Goal: Task Accomplishment & Management: Complete application form

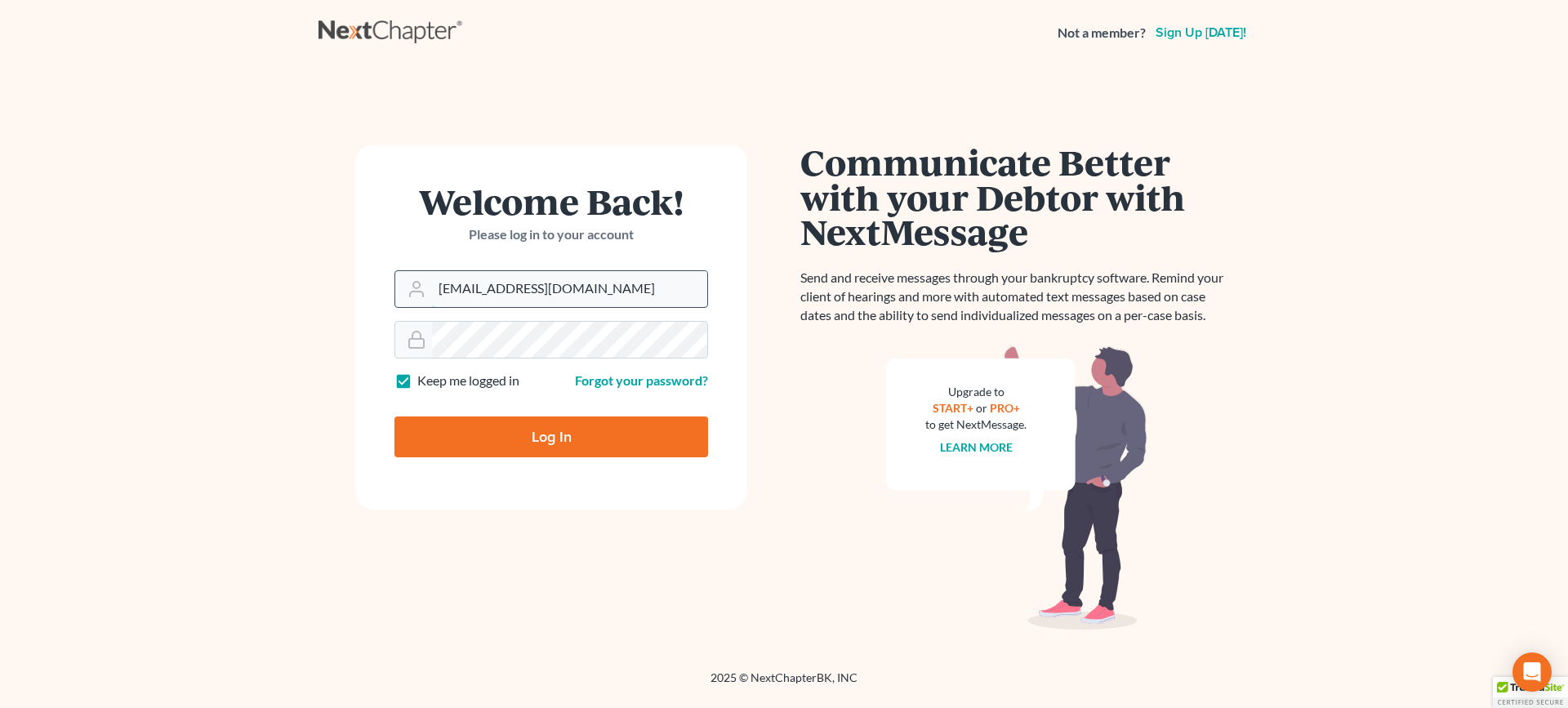
click at [474, 285] on input "[EMAIL_ADDRESS][DOMAIN_NAME]" at bounding box center [570, 289] width 275 height 36
click at [480, 289] on input "[EMAIL_ADDRESS][DOMAIN_NAME]" at bounding box center [570, 289] width 275 height 36
type input "[EMAIL_ADDRESS][DOMAIN_NAME]"
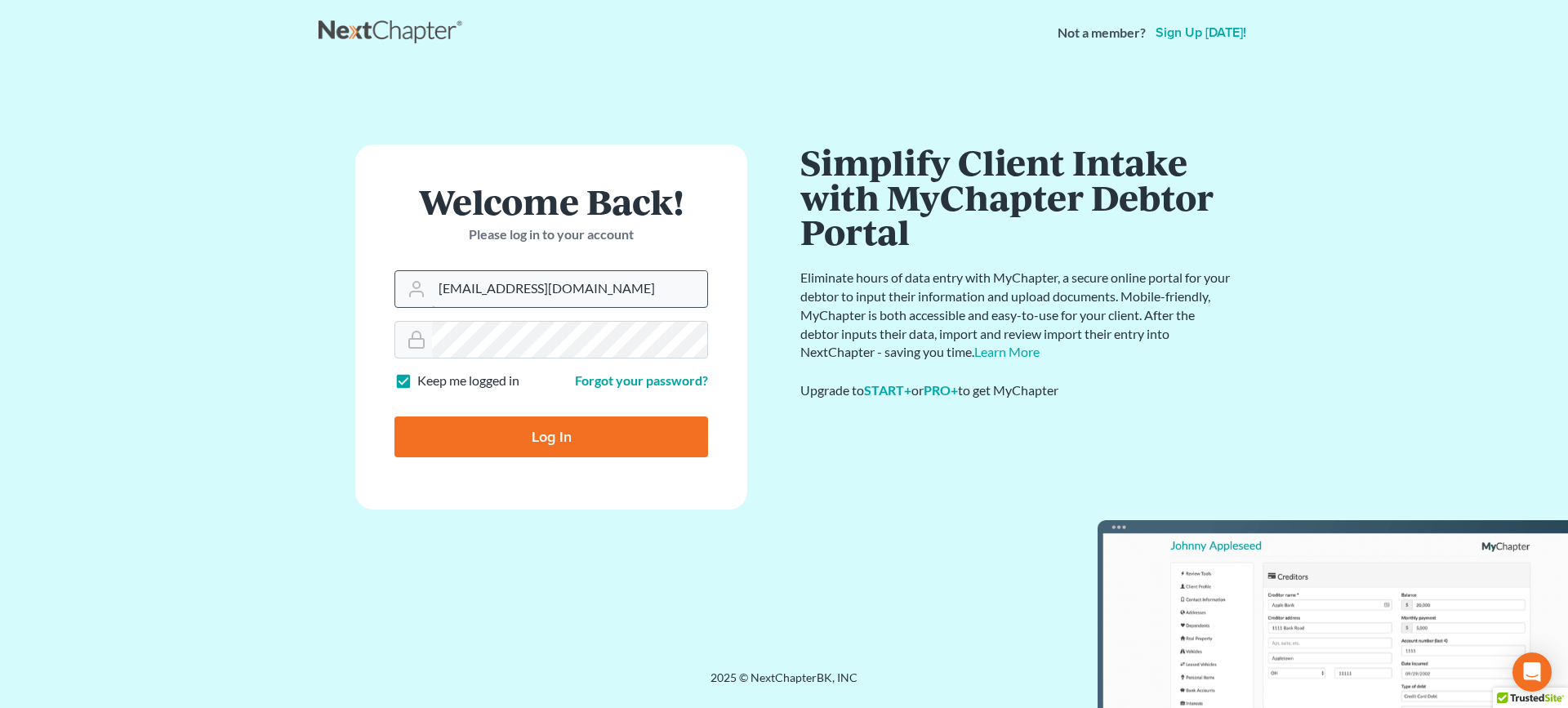
click at [637, 285] on input "[EMAIL_ADDRESS][DOMAIN_NAME]" at bounding box center [570, 289] width 275 height 36
drag, startPoint x: 637, startPoint y: 285, endPoint x: 137, endPoint y: 294, distance: 500.1
click at [196, 298] on main "Welcome Back! Please log in to your account Email Address [EMAIL_ADDRESS][DOMAI…" at bounding box center [784, 348] width 1568 height 565
type input "[EMAIL_ADDRESS][DOMAIN_NAME]"
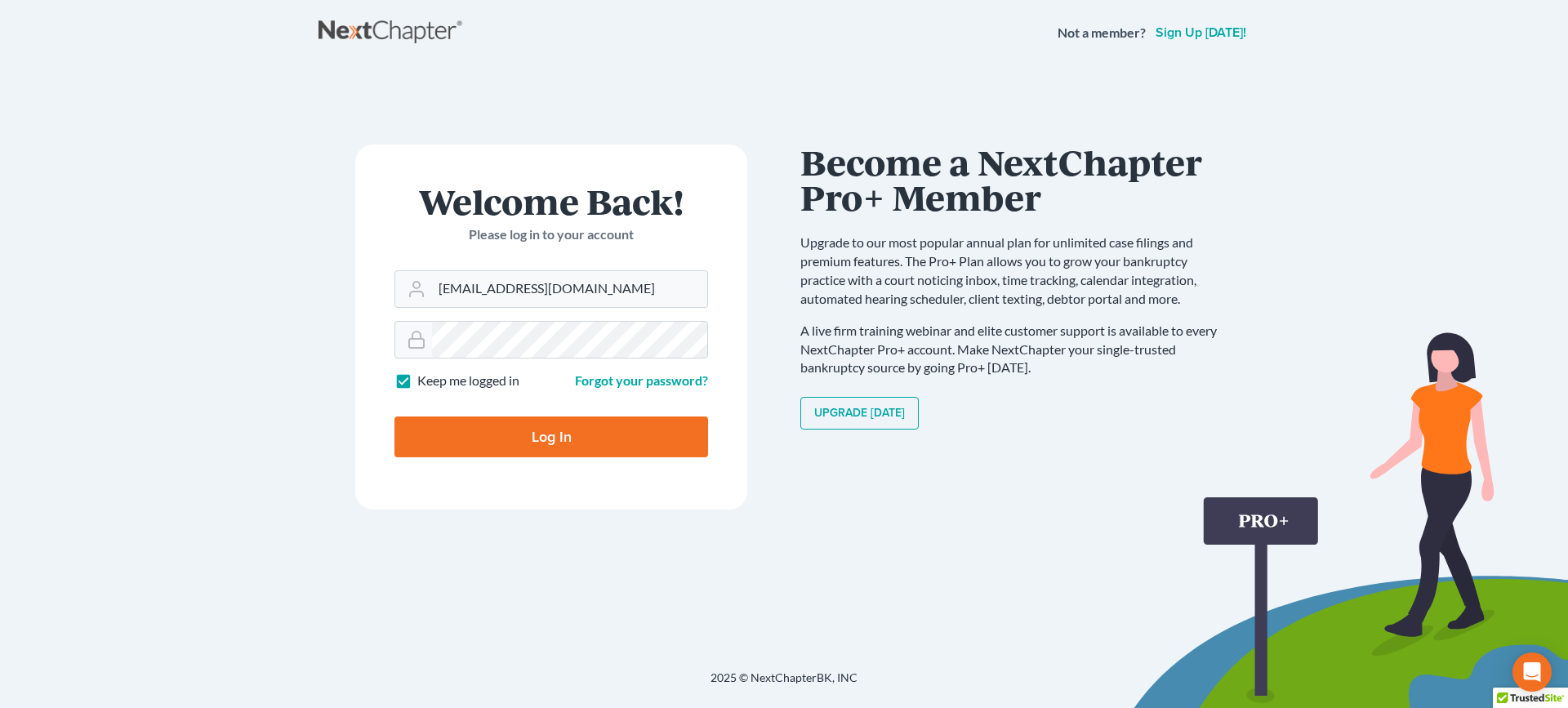
click at [547, 428] on input "Log In" at bounding box center [551, 437] width 313 height 41
type input "Thinking..."
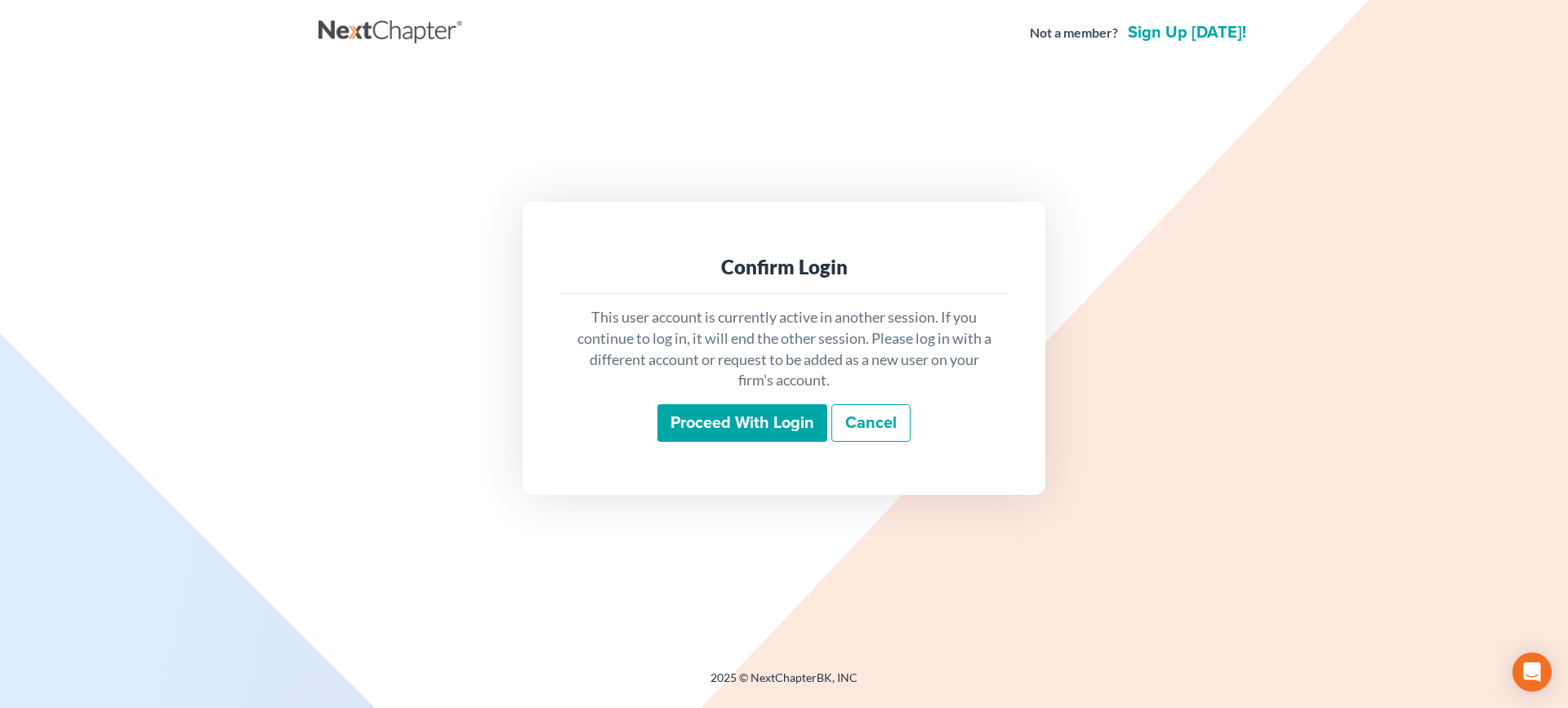
click at [720, 422] on input "Proceed with login" at bounding box center [742, 422] width 170 height 37
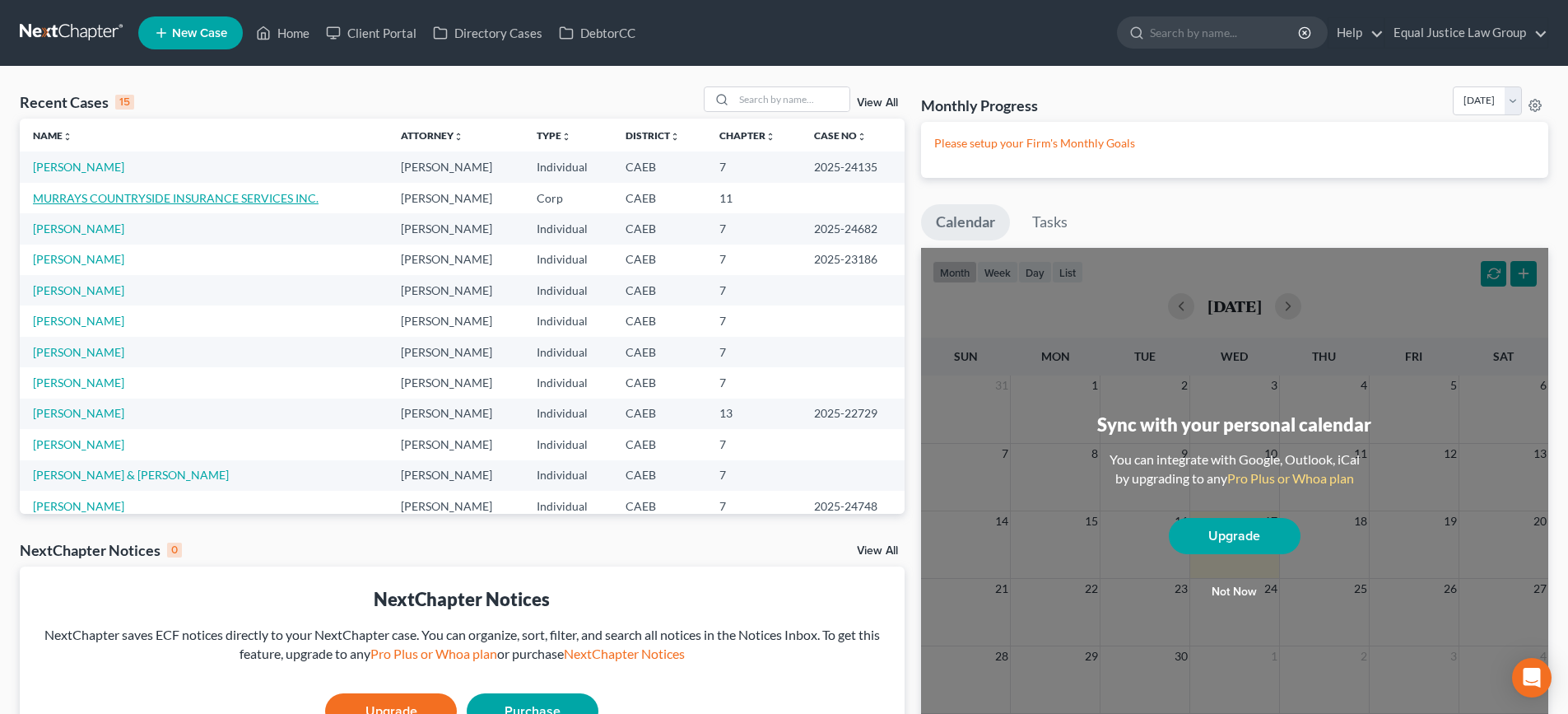
click at [141, 199] on link "MURRAYS COUNTRYSIDE INSURANCE SERVICES INC." at bounding box center [175, 198] width 285 height 14
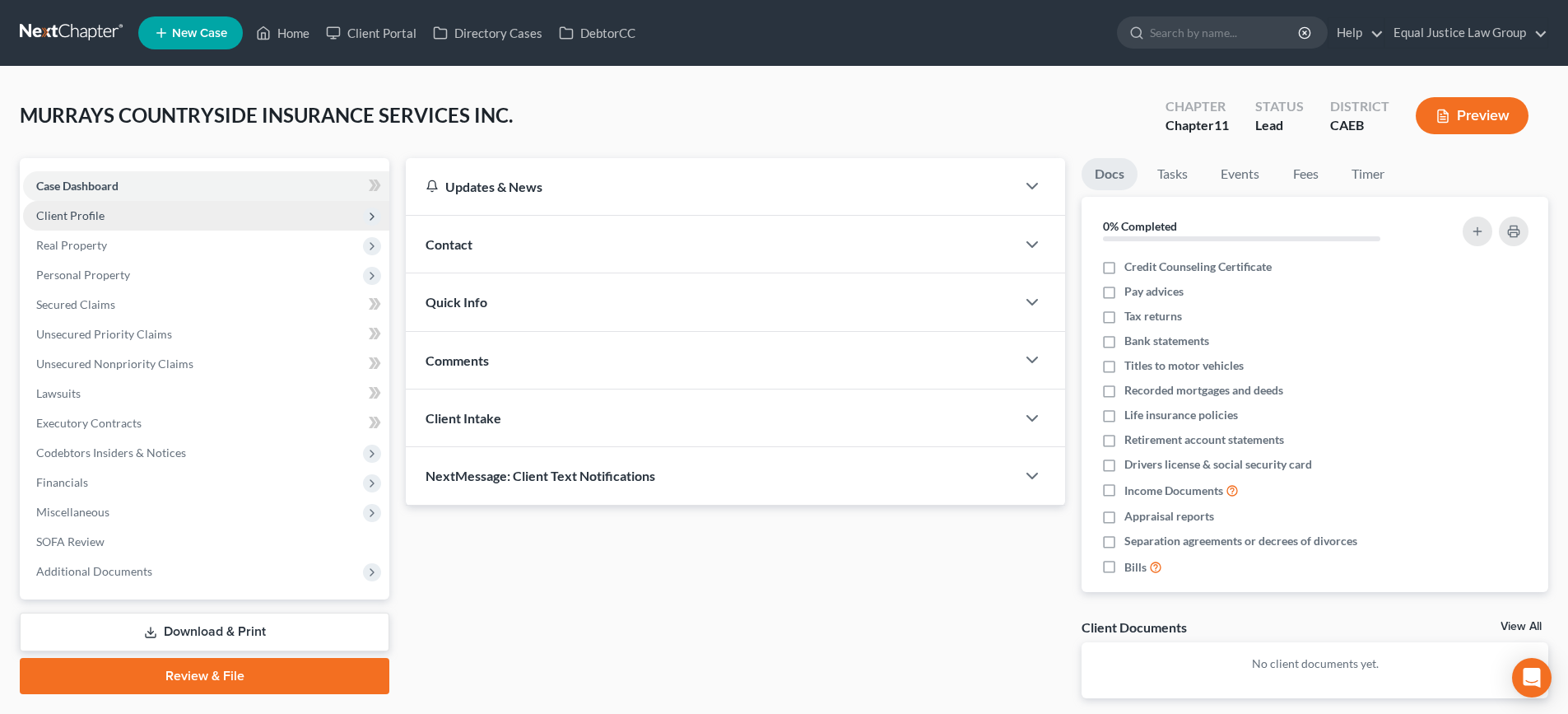
click at [80, 214] on span "Client Profile" at bounding box center [70, 215] width 68 height 14
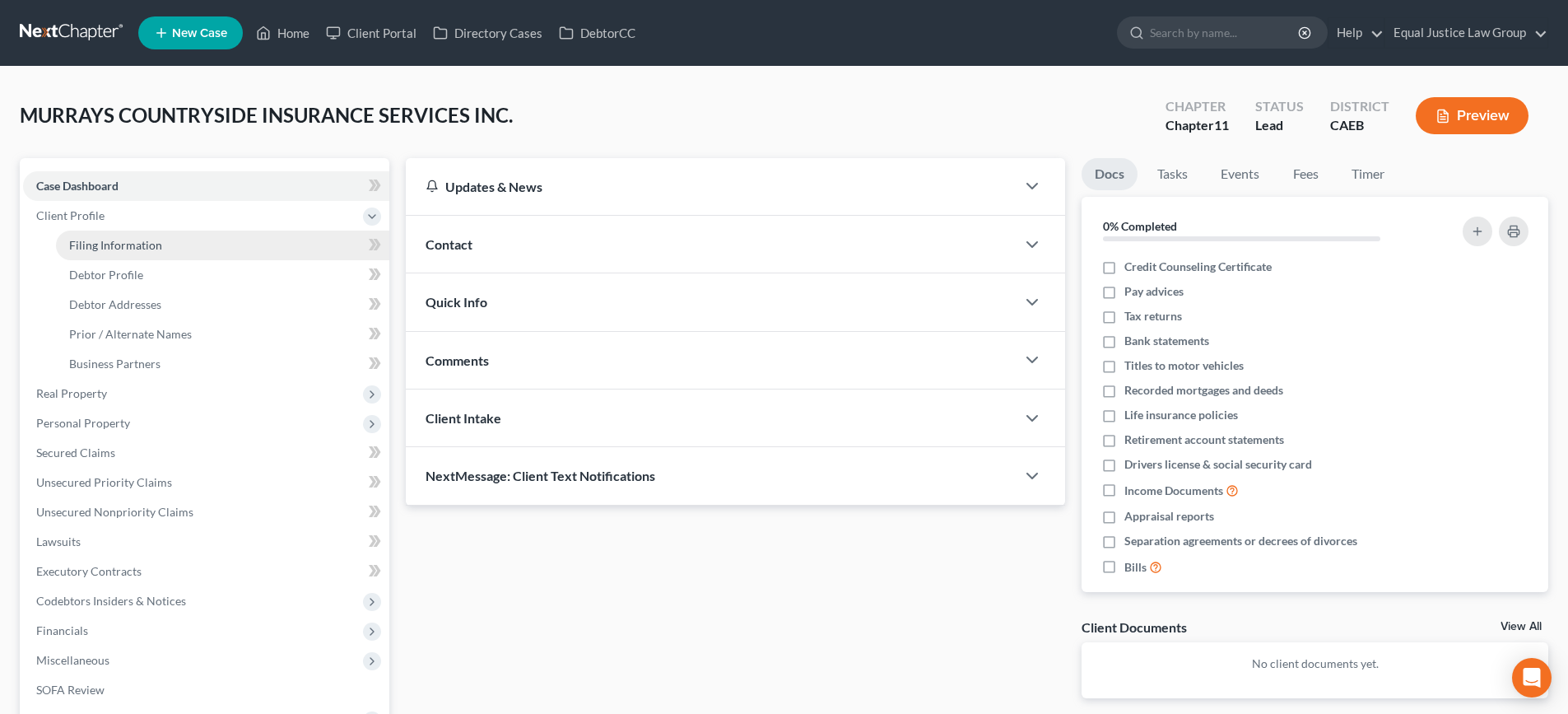
click at [134, 246] on span "Filing Information" at bounding box center [116, 245] width 93 height 14
select select "3"
select select "1"
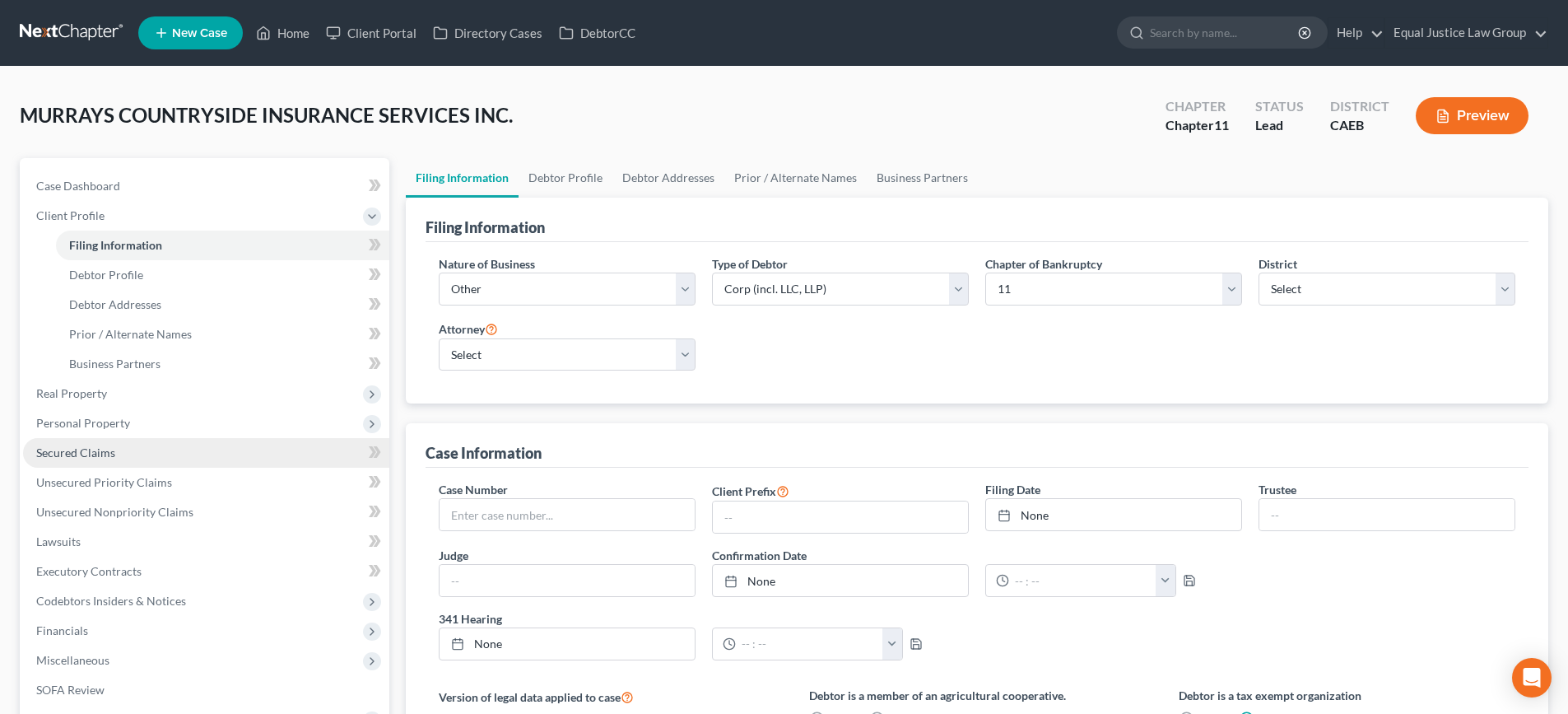
click at [79, 449] on span "Secured Claims" at bounding box center [76, 453] width 79 height 14
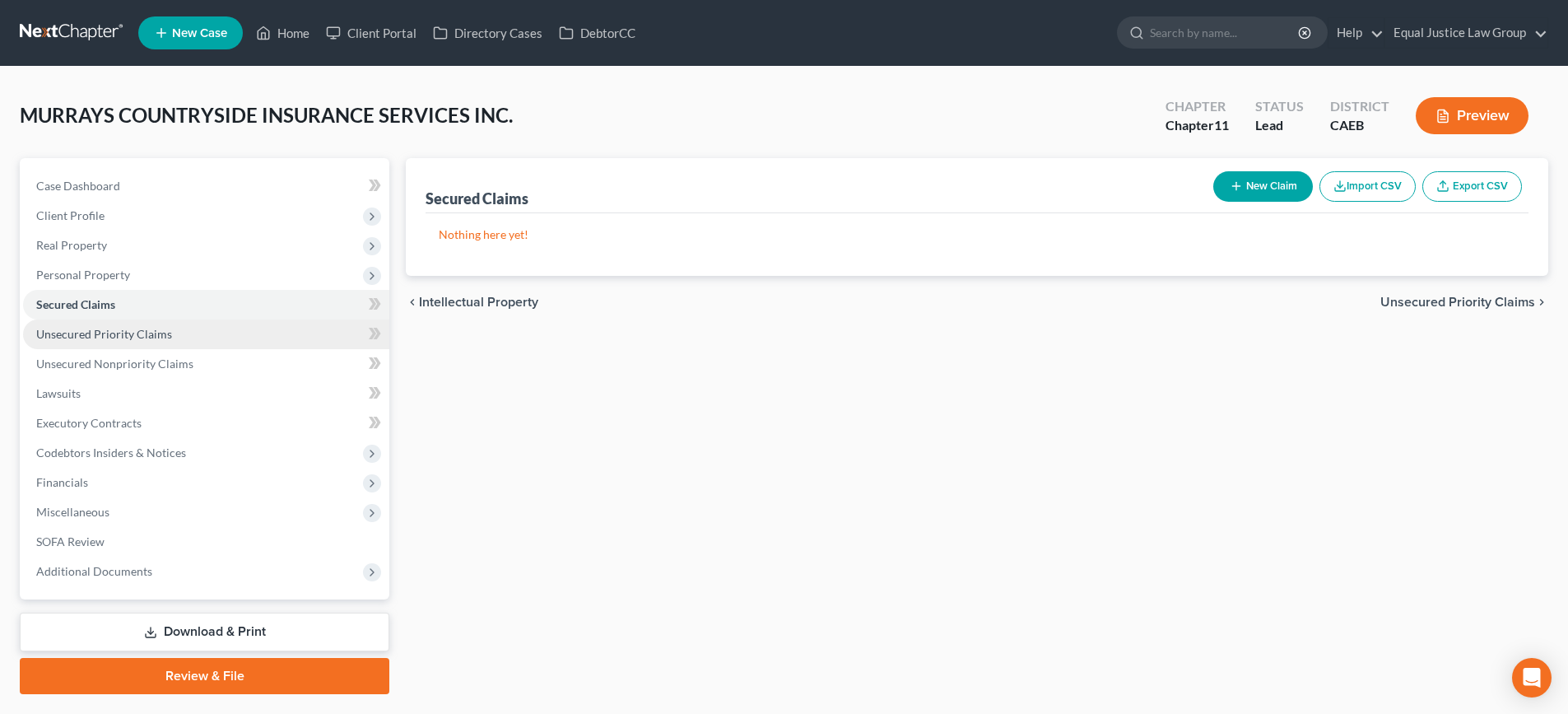
click at [82, 330] on span "Unsecured Priority Claims" at bounding box center [104, 334] width 136 height 14
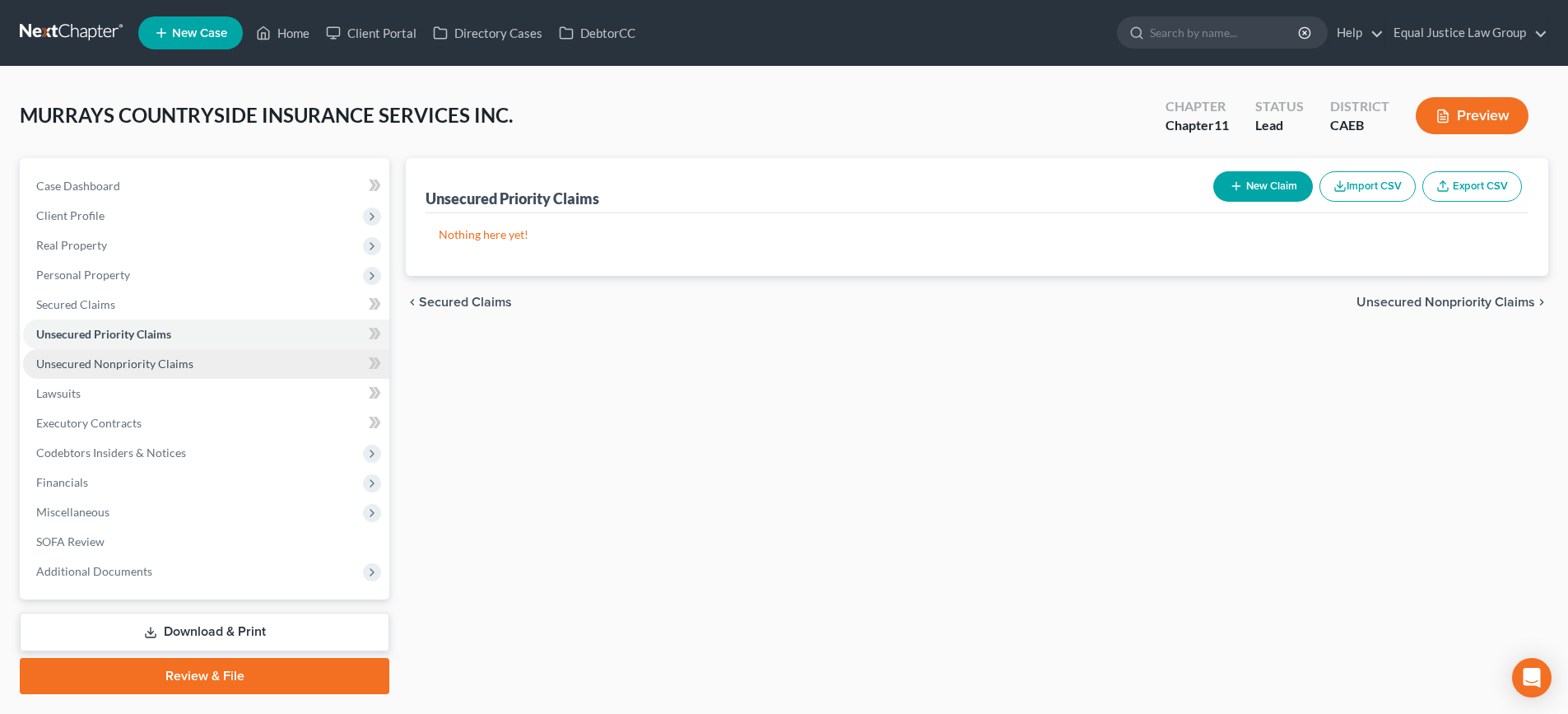
click at [89, 358] on span "Unsecured Nonpriority Claims" at bounding box center [115, 363] width 157 height 14
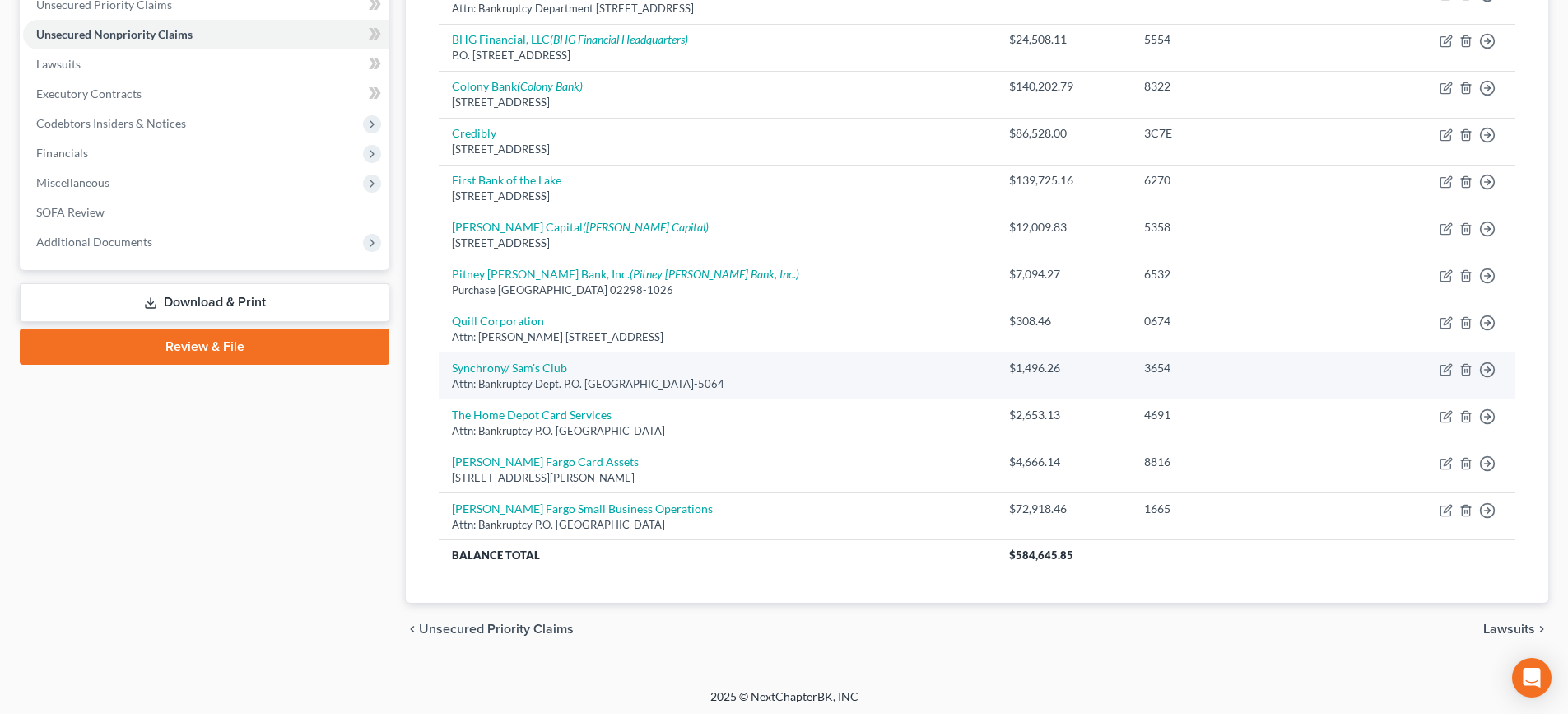
scroll to position [247, 0]
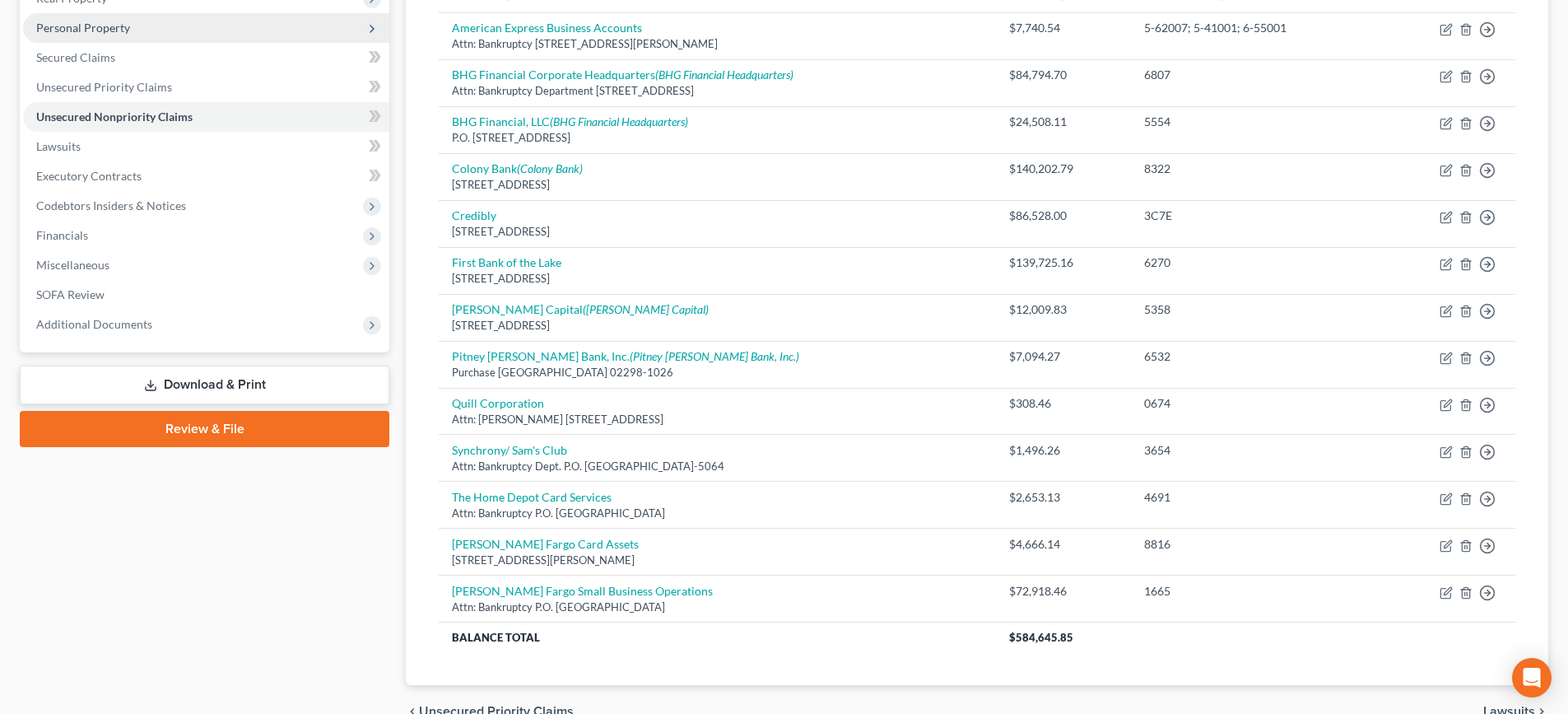
click at [80, 34] on span "Personal Property" at bounding box center [83, 28] width 94 height 14
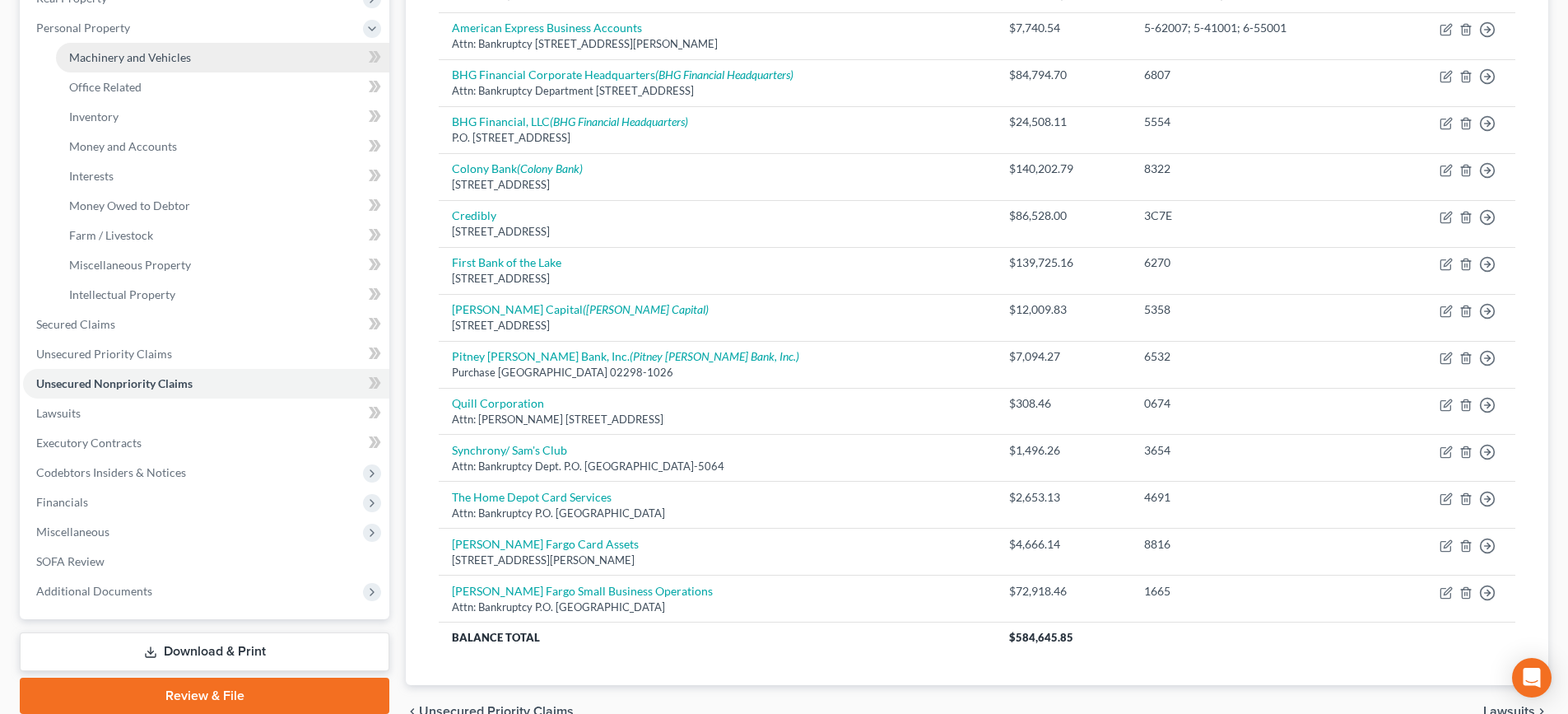
click at [88, 62] on span "Machinery and Vehicles" at bounding box center [130, 57] width 122 height 14
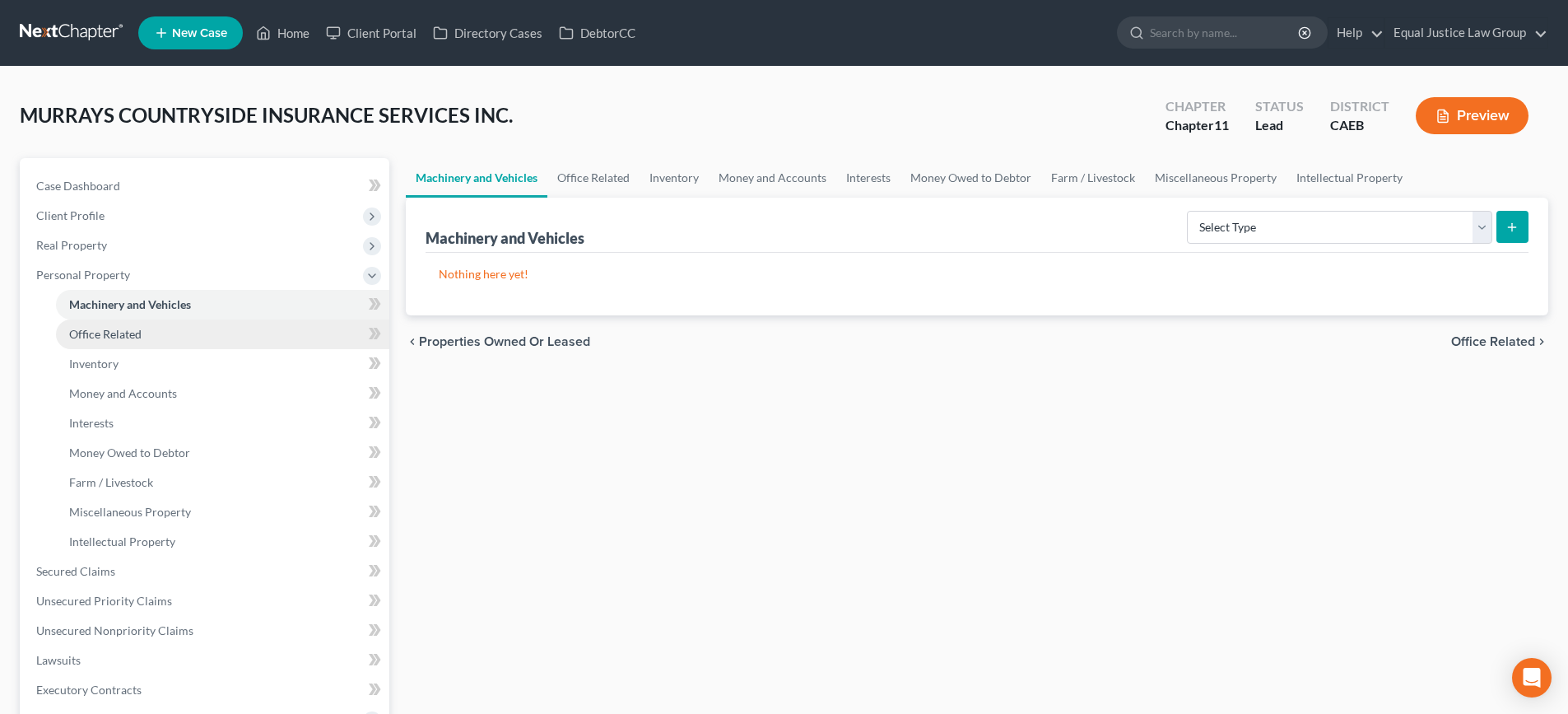
click at [117, 339] on span "Office Related" at bounding box center [105, 334] width 72 height 14
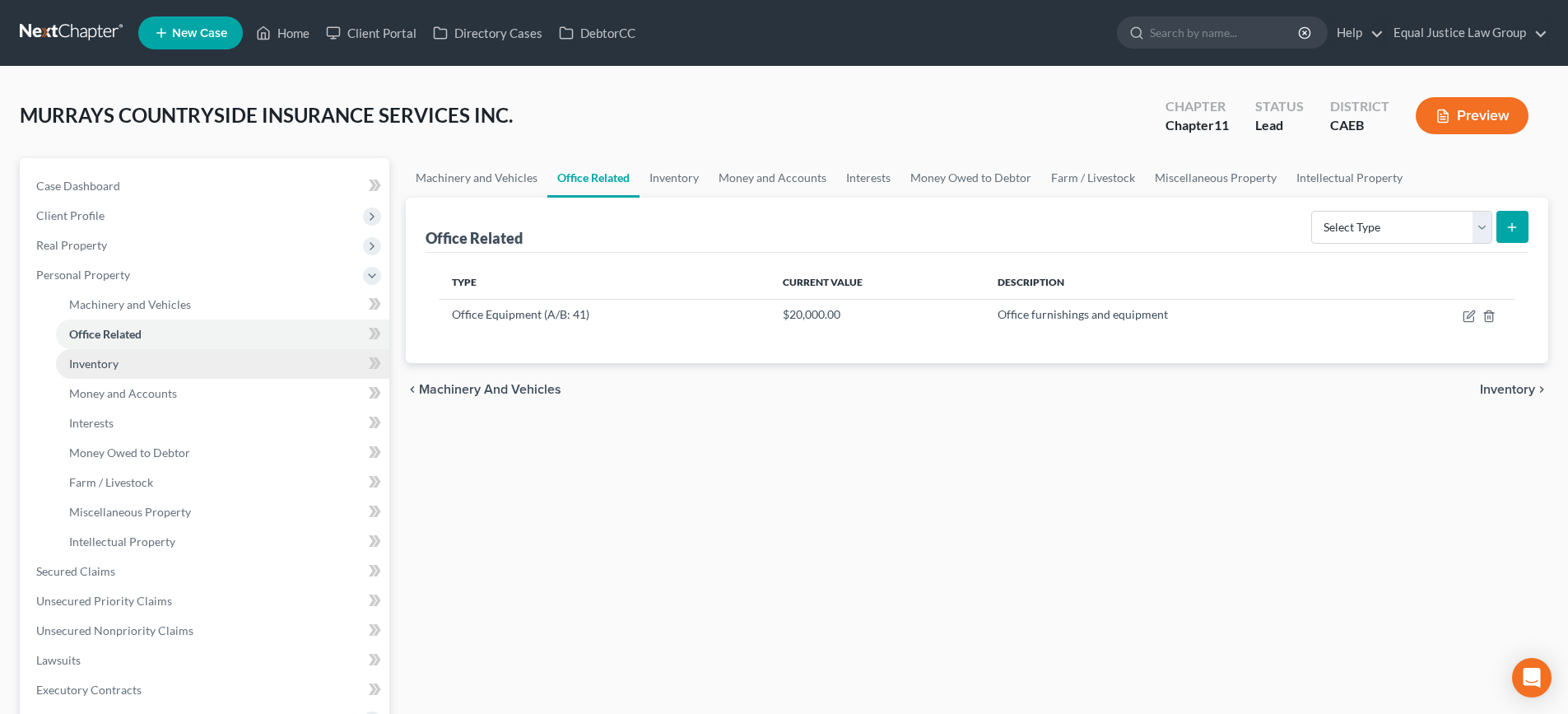
click at [108, 363] on span "Inventory" at bounding box center [94, 363] width 49 height 14
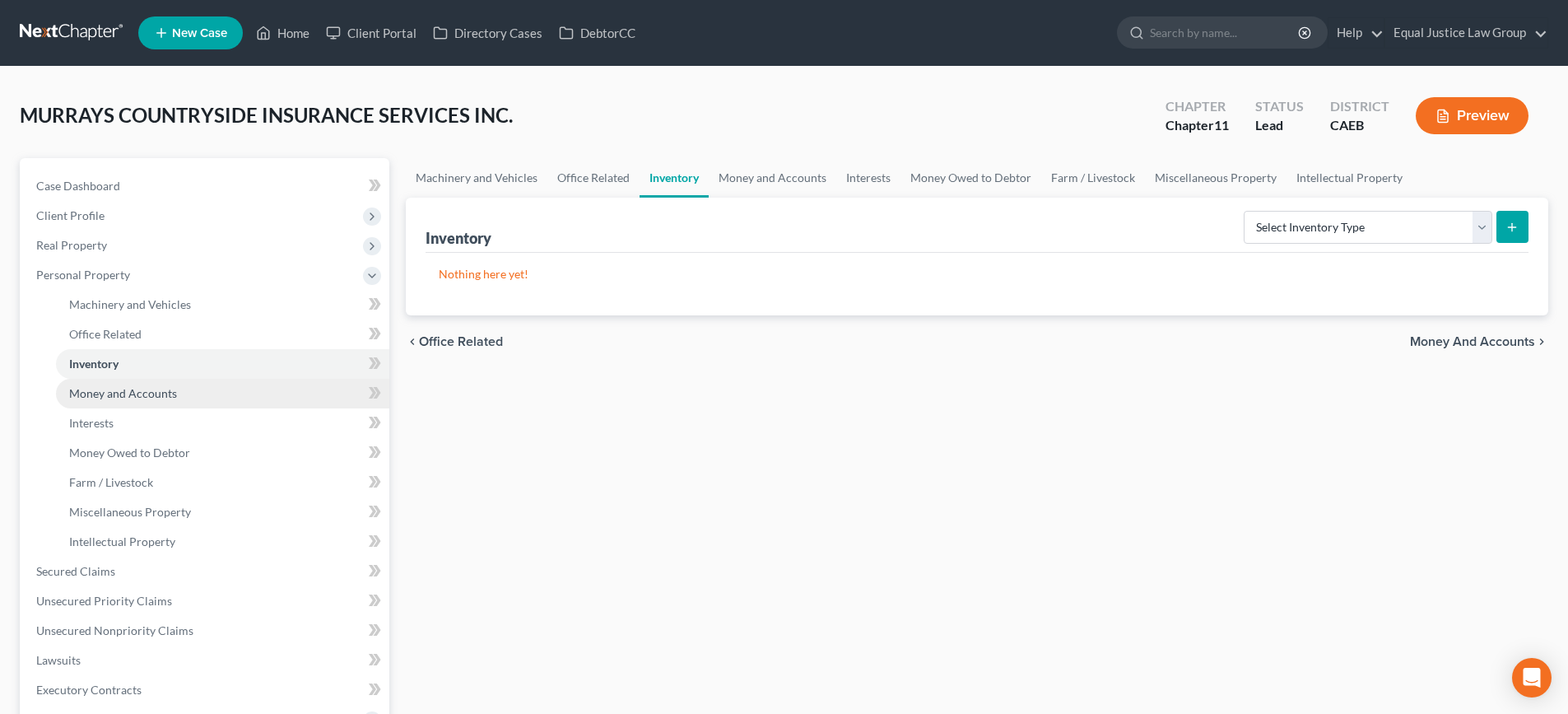
click at [109, 397] on span "Money and Accounts" at bounding box center [123, 393] width 108 height 14
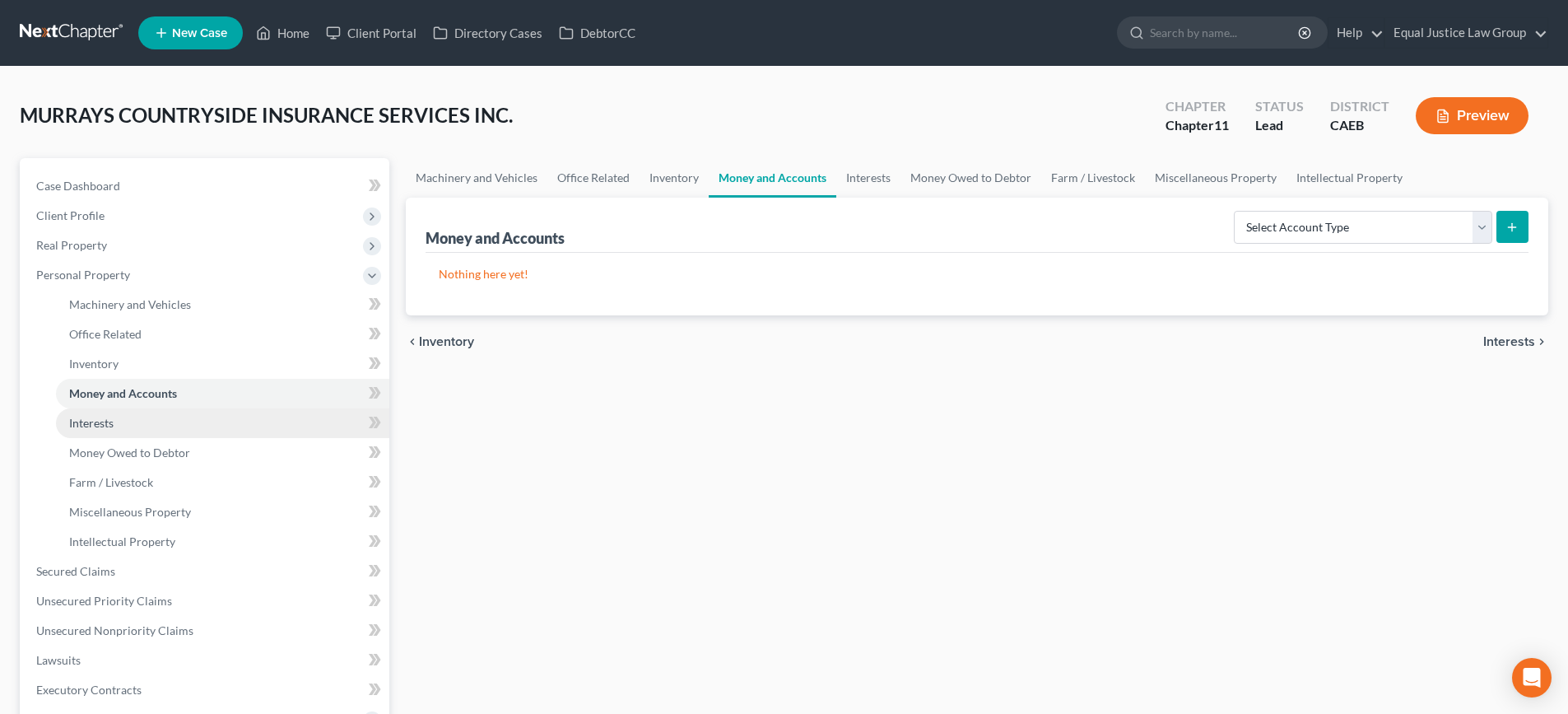
click at [109, 424] on span "Interests" at bounding box center [91, 423] width 45 height 14
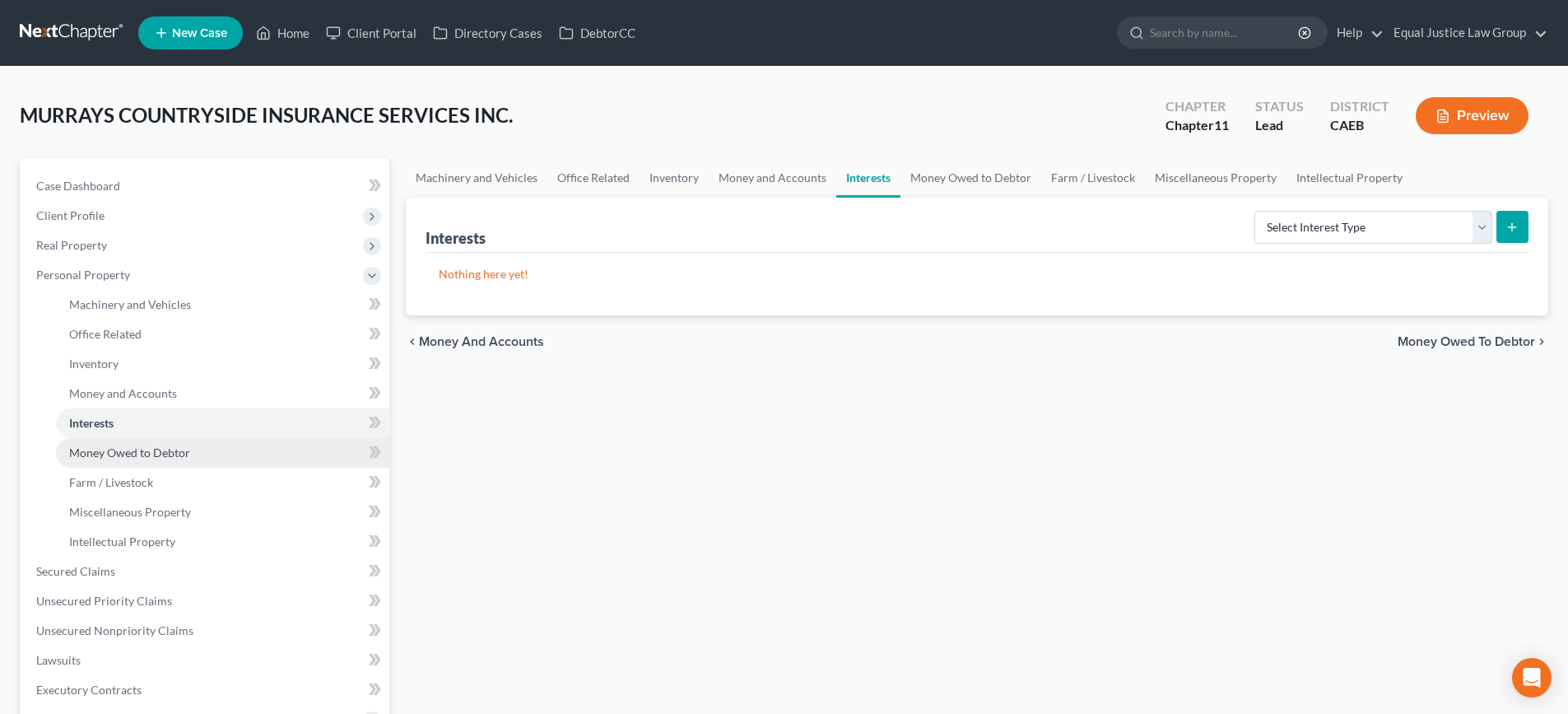
click at [110, 451] on span "Money Owed to Debtor" at bounding box center [130, 453] width 121 height 14
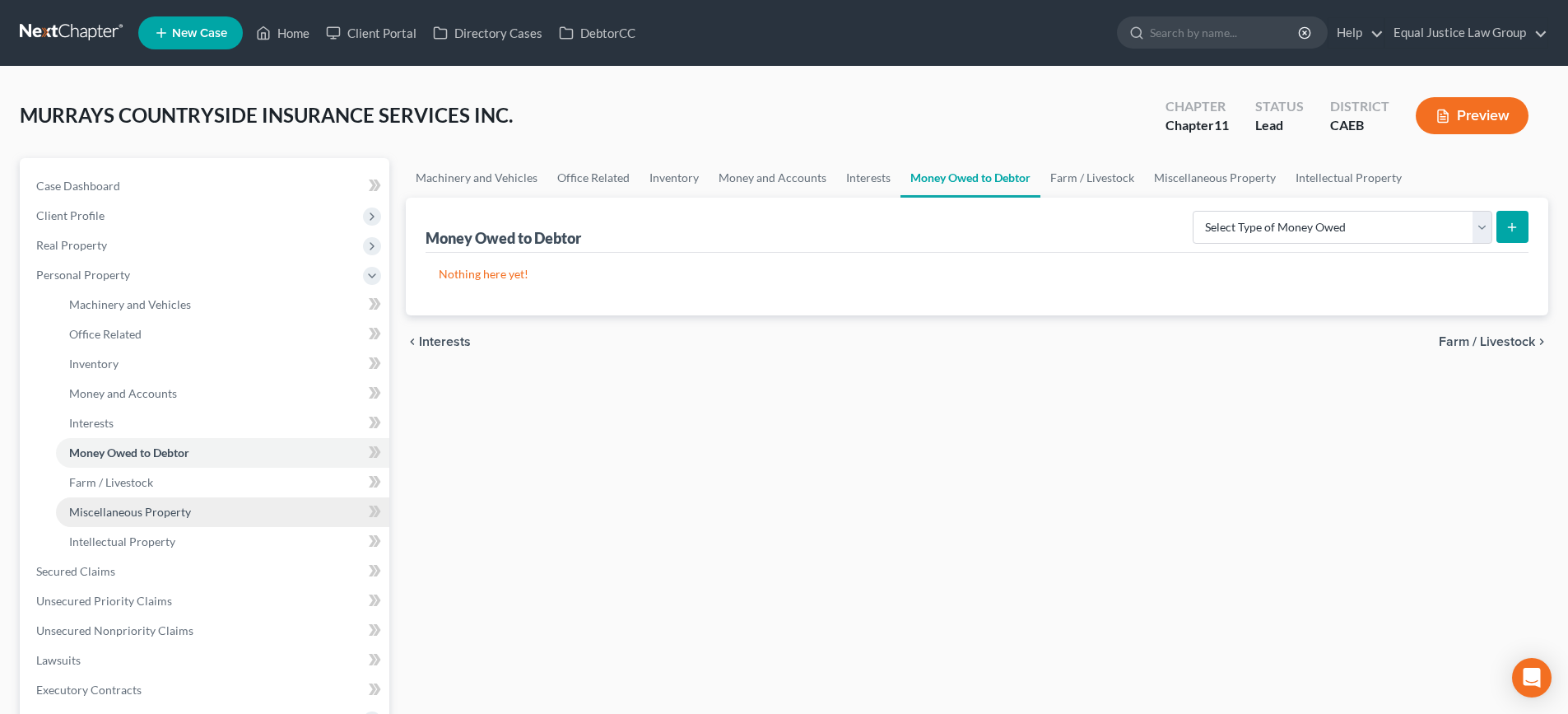
click at [115, 511] on span "Miscellaneous Property" at bounding box center [130, 512] width 122 height 14
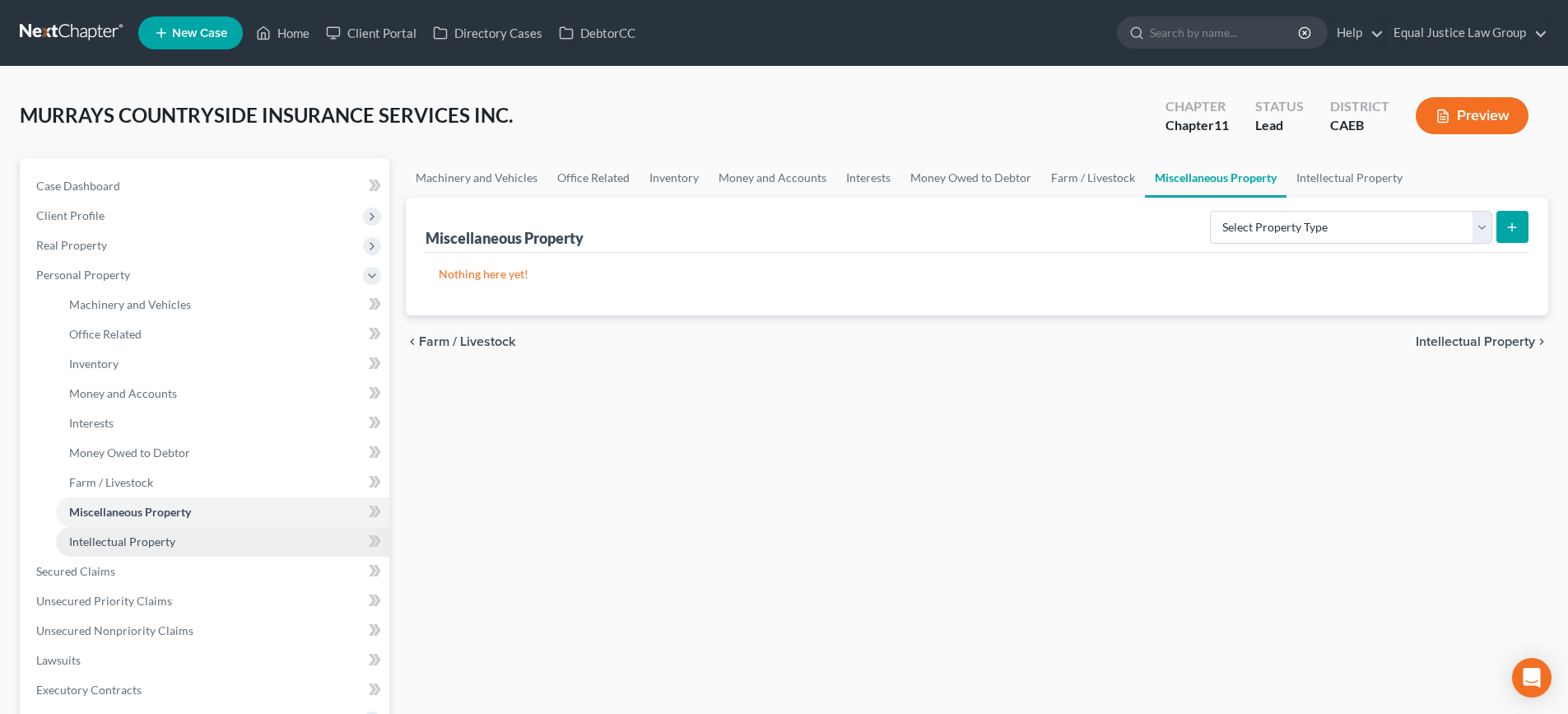
click at [115, 540] on span "Intellectual Property" at bounding box center [122, 542] width 106 height 14
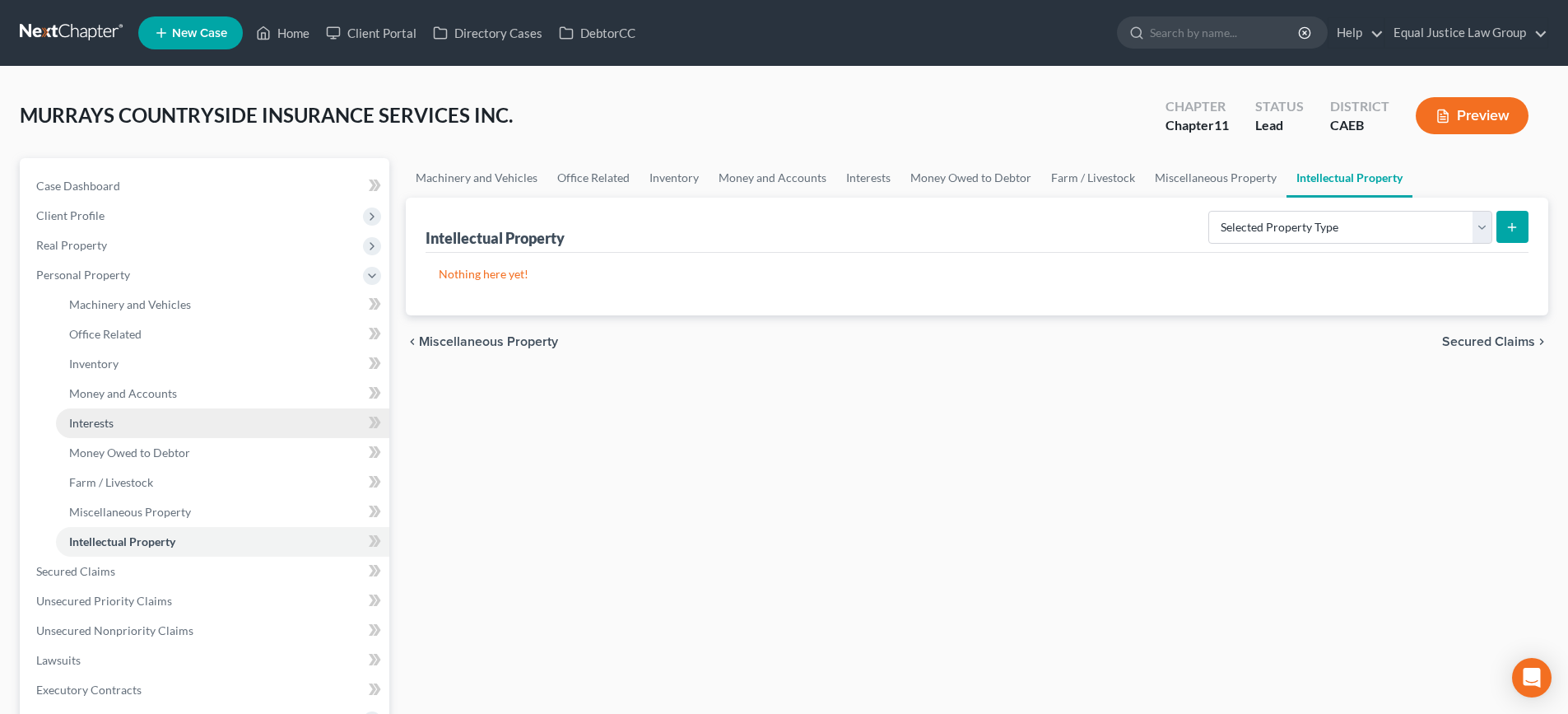
click at [97, 426] on span "Interests" at bounding box center [91, 423] width 45 height 14
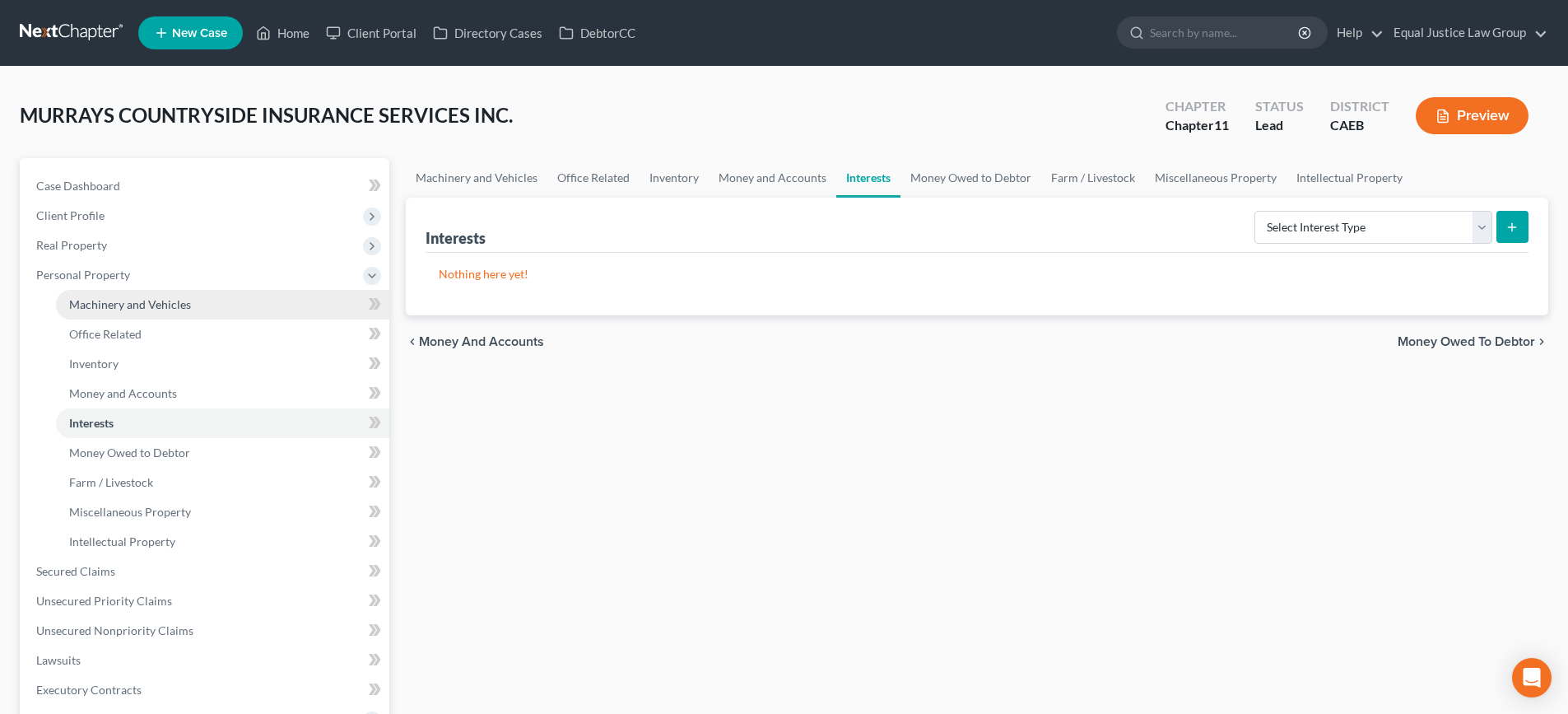
click at [105, 305] on span "Machinery and Vehicles" at bounding box center [130, 304] width 122 height 14
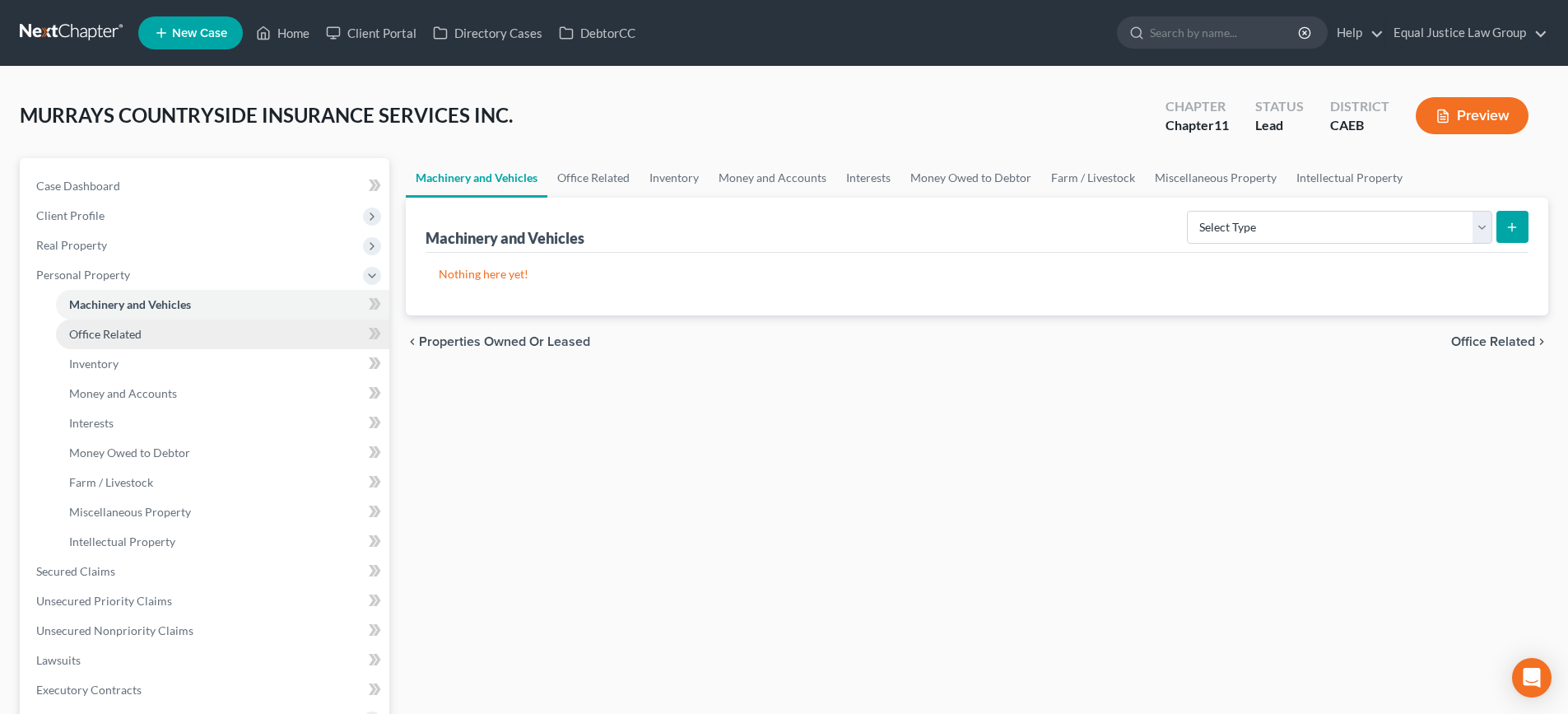
click at [103, 334] on span "Office Related" at bounding box center [105, 334] width 72 height 14
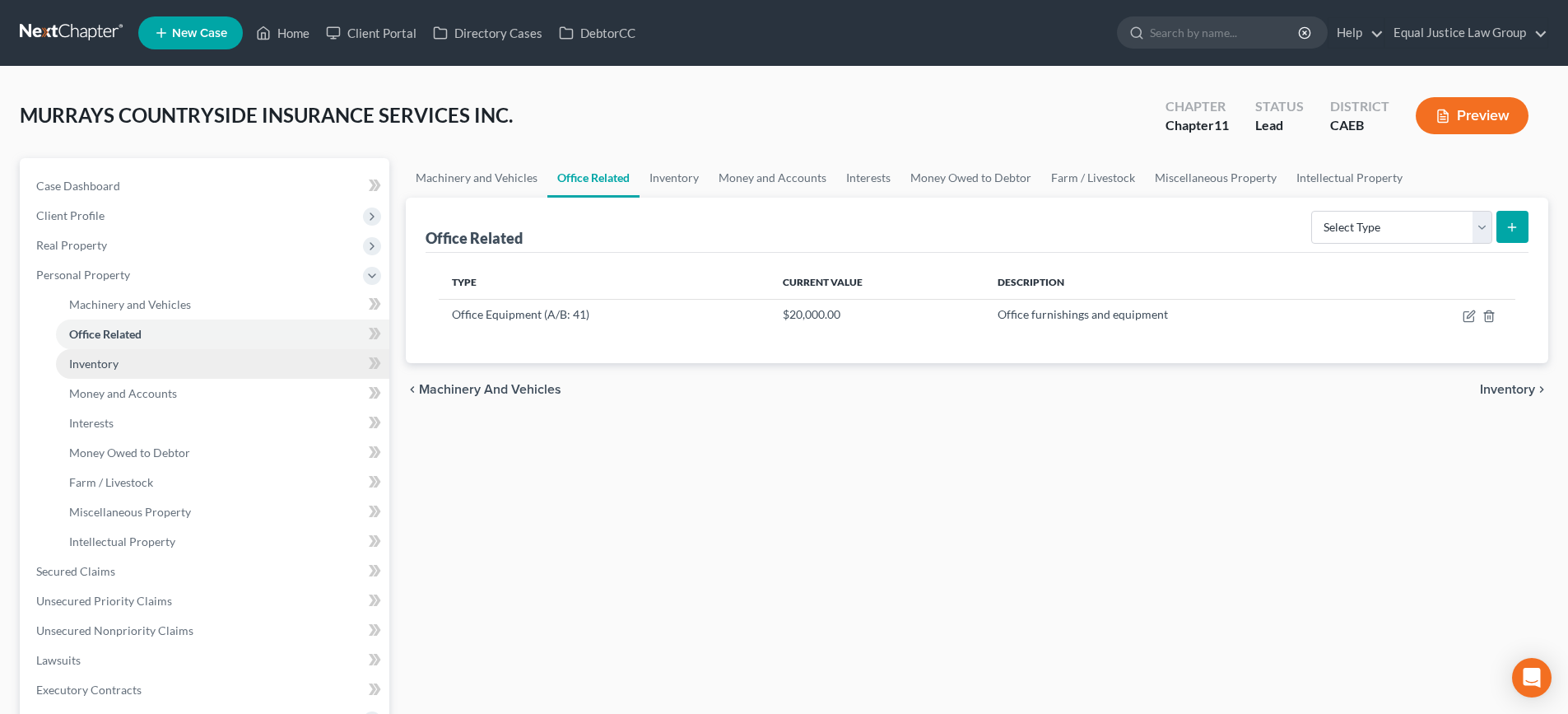
click at [100, 362] on span "Inventory" at bounding box center [94, 363] width 49 height 14
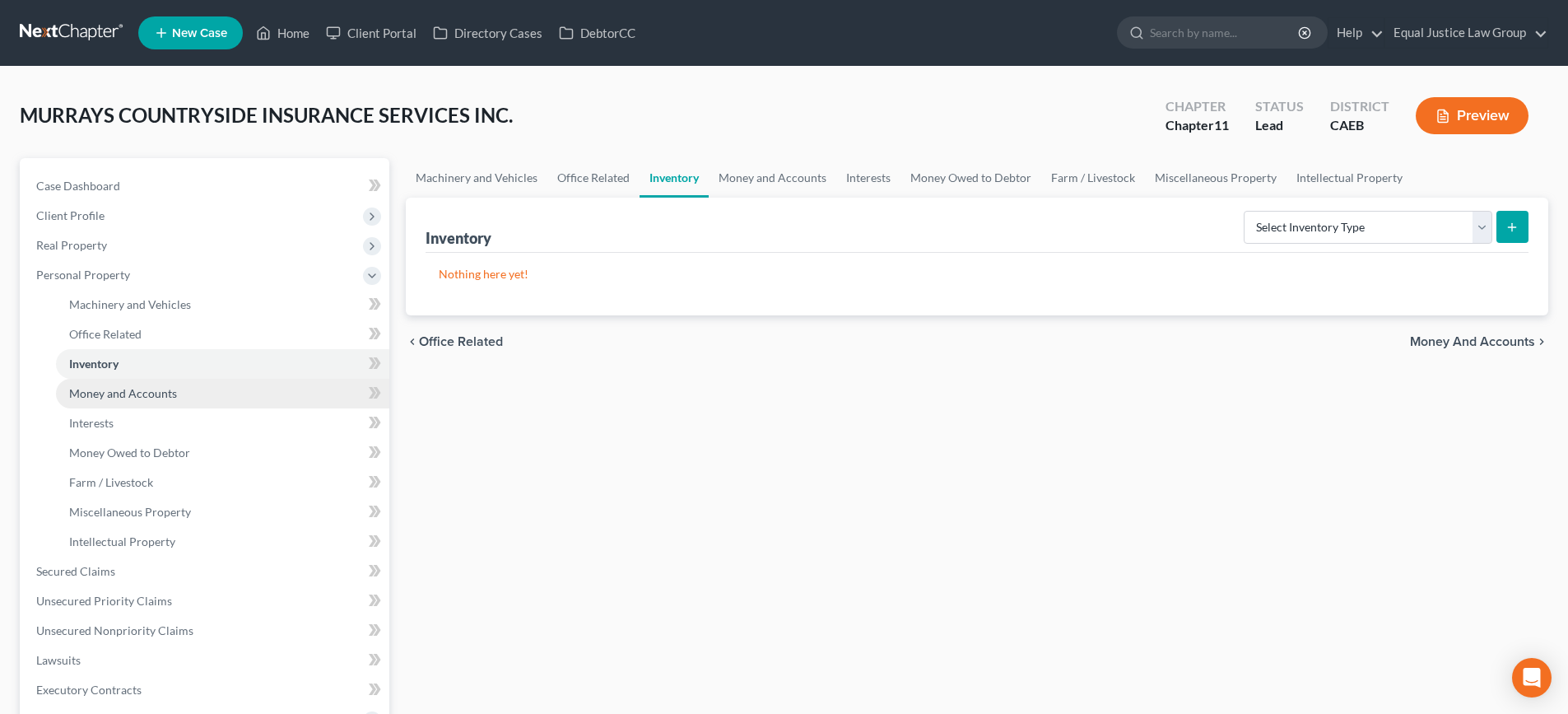
click at [95, 388] on span "Money and Accounts" at bounding box center [123, 393] width 108 height 14
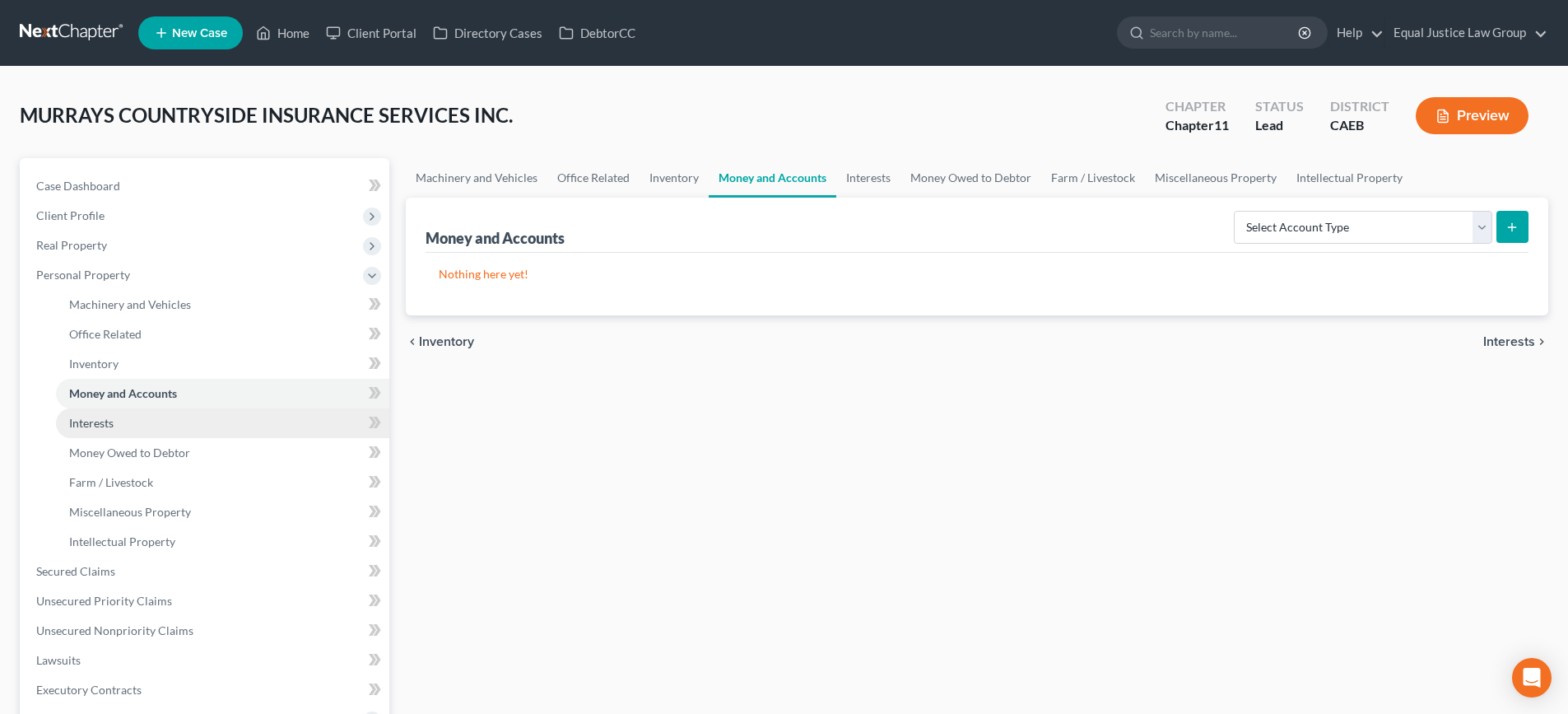
click at [89, 427] on span "Interests" at bounding box center [91, 423] width 45 height 14
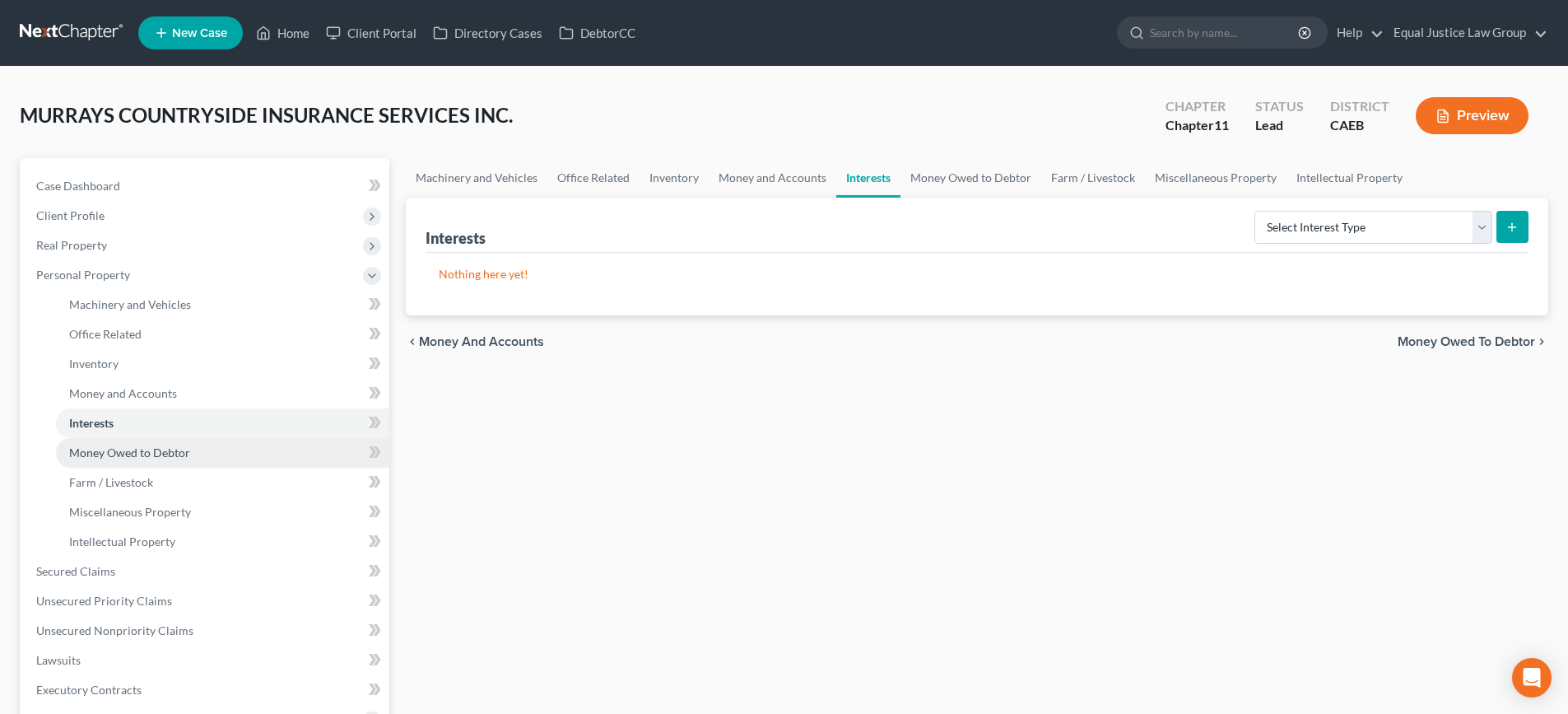
click at [90, 449] on span "Money Owed to Debtor" at bounding box center [130, 453] width 121 height 14
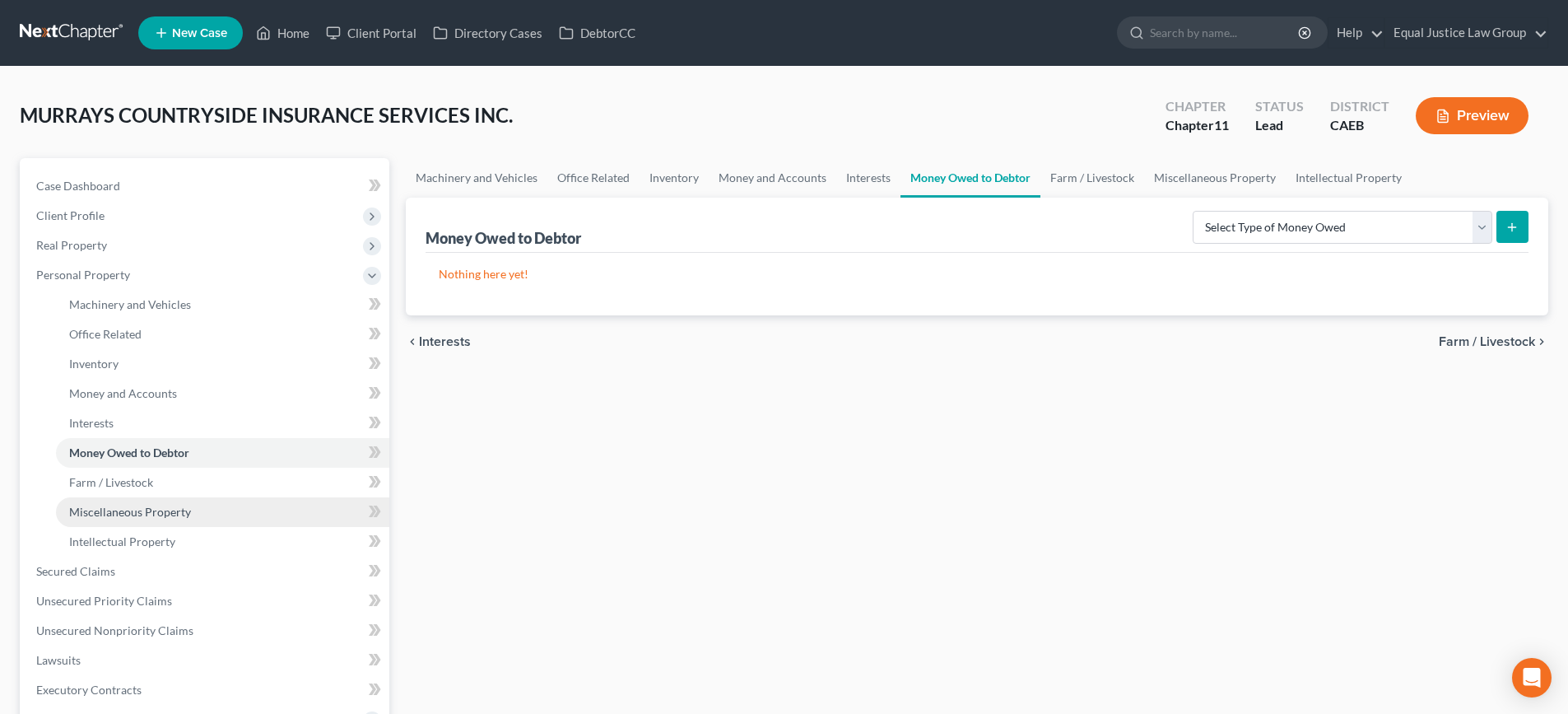
click at [106, 516] on span "Miscellaneous Property" at bounding box center [130, 512] width 122 height 14
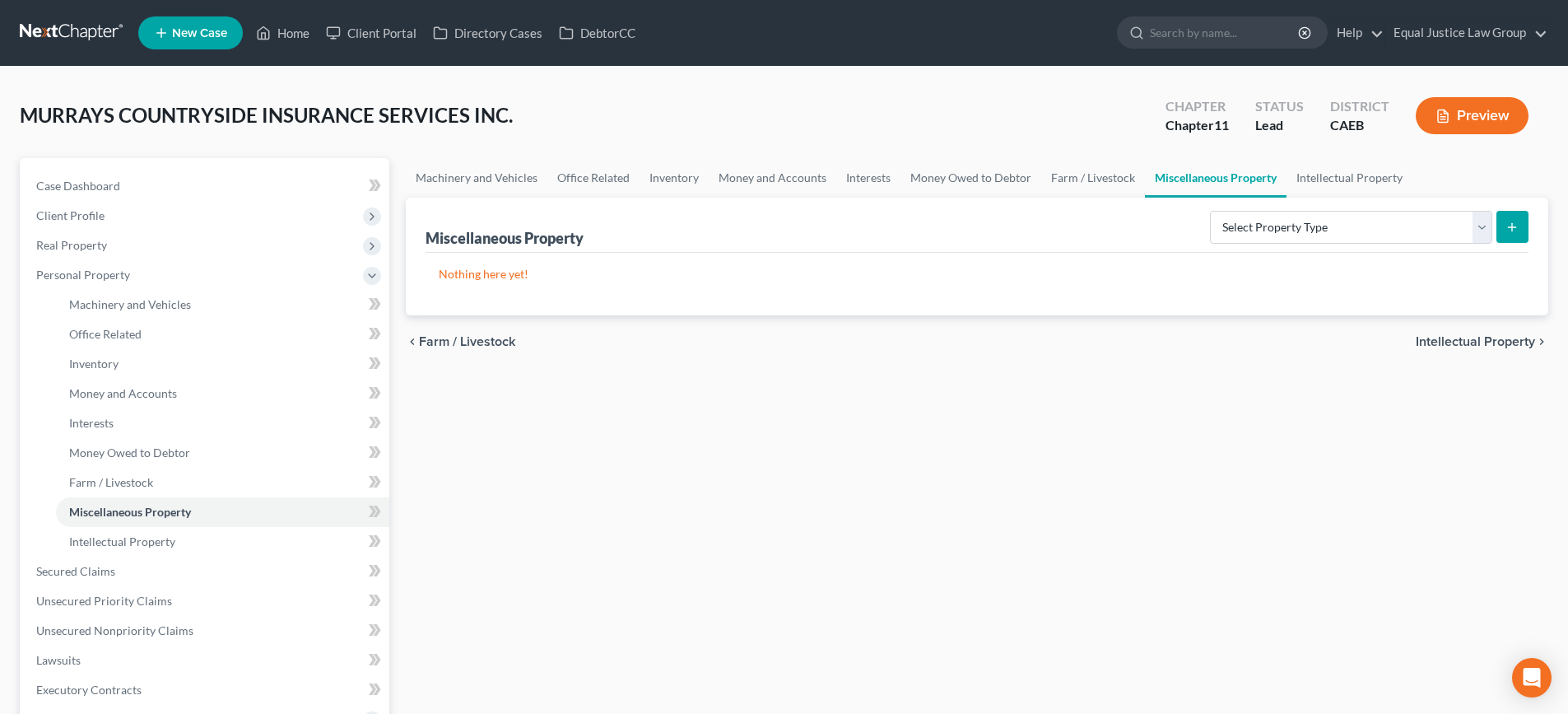
click at [1480, 120] on button "Preview" at bounding box center [1472, 115] width 113 height 37
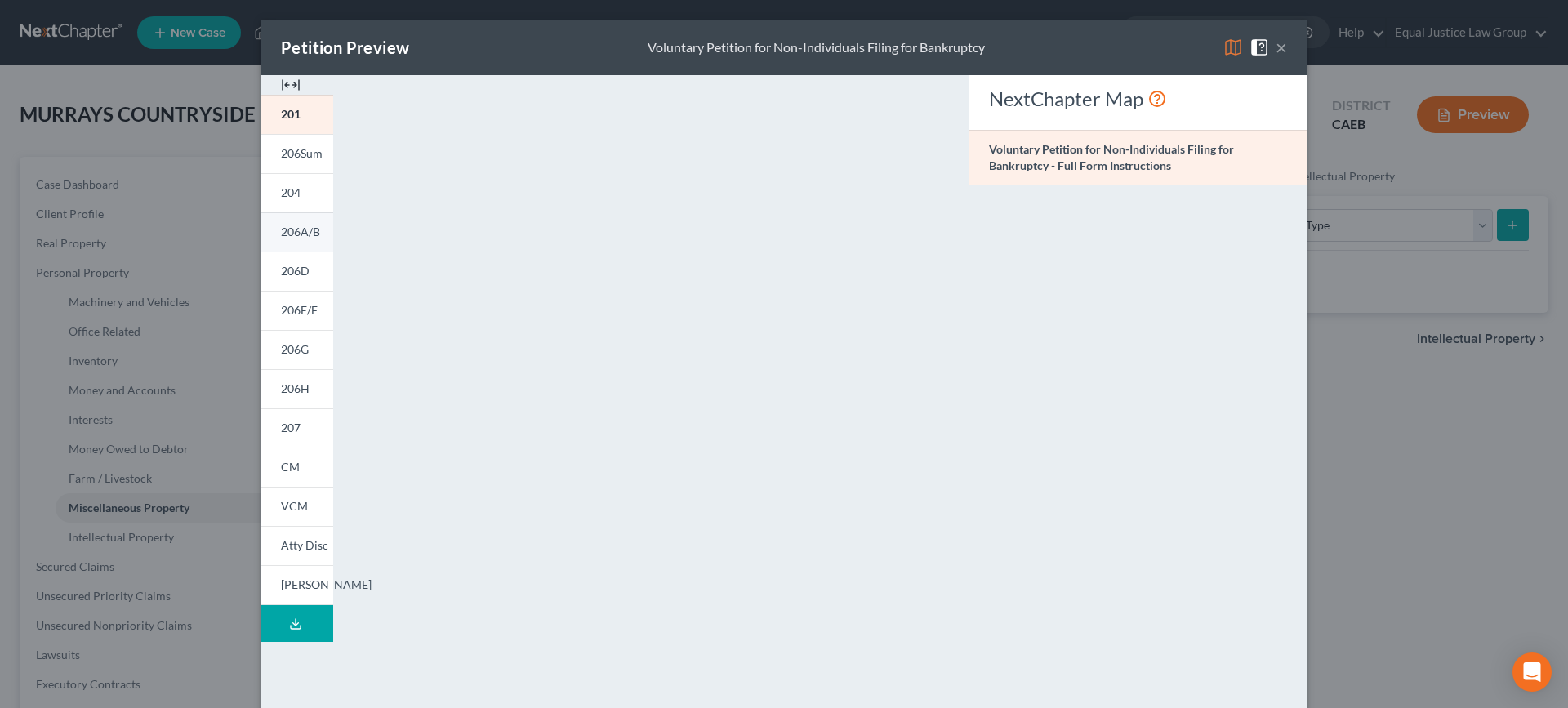
click at [282, 233] on span "206A/B" at bounding box center [301, 232] width 39 height 14
click at [1232, 45] on img at bounding box center [1233, 47] width 20 height 20
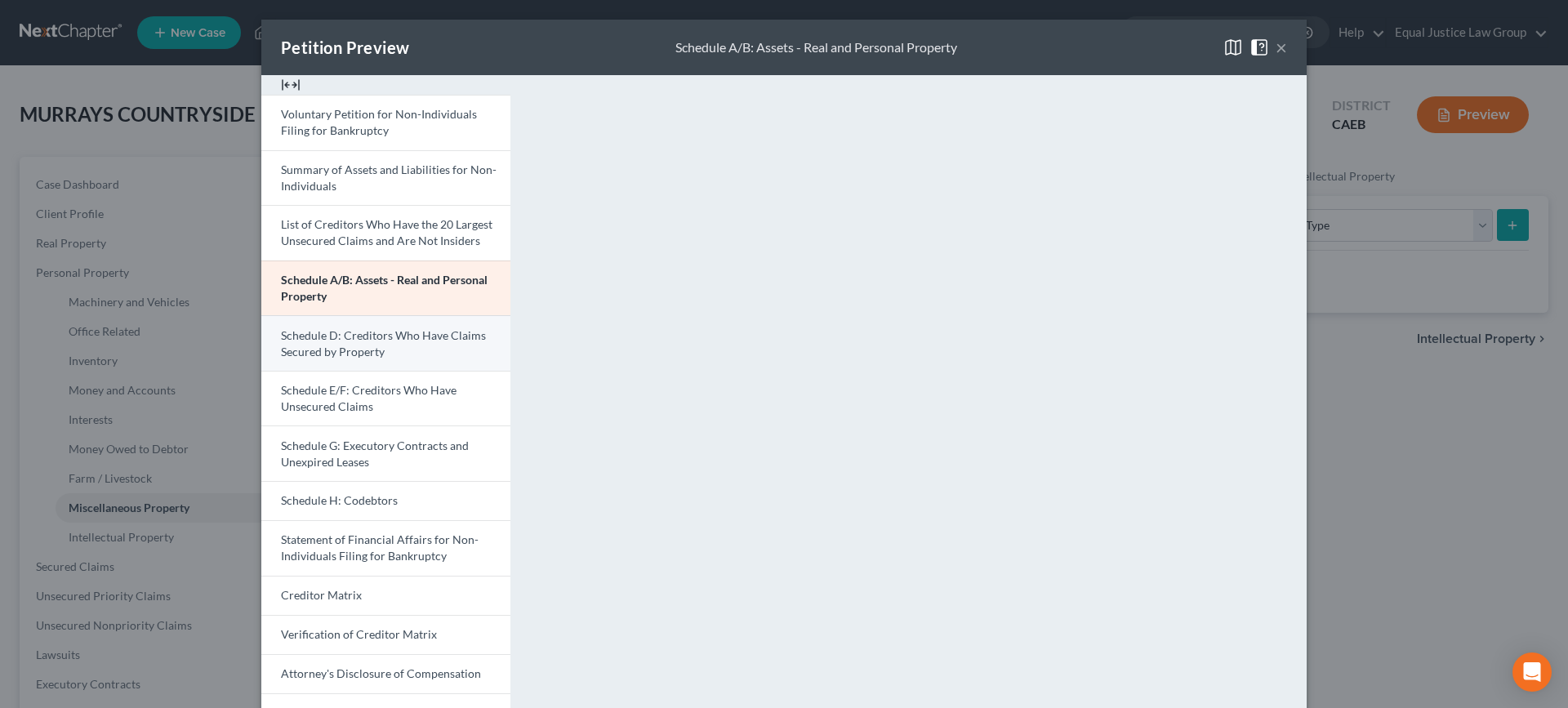
click at [382, 342] on link "Schedule D: Creditors Who Have Claims Secured by Property" at bounding box center [386, 343] width 250 height 56
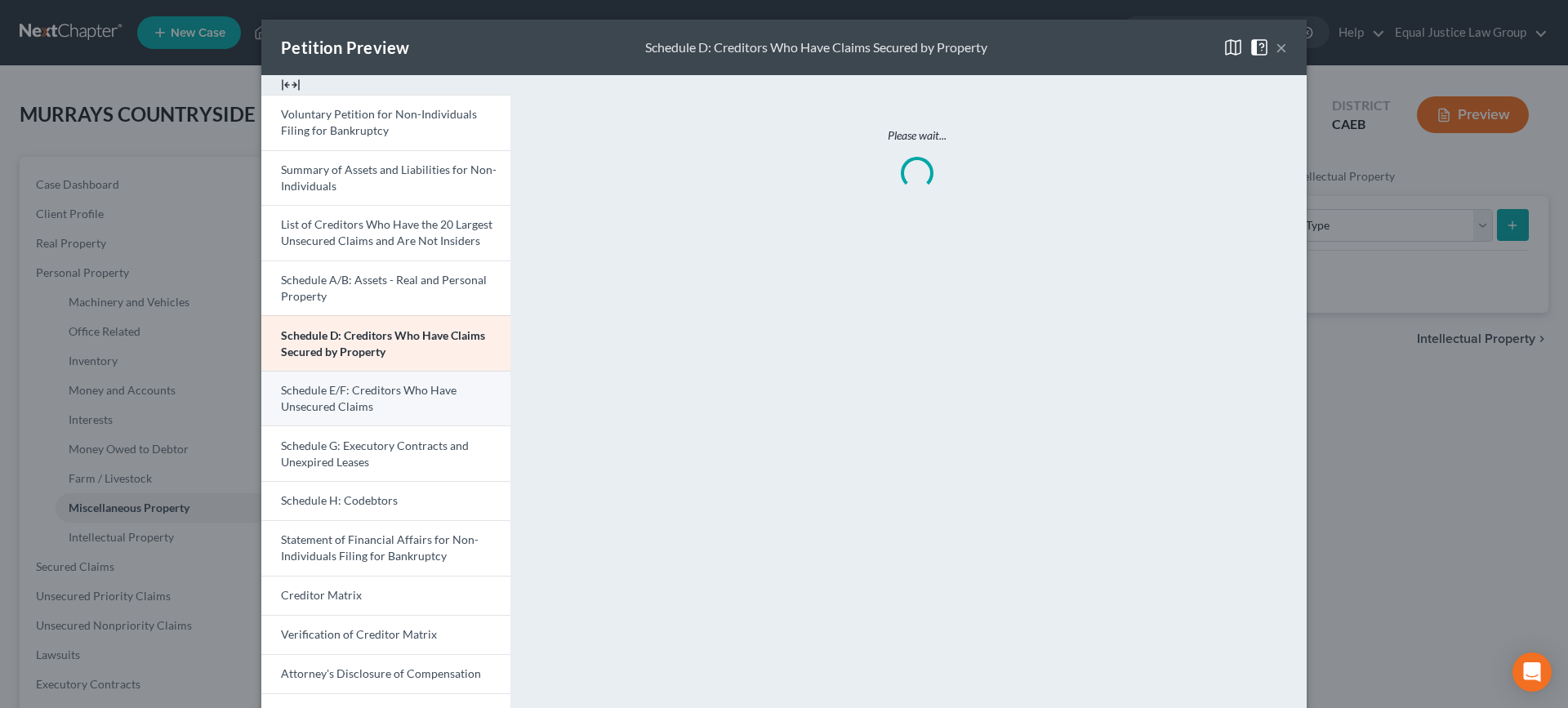
click at [382, 381] on link "Schedule E/F: Creditors Who Have Unsecured Claims" at bounding box center [386, 398] width 250 height 56
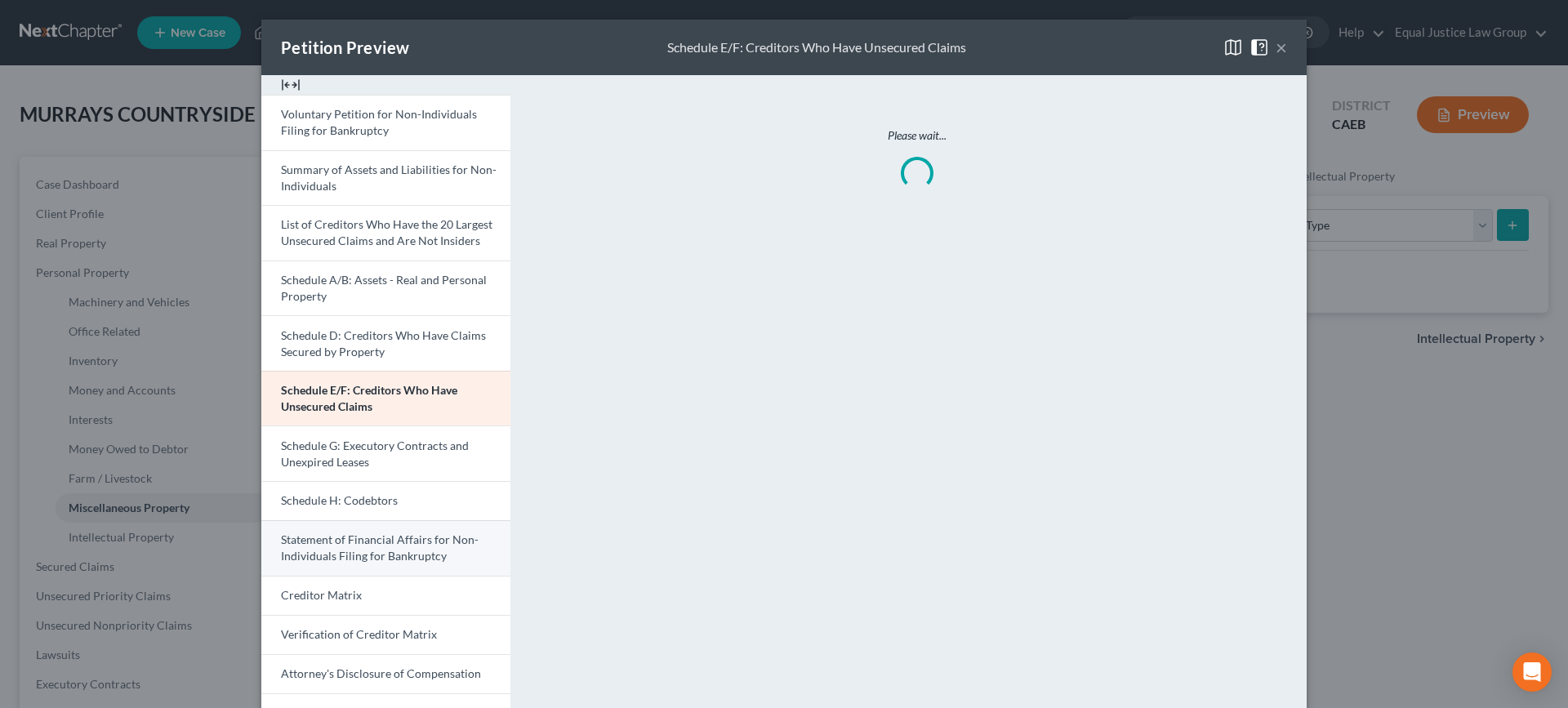
scroll to position [82, 0]
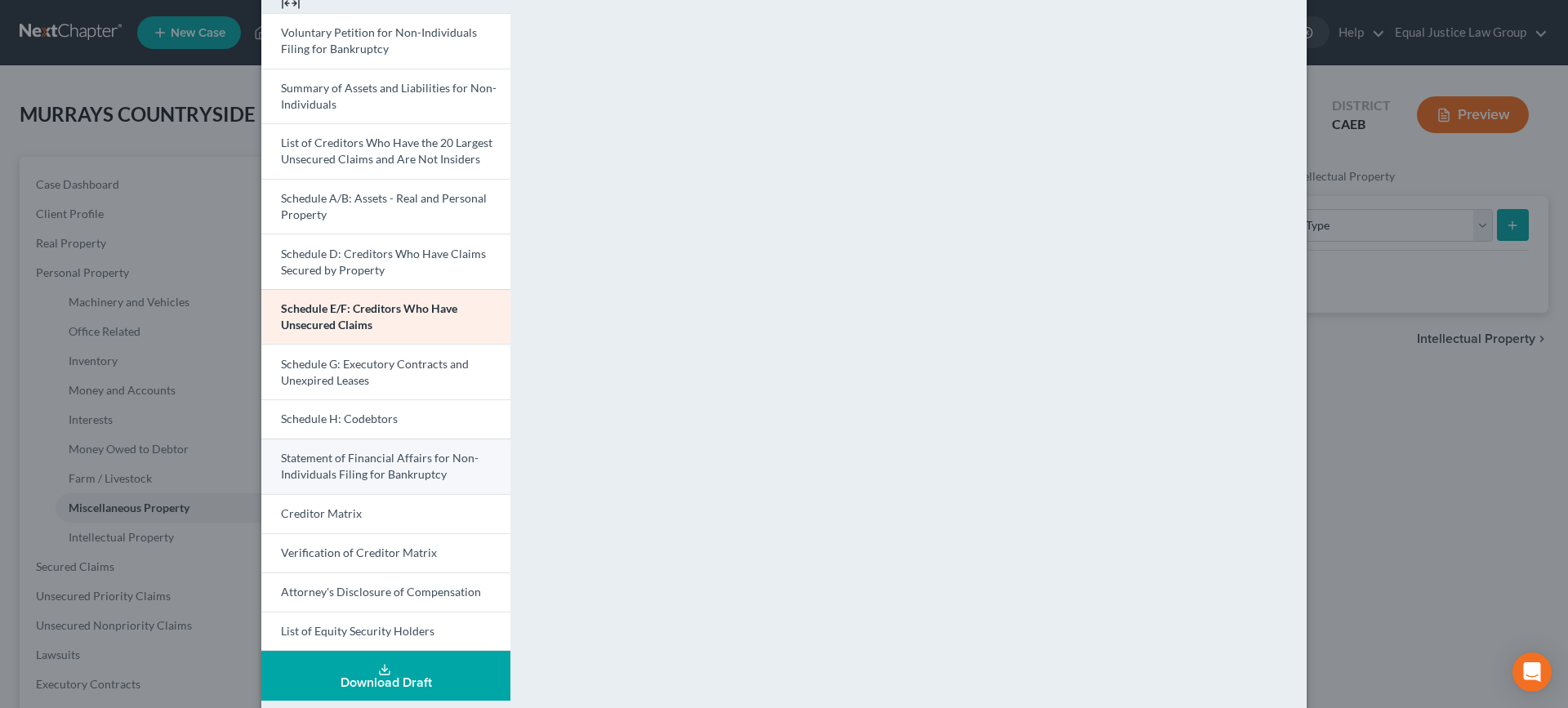
click at [370, 453] on span "Statement of Financial Affairs for Non-Individuals Filing for Bankruptcy" at bounding box center [379, 465] width 197 height 30
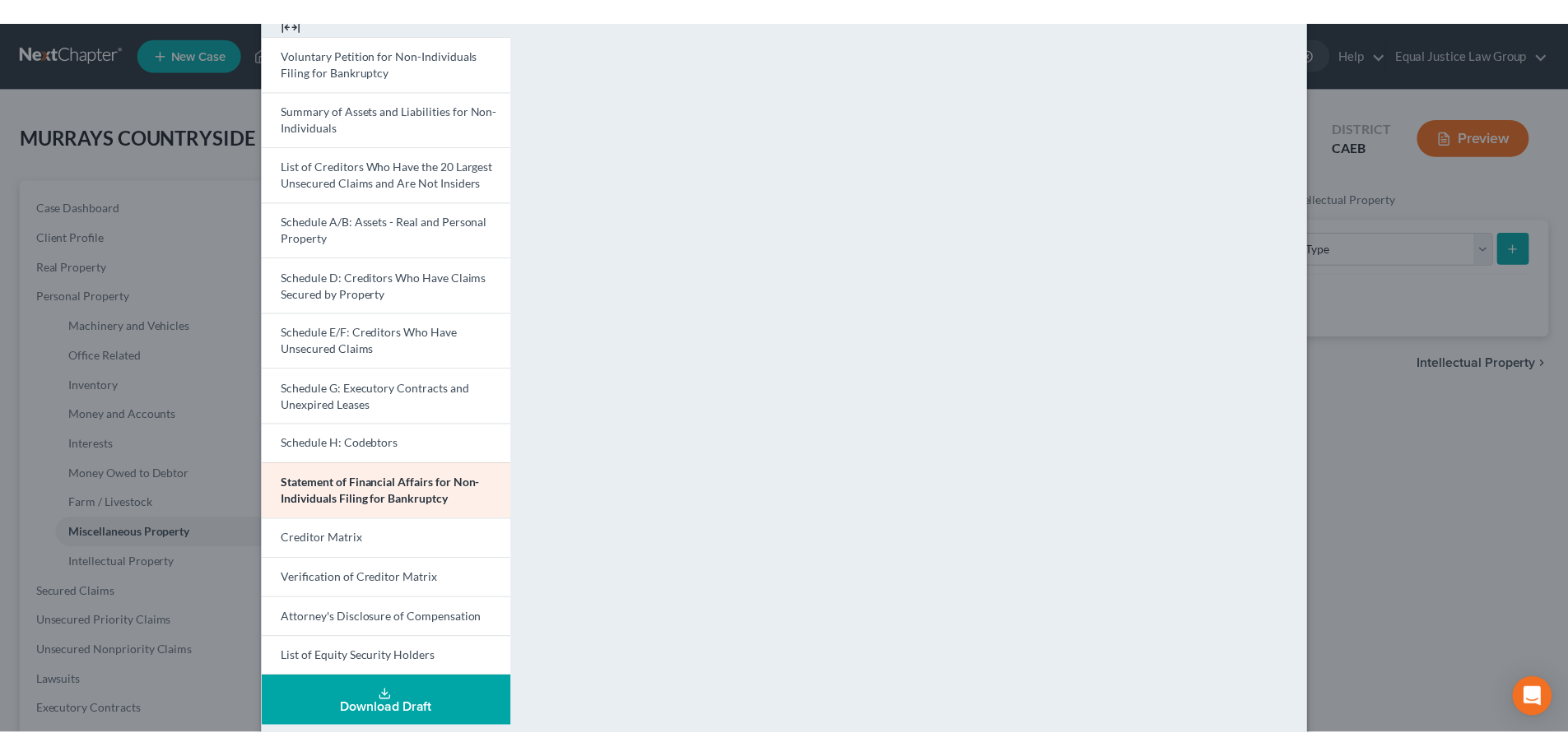
scroll to position [0, 0]
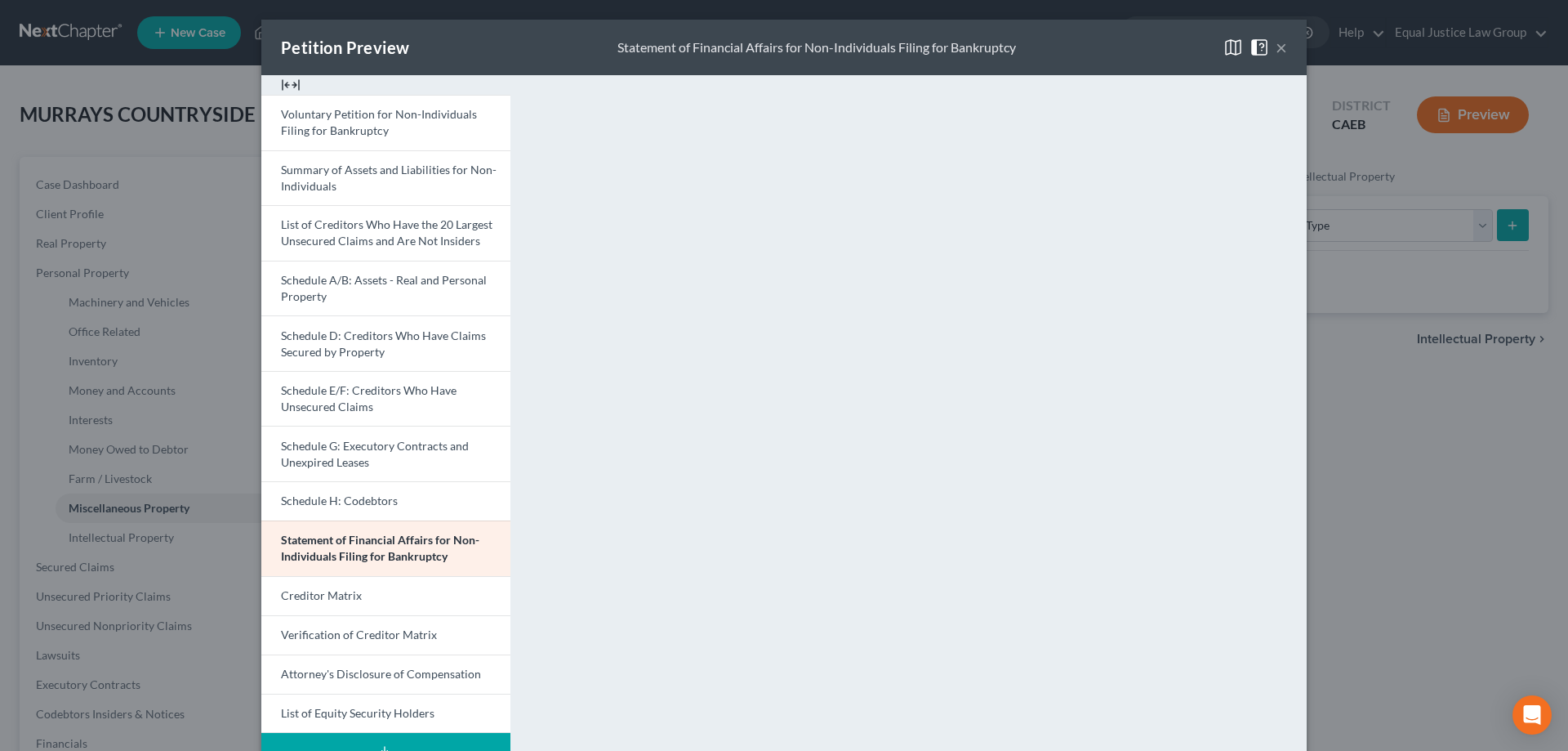
click at [1276, 47] on button "×" at bounding box center [1281, 47] width 12 height 20
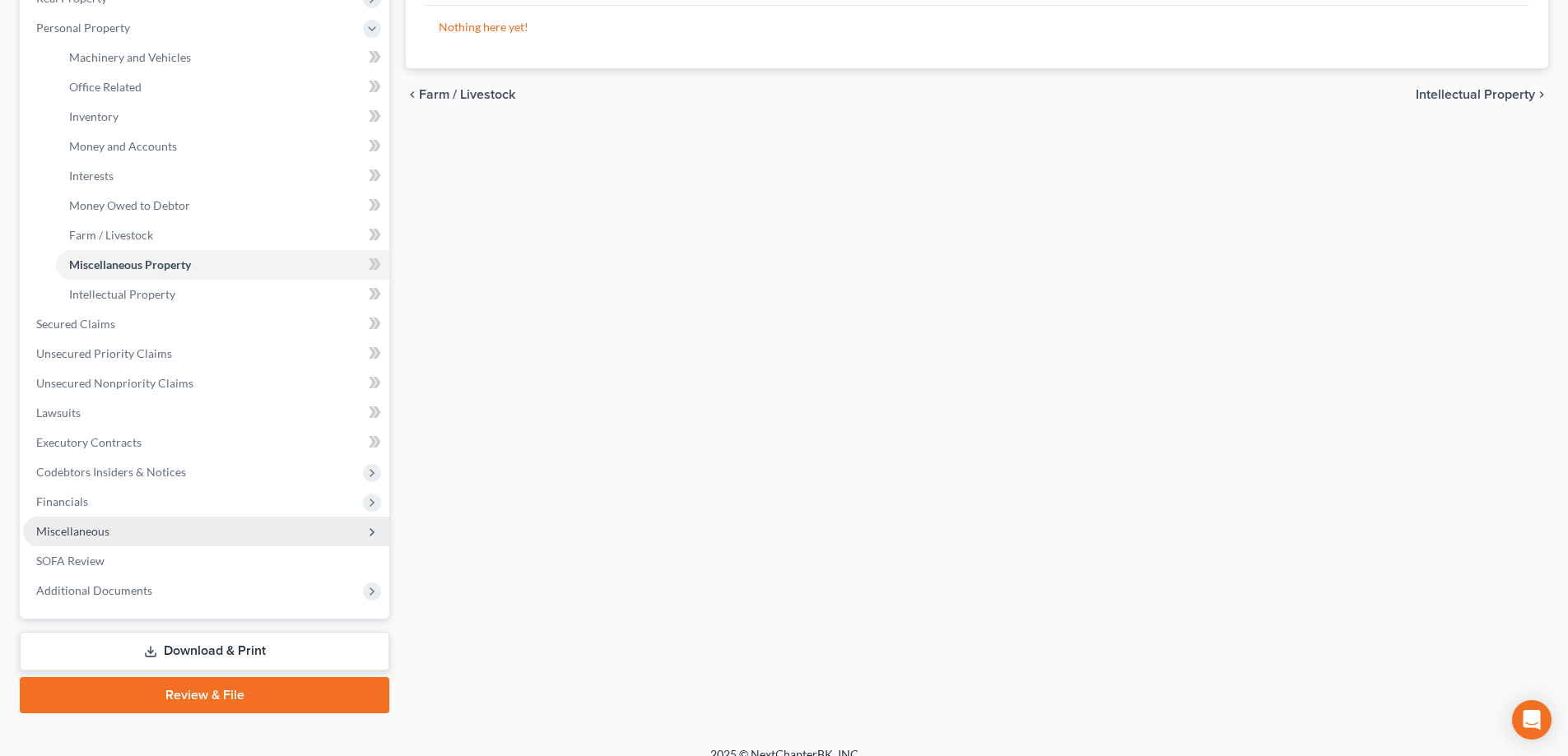
scroll to position [266, 0]
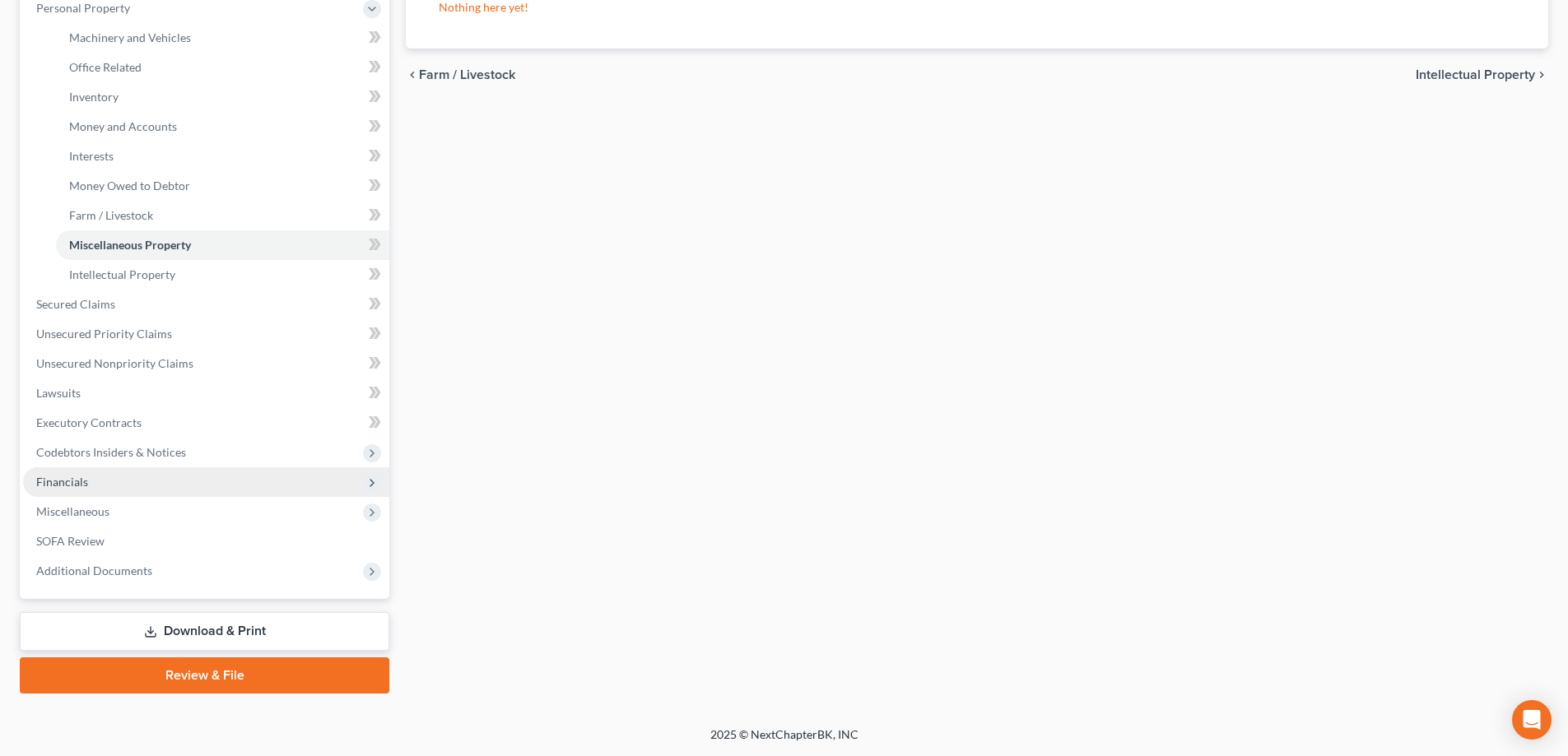
click at [76, 477] on span "Financials" at bounding box center [62, 482] width 51 height 14
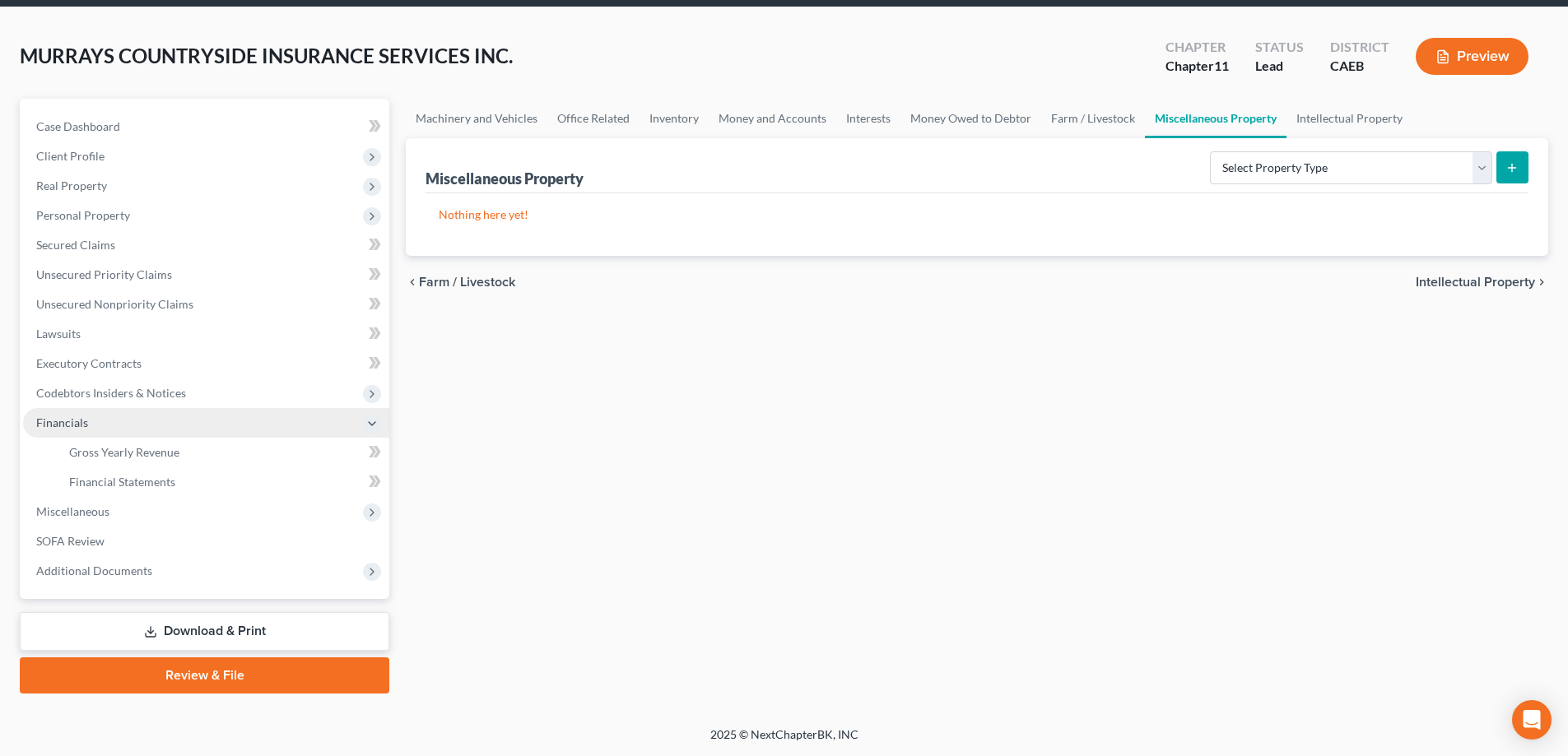
scroll to position [59, 0]
click at [135, 454] on span "Gross Yearly Revenue" at bounding box center [124, 452] width 110 height 14
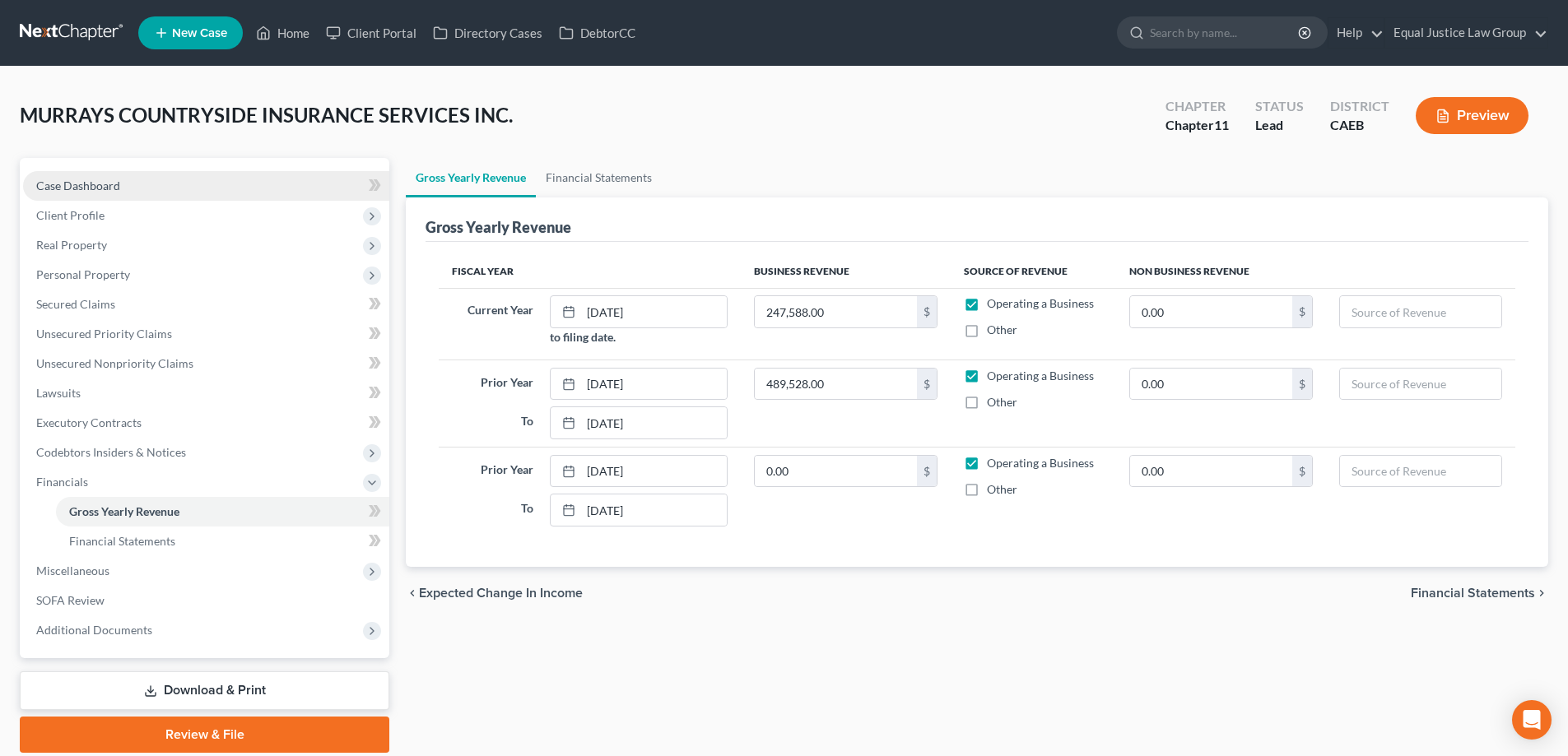
click at [108, 189] on span "Case Dashboard" at bounding box center [78, 185] width 84 height 14
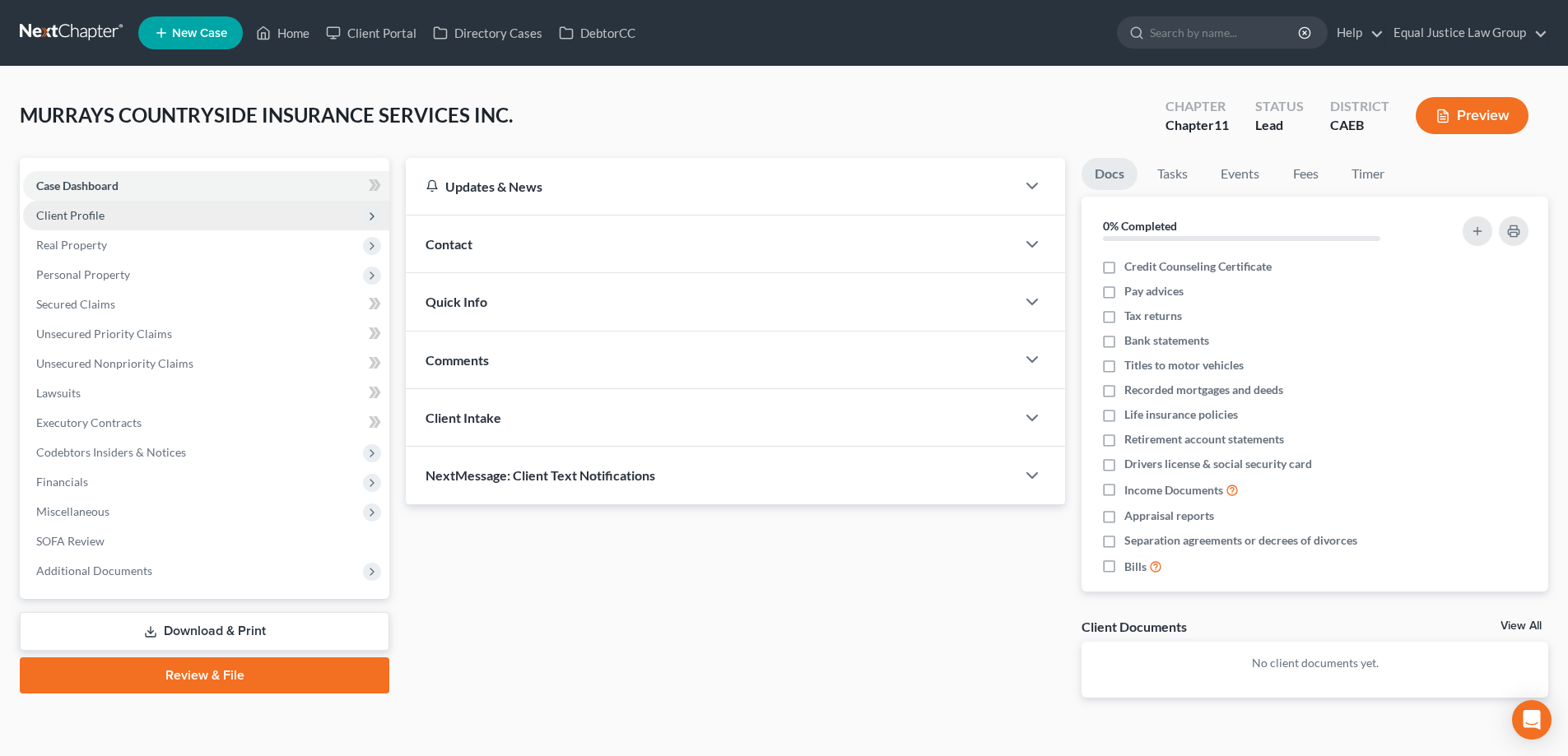
click at [138, 214] on span "Client Profile" at bounding box center [206, 216] width 366 height 30
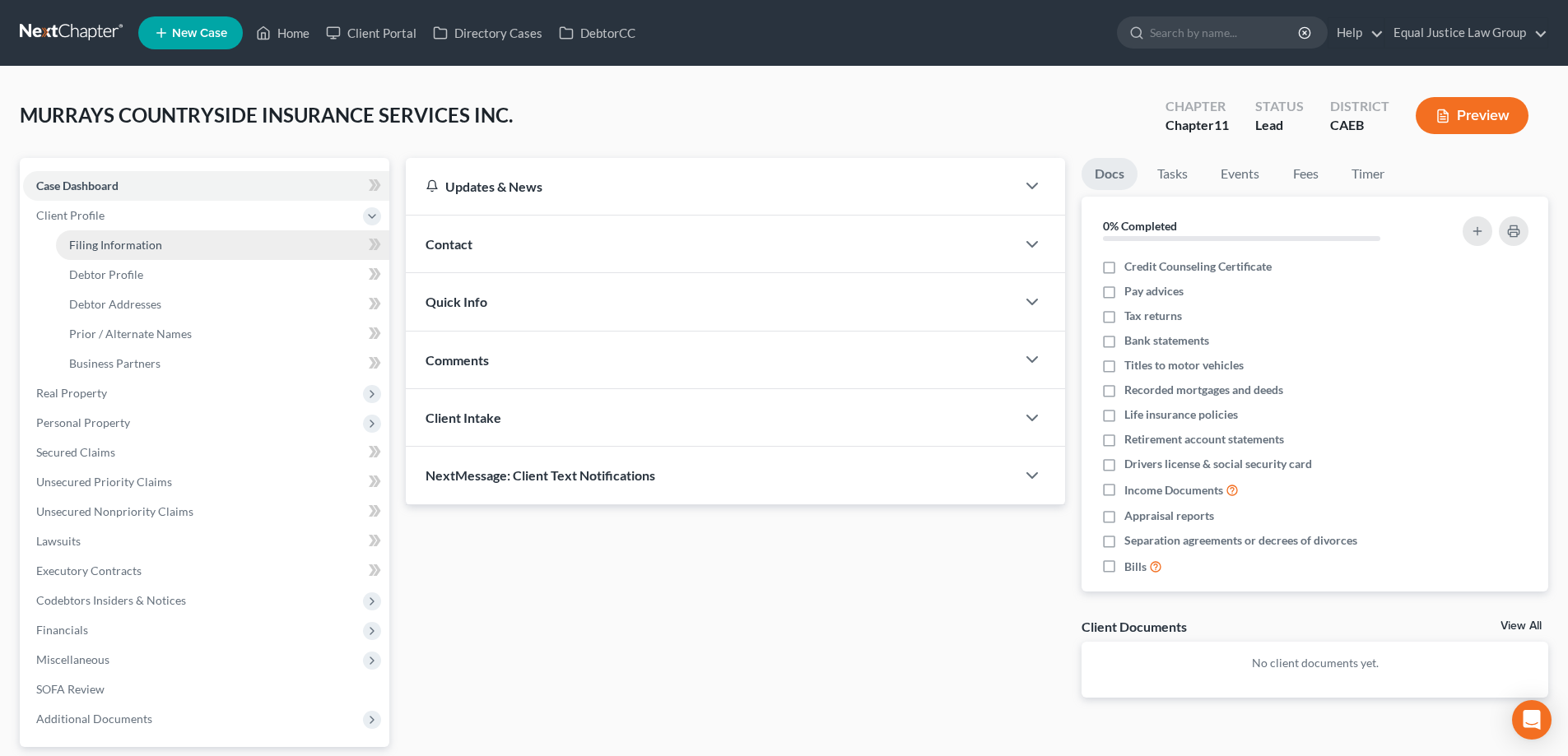
click at [158, 243] on span "Filing Information" at bounding box center [116, 244] width 93 height 14
select select "3"
select select "1"
select select "8"
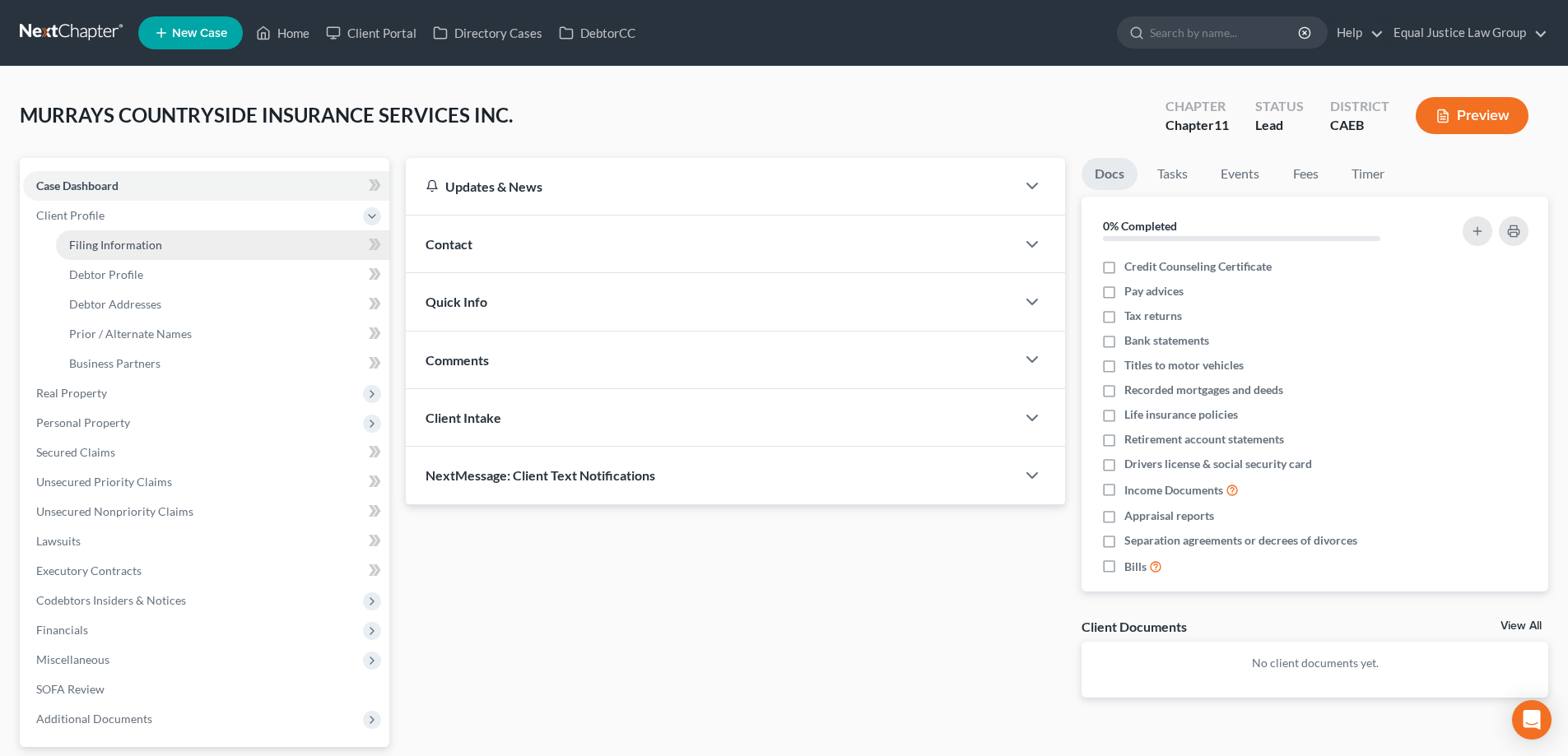
select select "0"
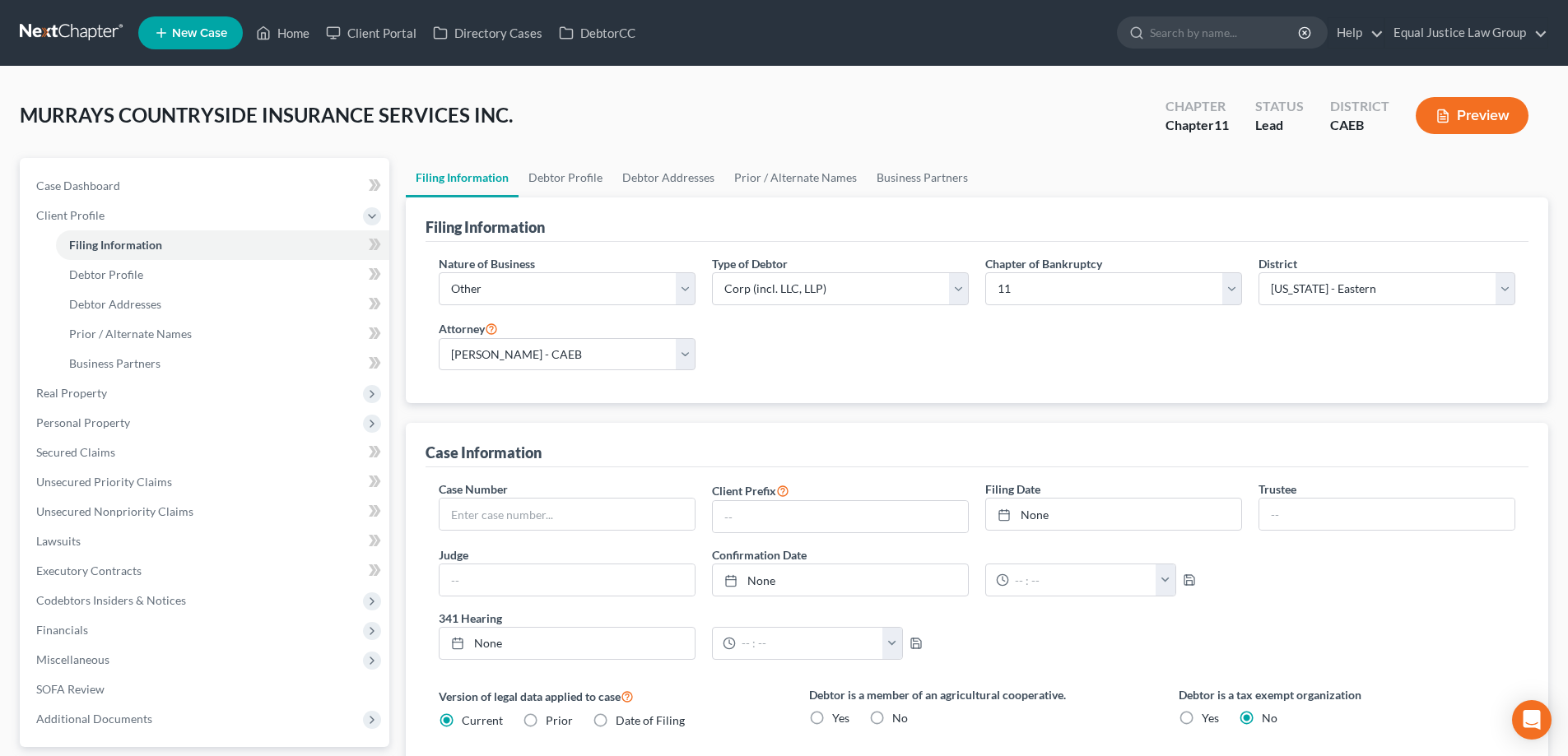
scroll to position [82, 0]
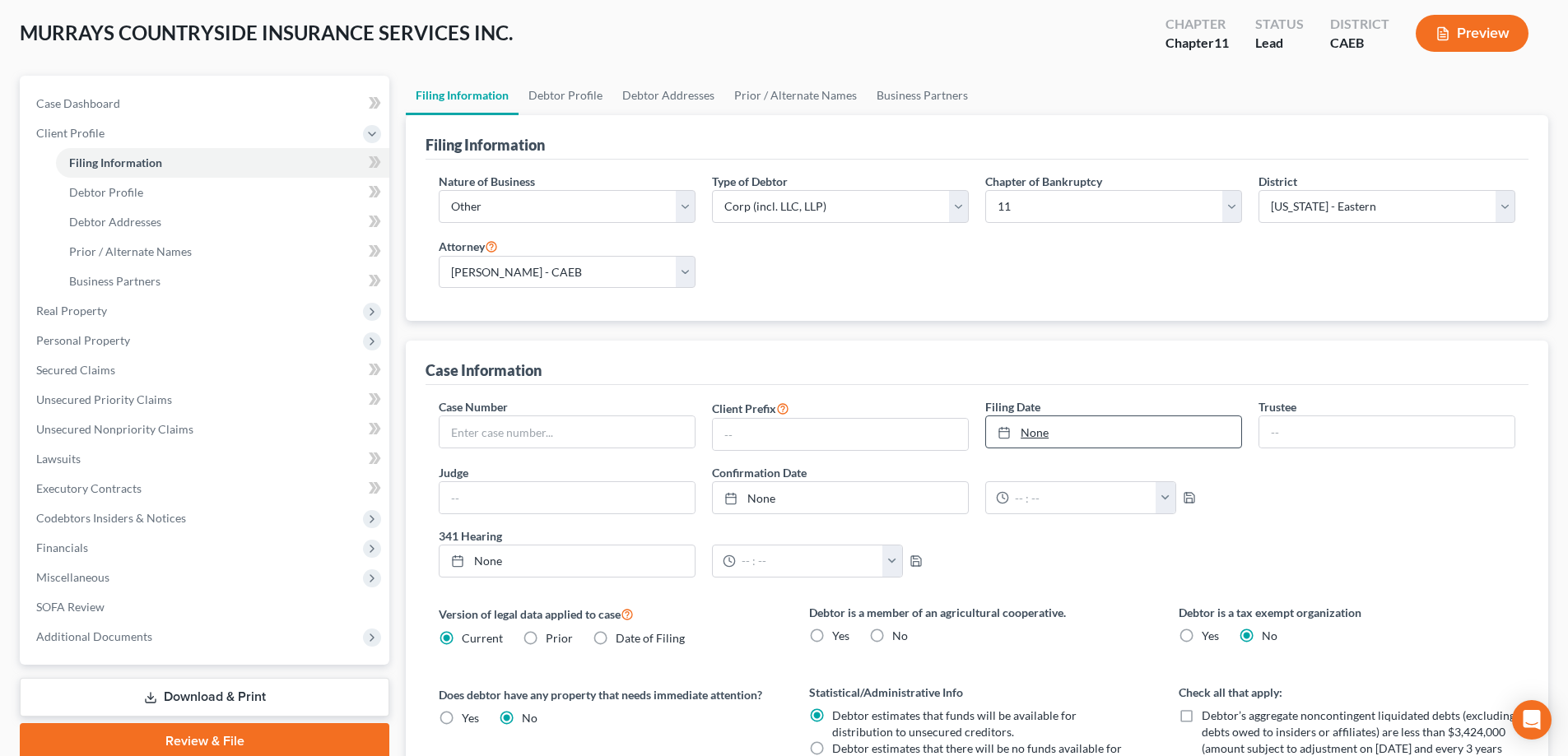
type input "9/17/2025"
click at [1042, 432] on link "None" at bounding box center [1114, 432] width 255 height 32
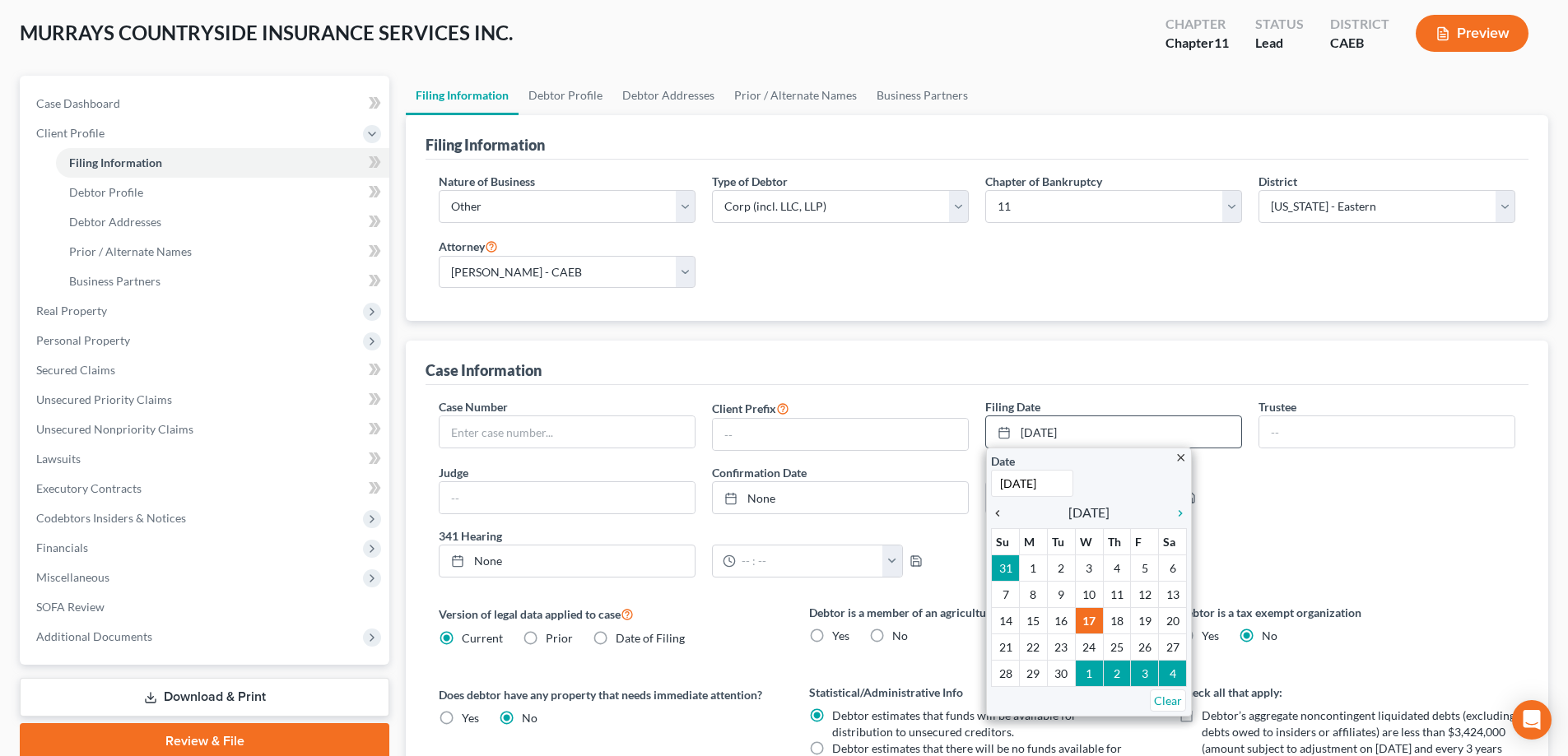
click at [994, 514] on icon "chevron_left" at bounding box center [1002, 513] width 22 height 13
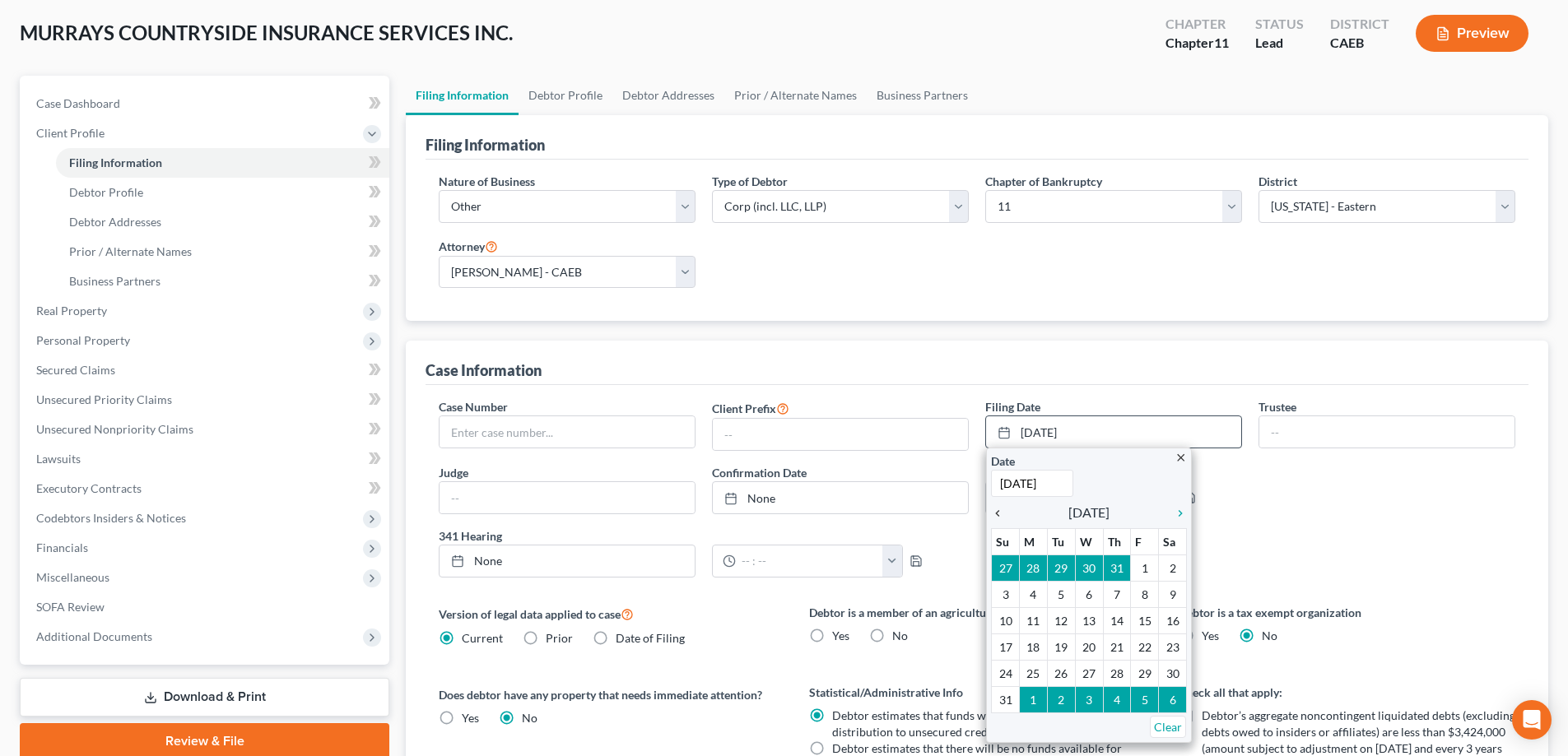
click at [994, 514] on icon "chevron_left" at bounding box center [1002, 513] width 22 height 13
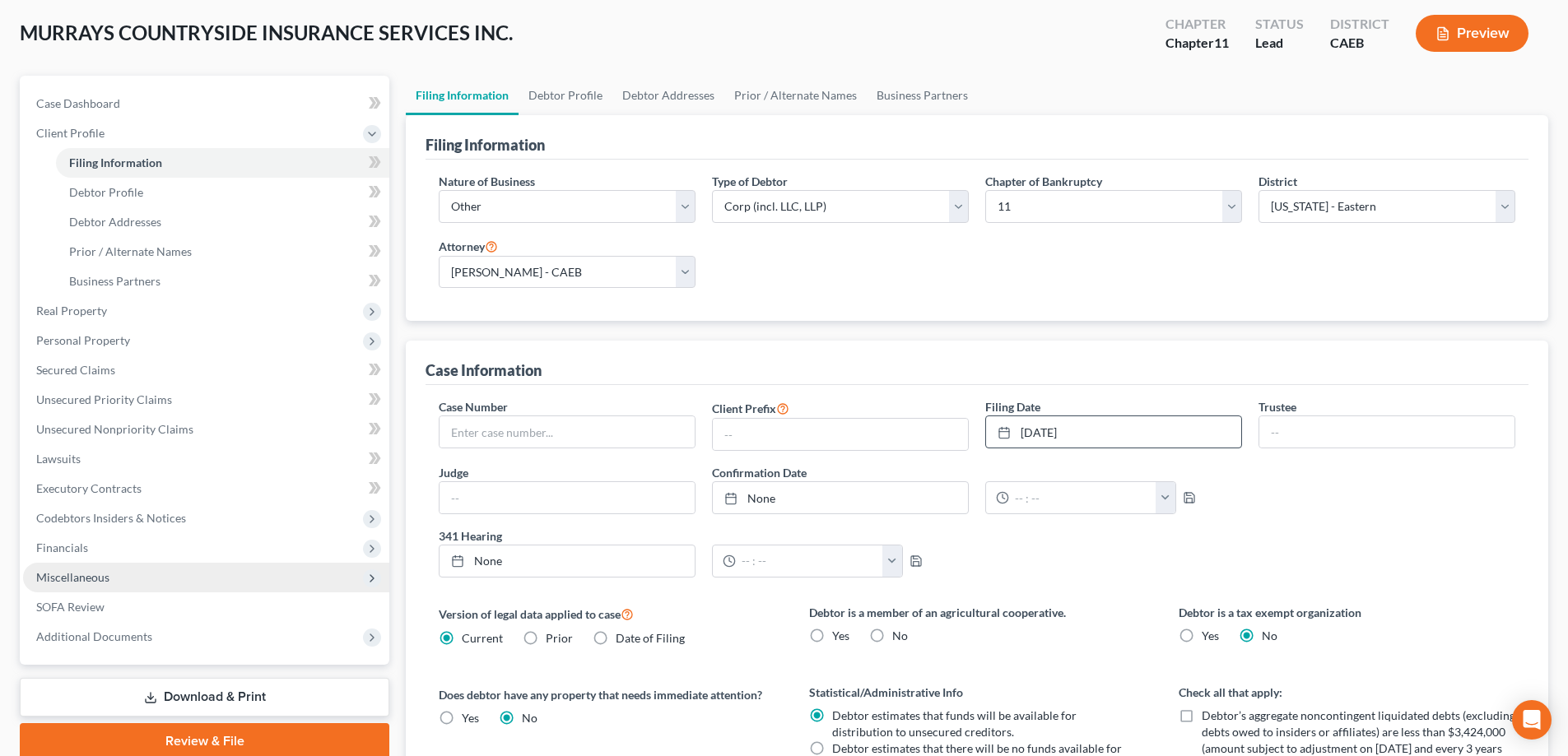
click at [79, 575] on span "Miscellaneous" at bounding box center [73, 577] width 73 height 14
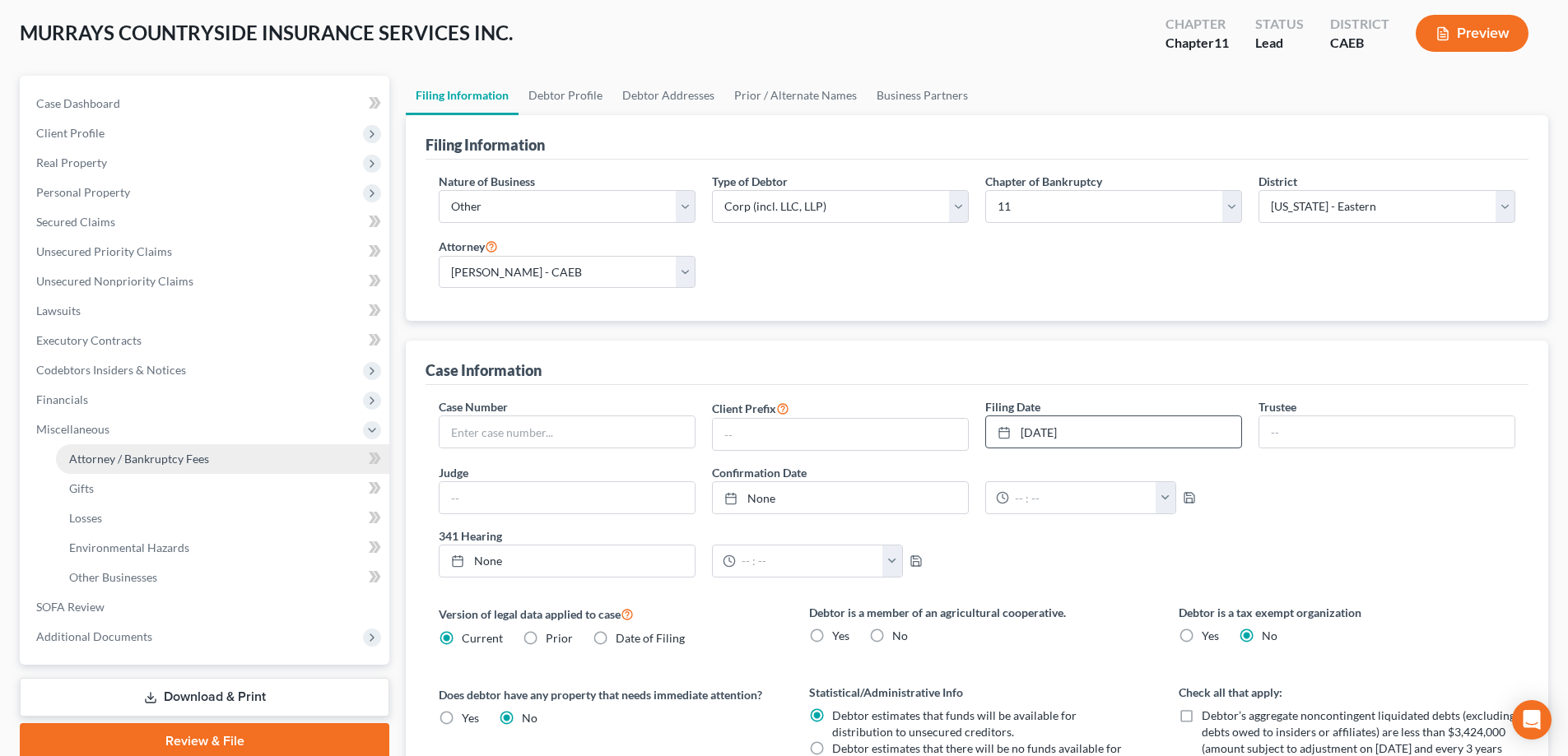
click at [122, 459] on span "Attorney / Bankruptcy Fees" at bounding box center [139, 458] width 140 height 14
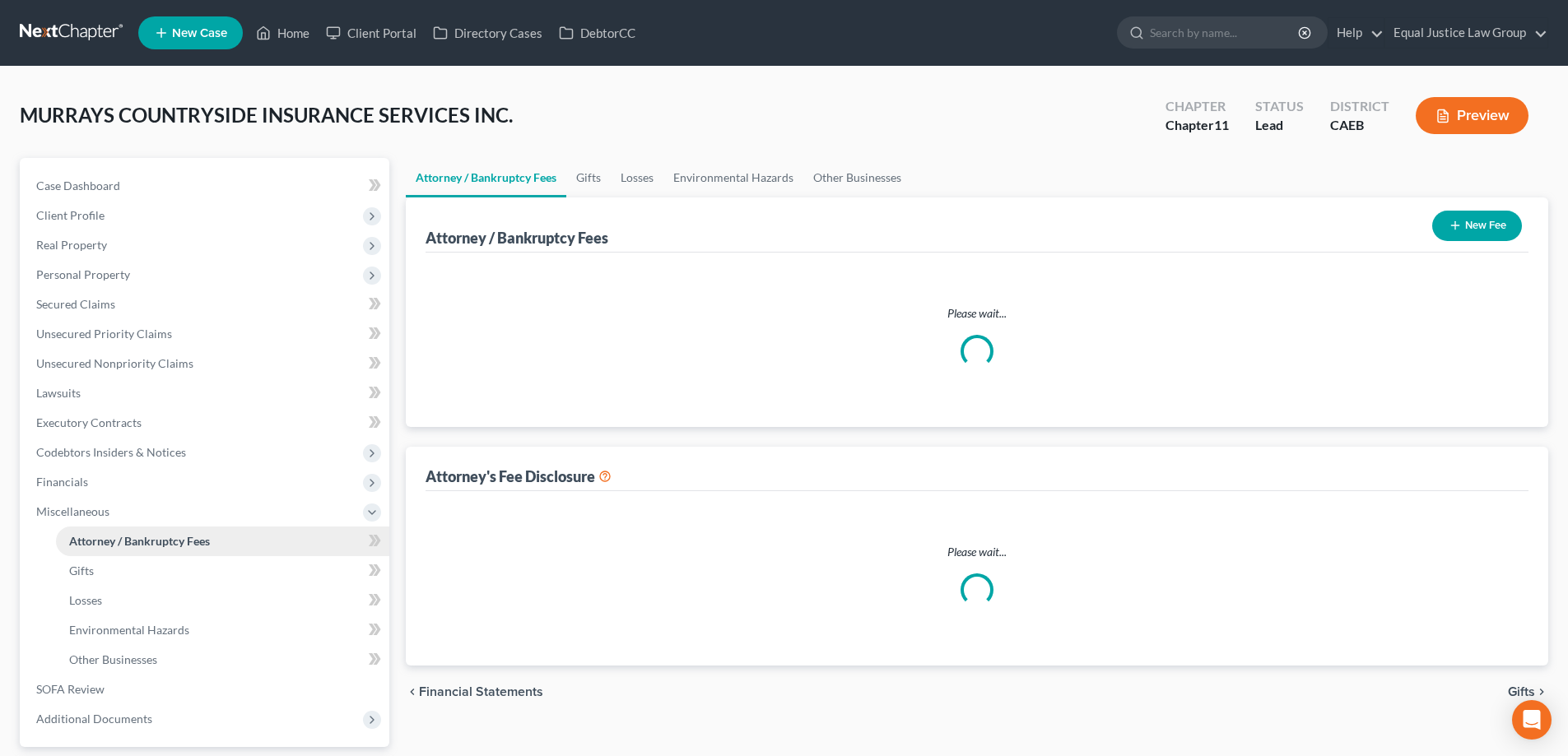
select select "0"
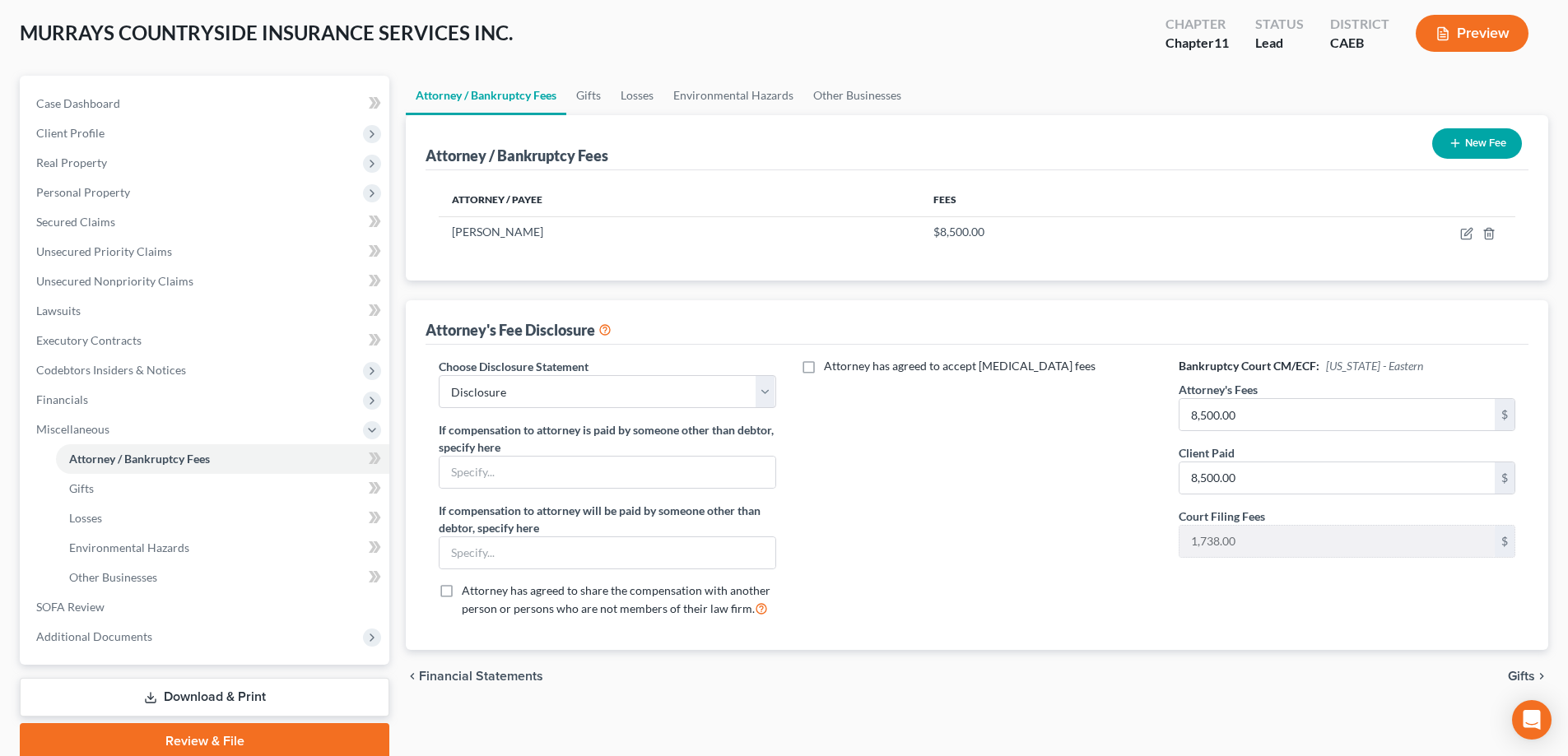
scroll to position [148, 0]
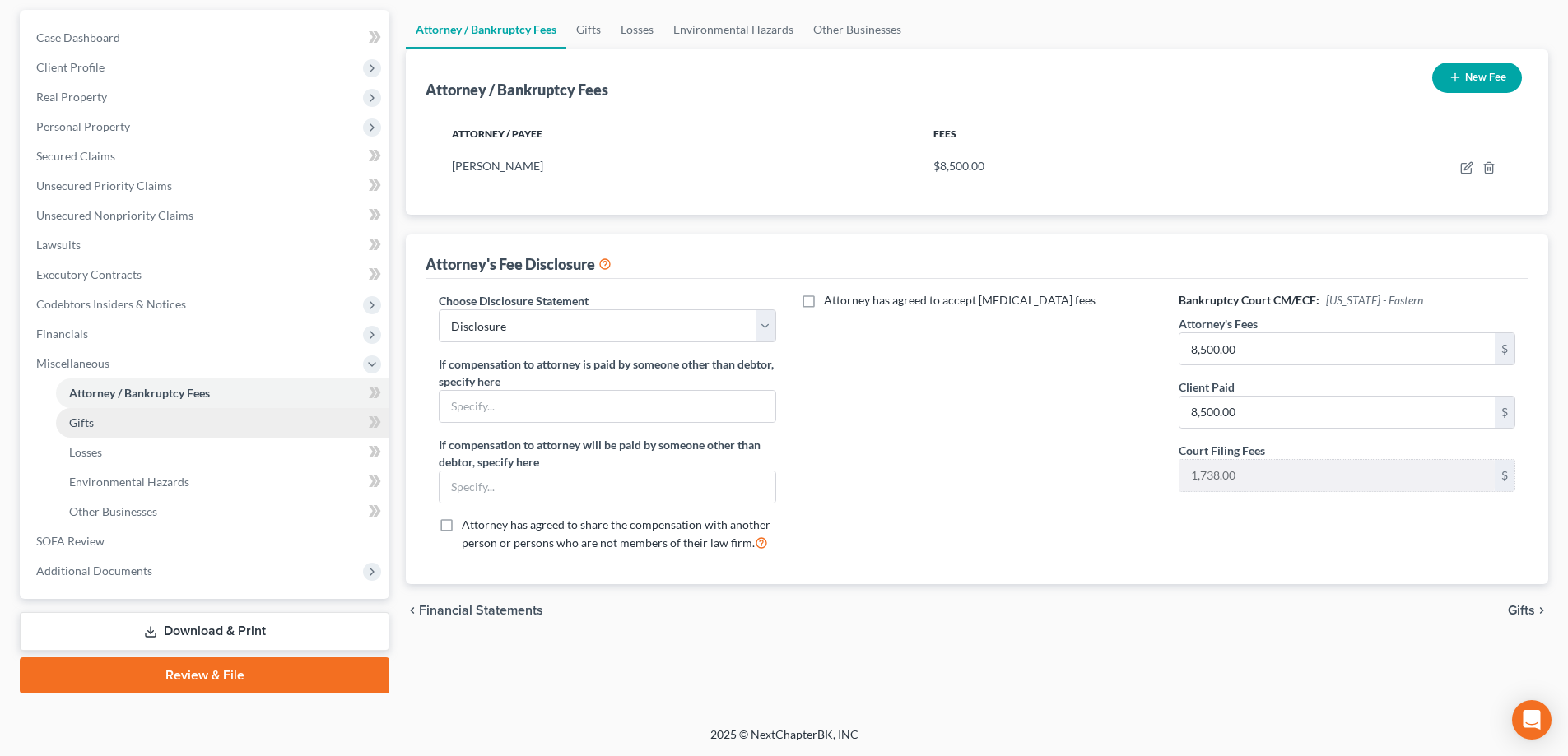
click at [85, 422] on span "Gifts" at bounding box center [81, 423] width 25 height 14
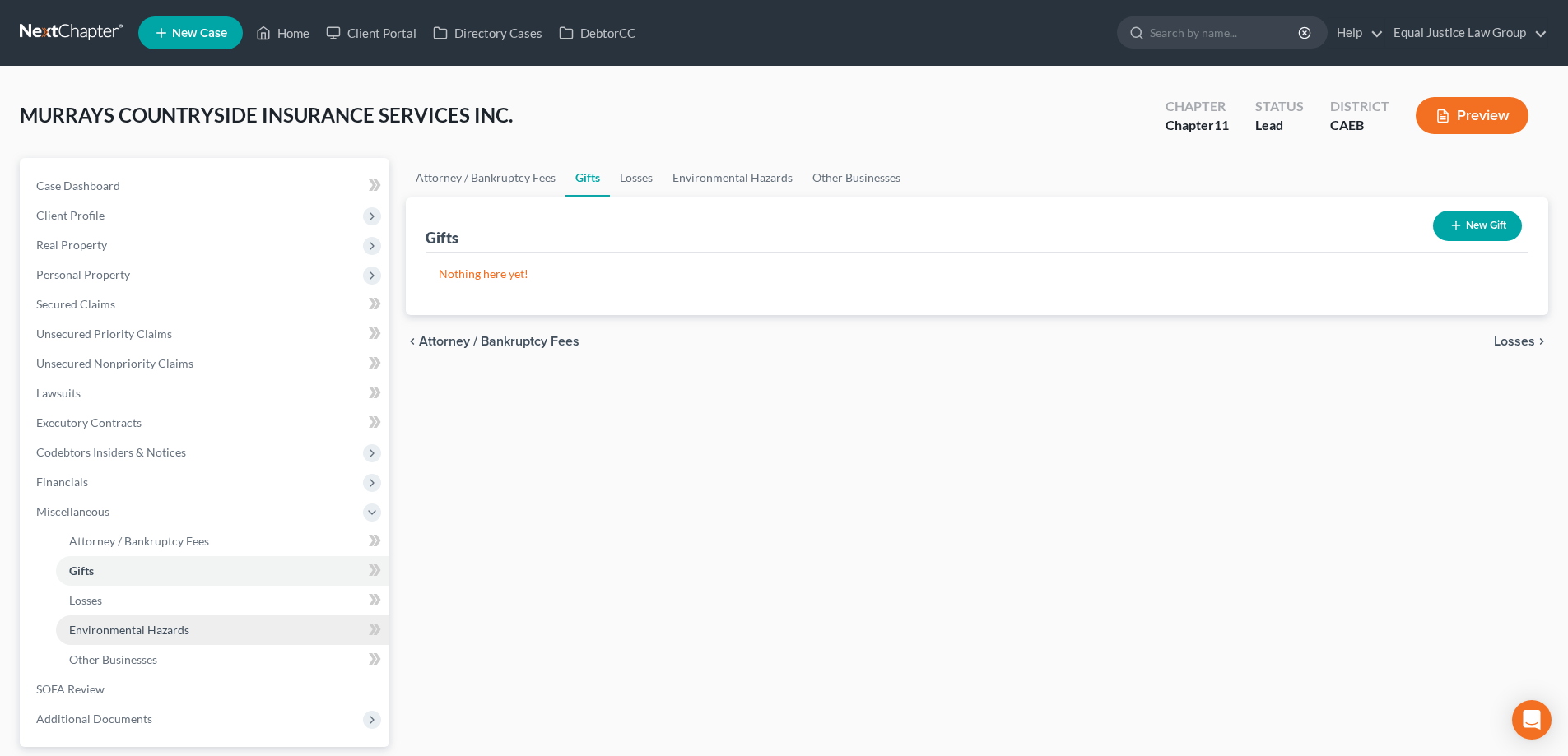
scroll to position [148, 0]
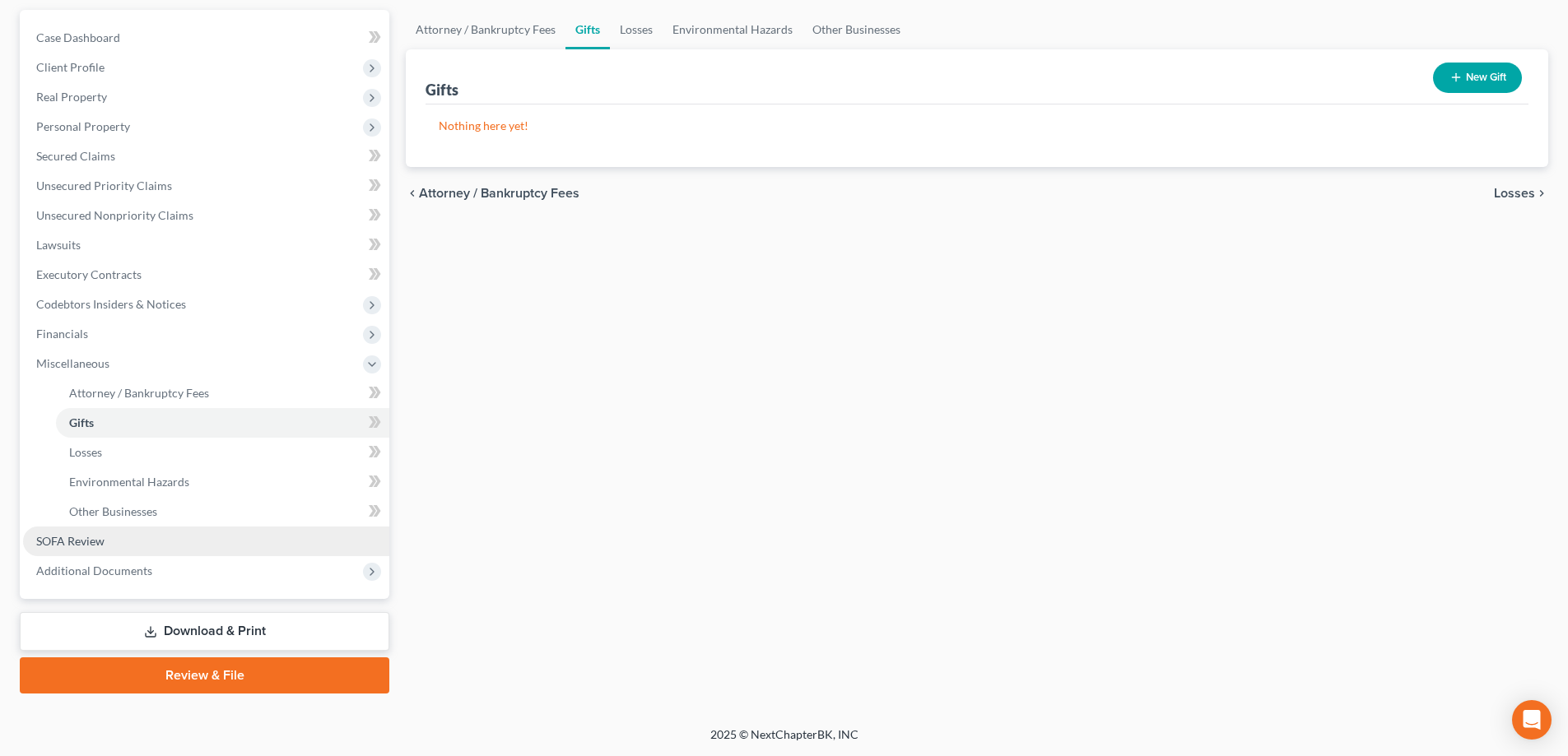
click at [110, 537] on link "SOFA Review" at bounding box center [206, 541] width 366 height 30
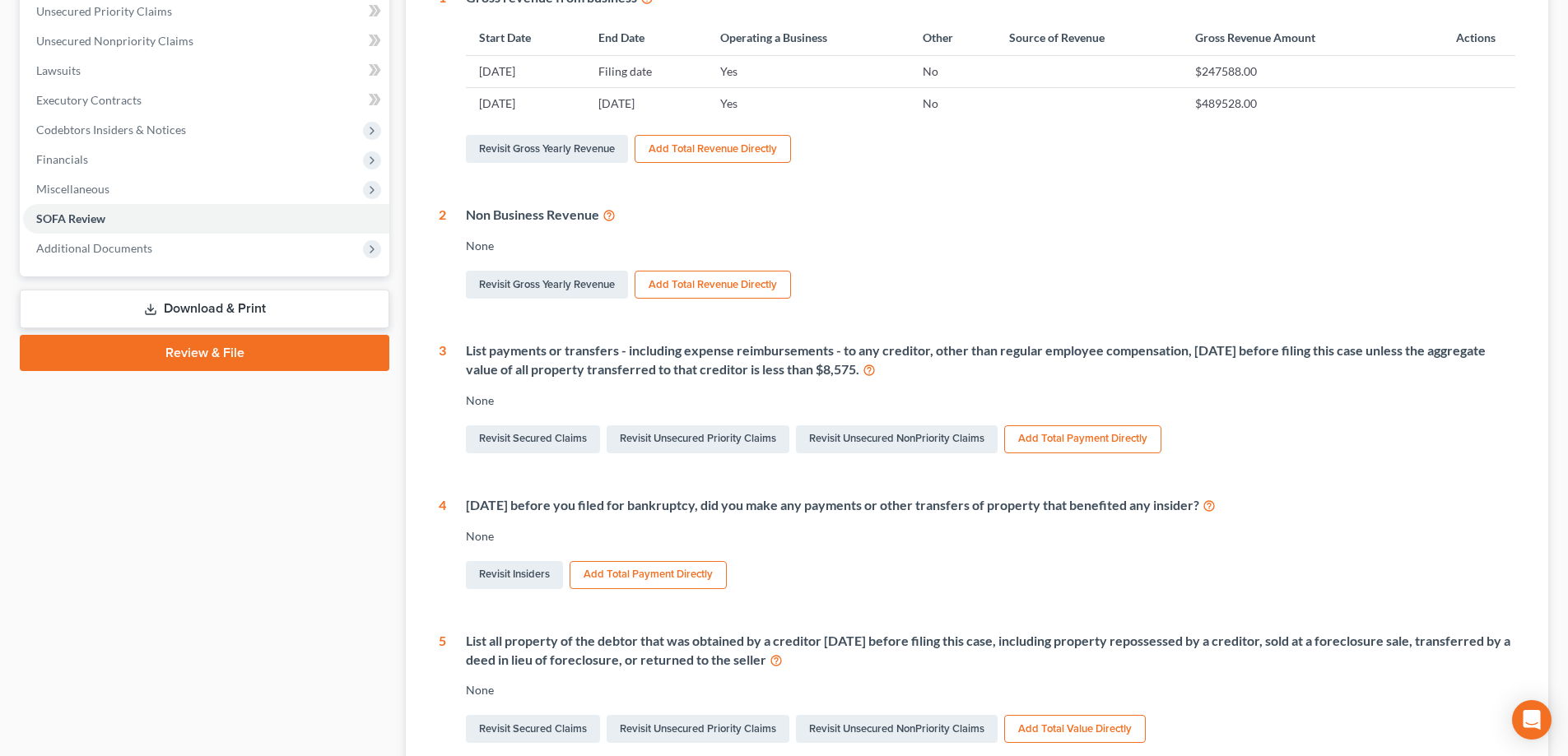
scroll to position [75, 0]
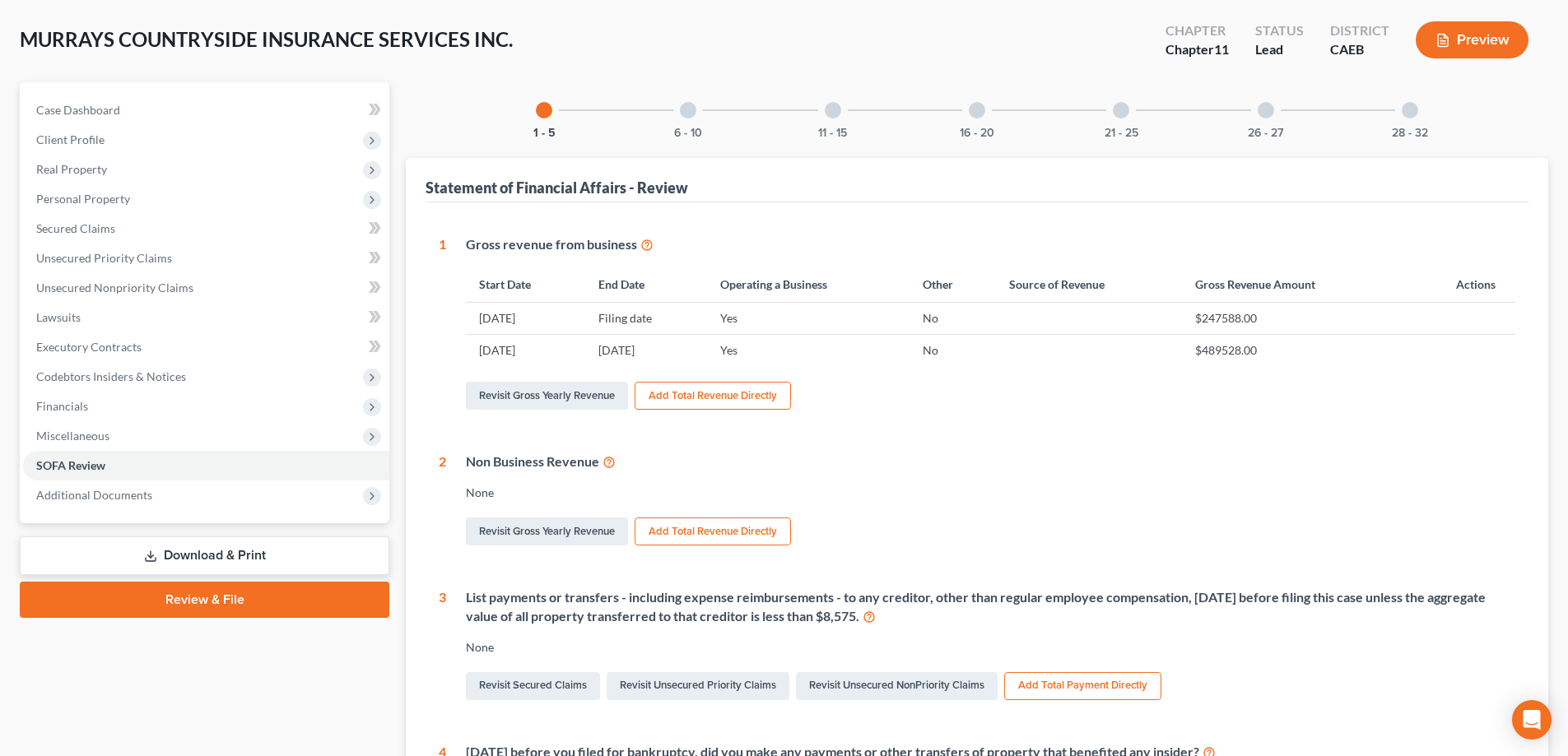
click at [692, 115] on div at bounding box center [688, 110] width 17 height 17
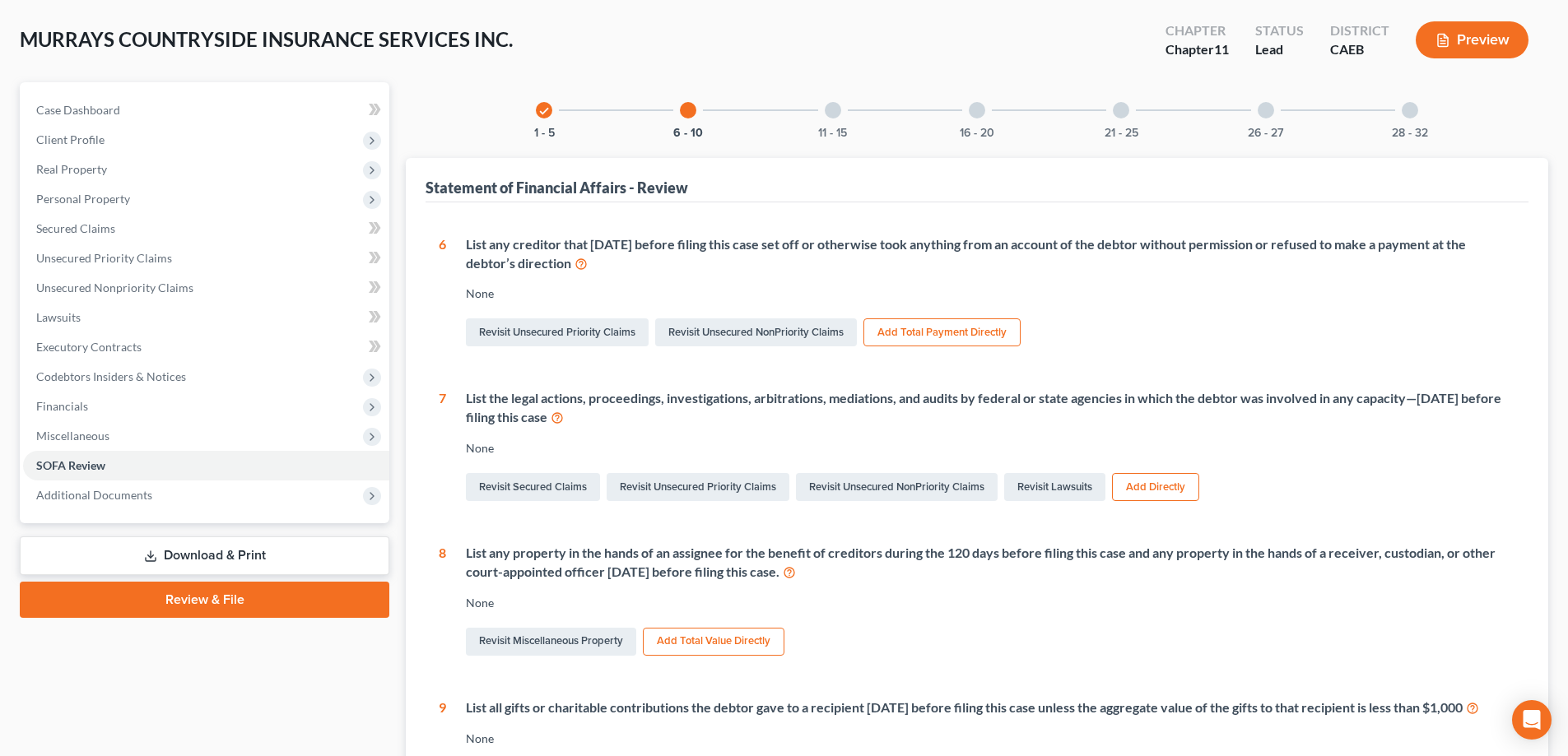
scroll to position [0, 0]
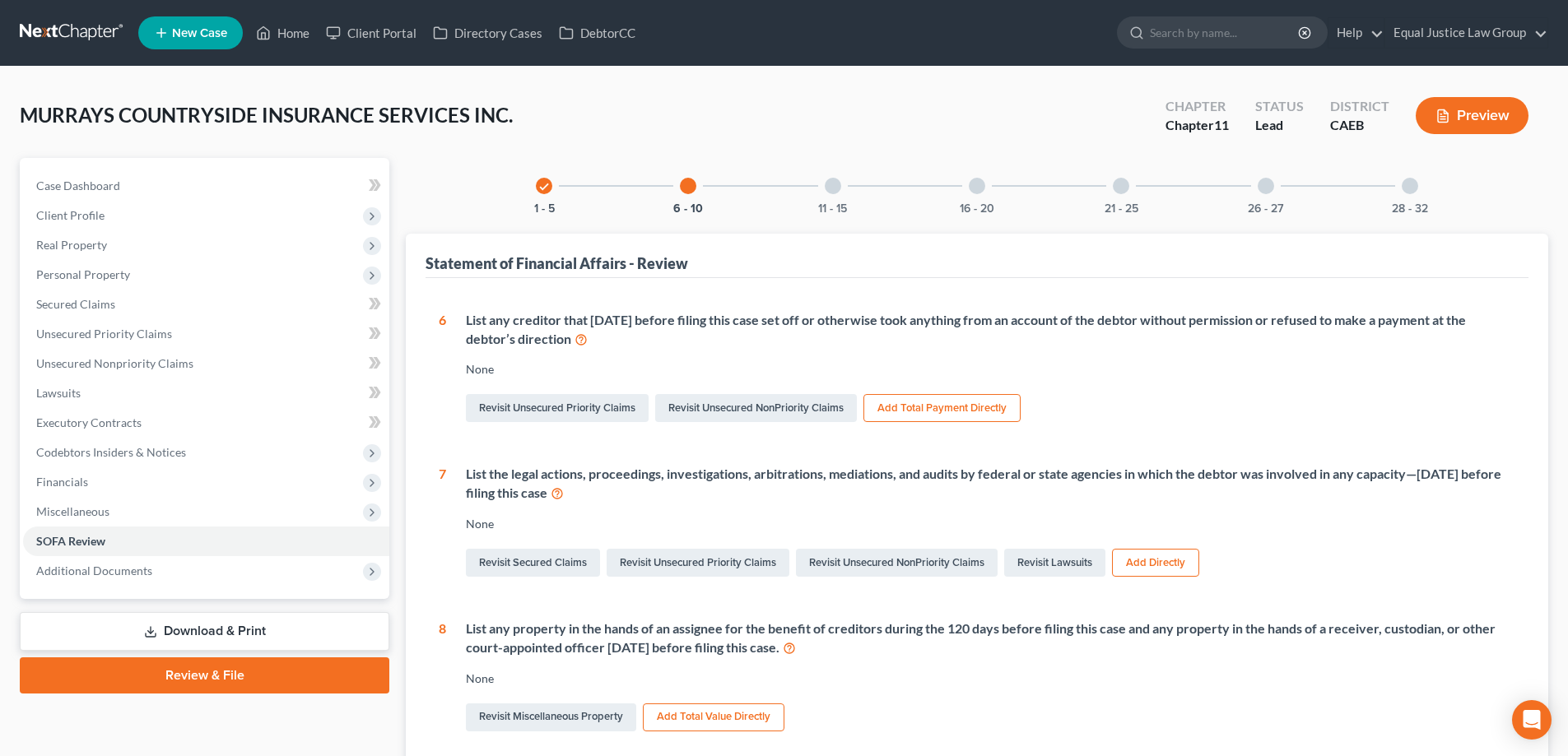
click at [833, 180] on div at bounding box center [833, 186] width 17 height 17
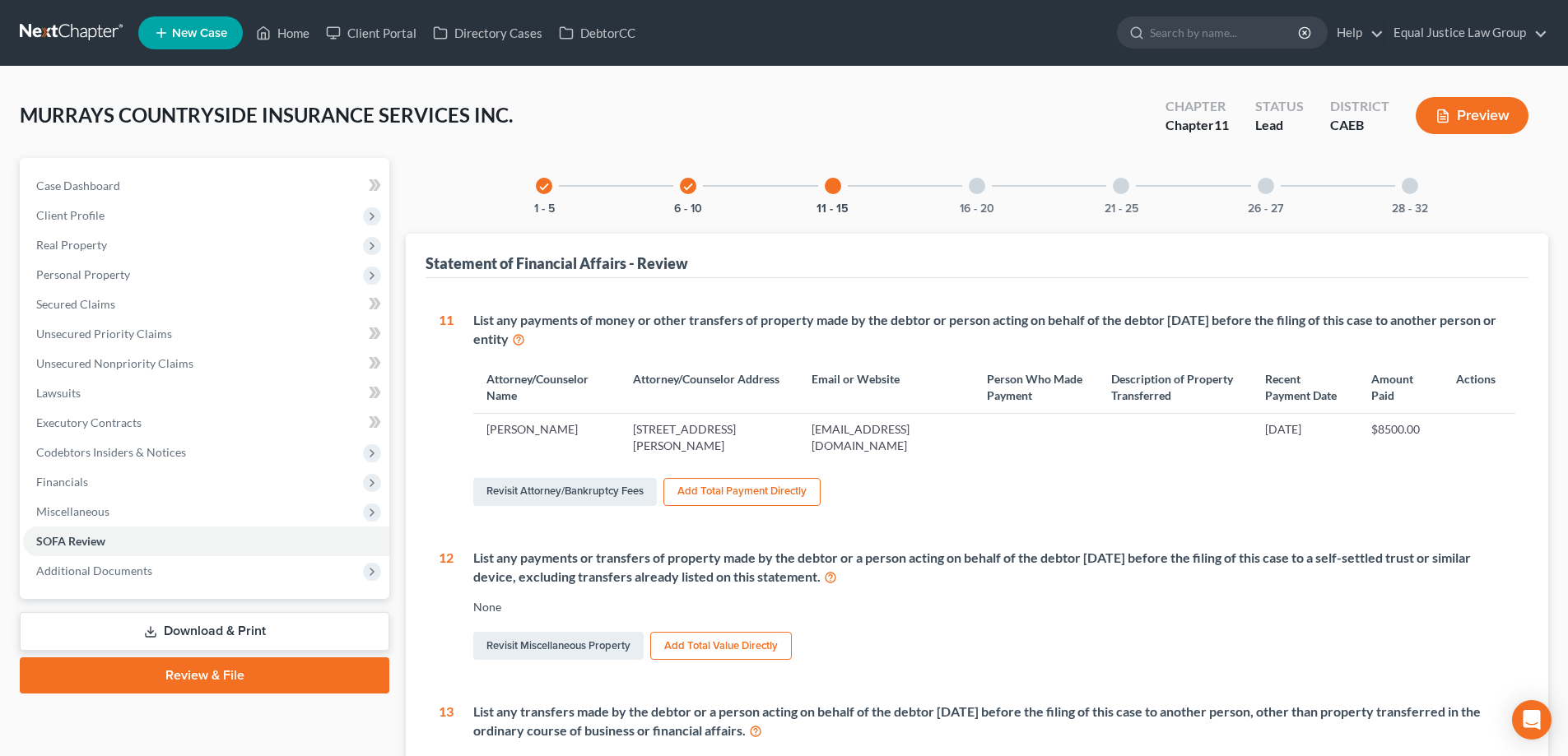
click at [1415, 185] on div at bounding box center [1410, 186] width 17 height 17
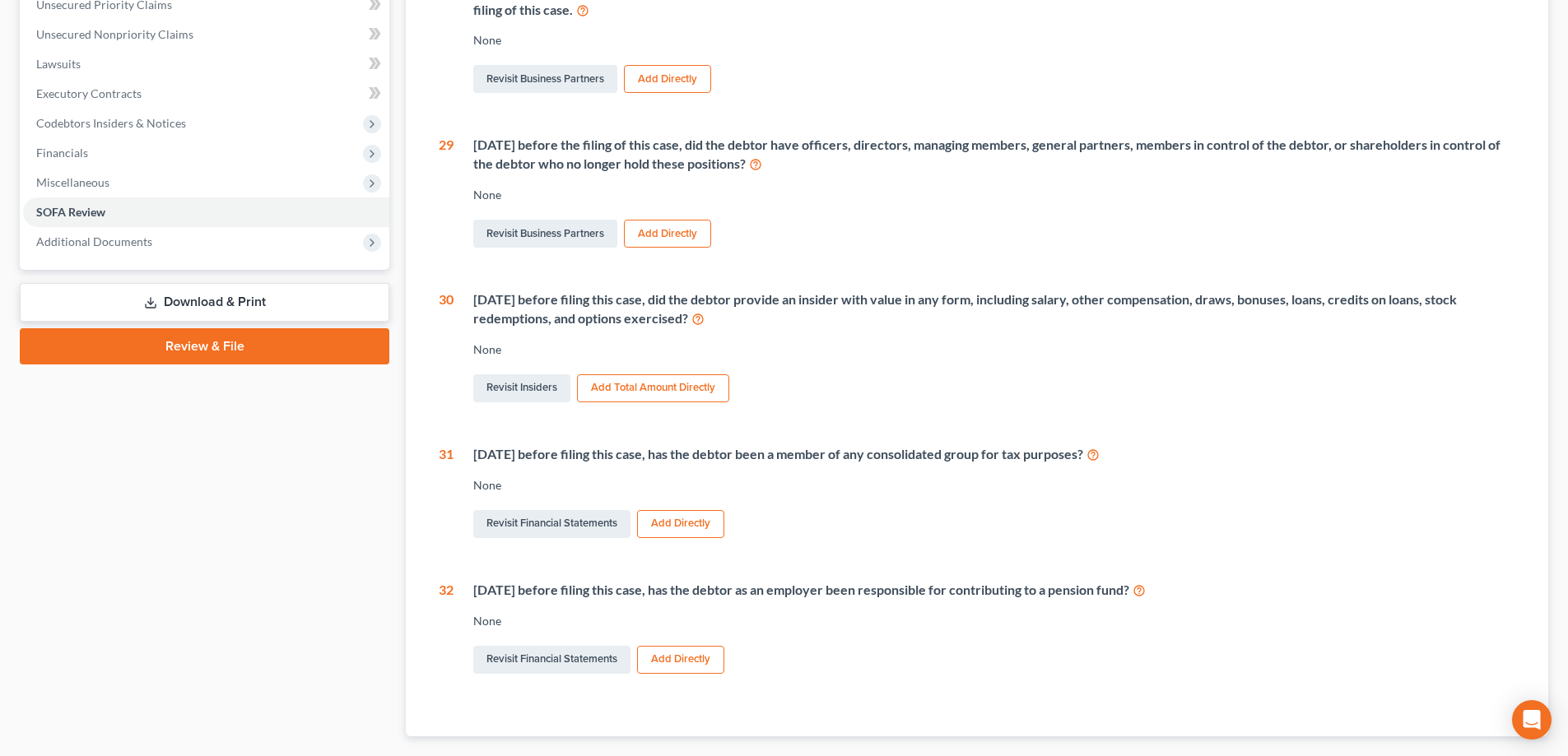
scroll to position [412, 0]
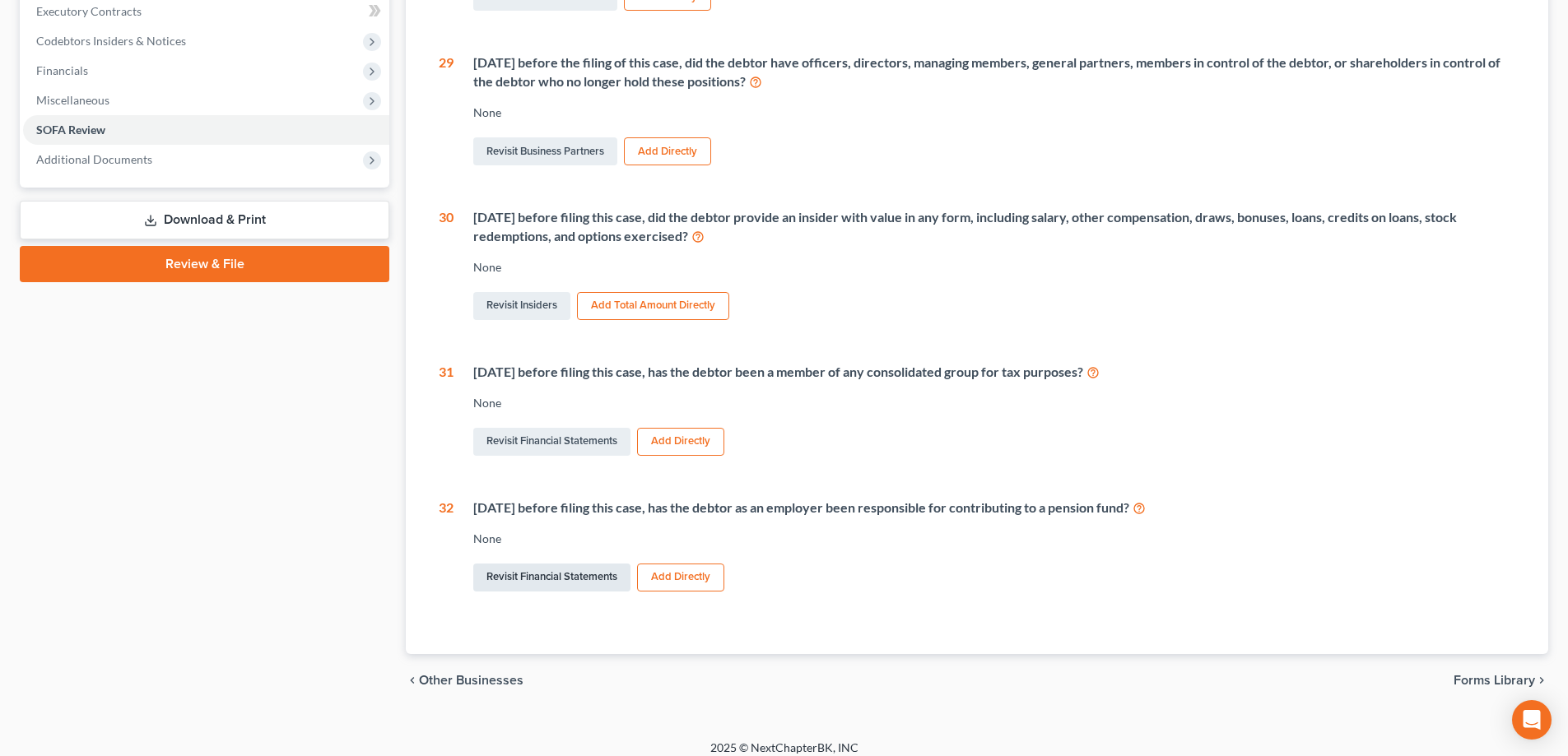
click at [571, 581] on link "Revisit Financial Statements" at bounding box center [551, 577] width 157 height 28
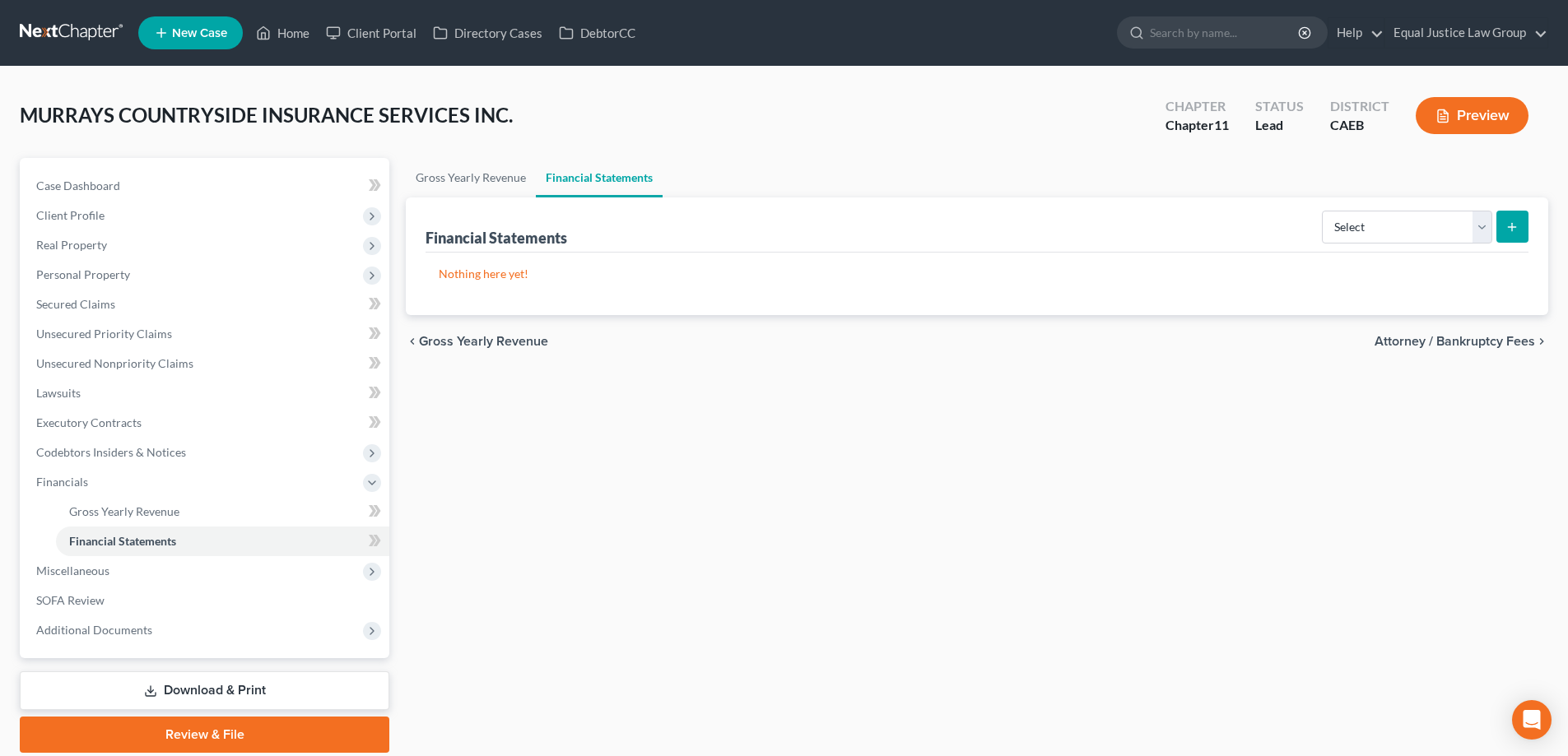
click at [1481, 119] on button "Preview" at bounding box center [1472, 115] width 113 height 37
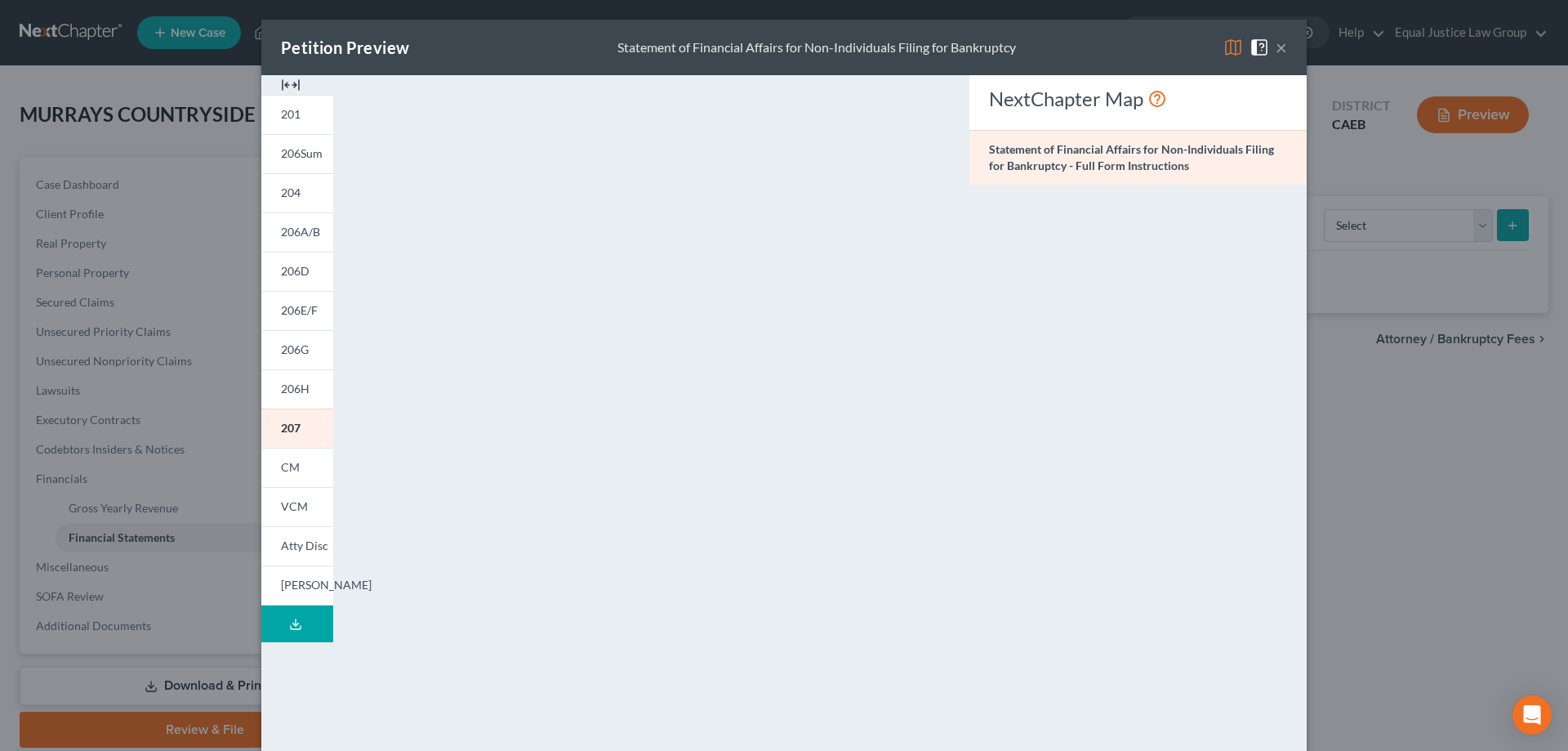
click at [1227, 49] on img at bounding box center [1233, 47] width 20 height 20
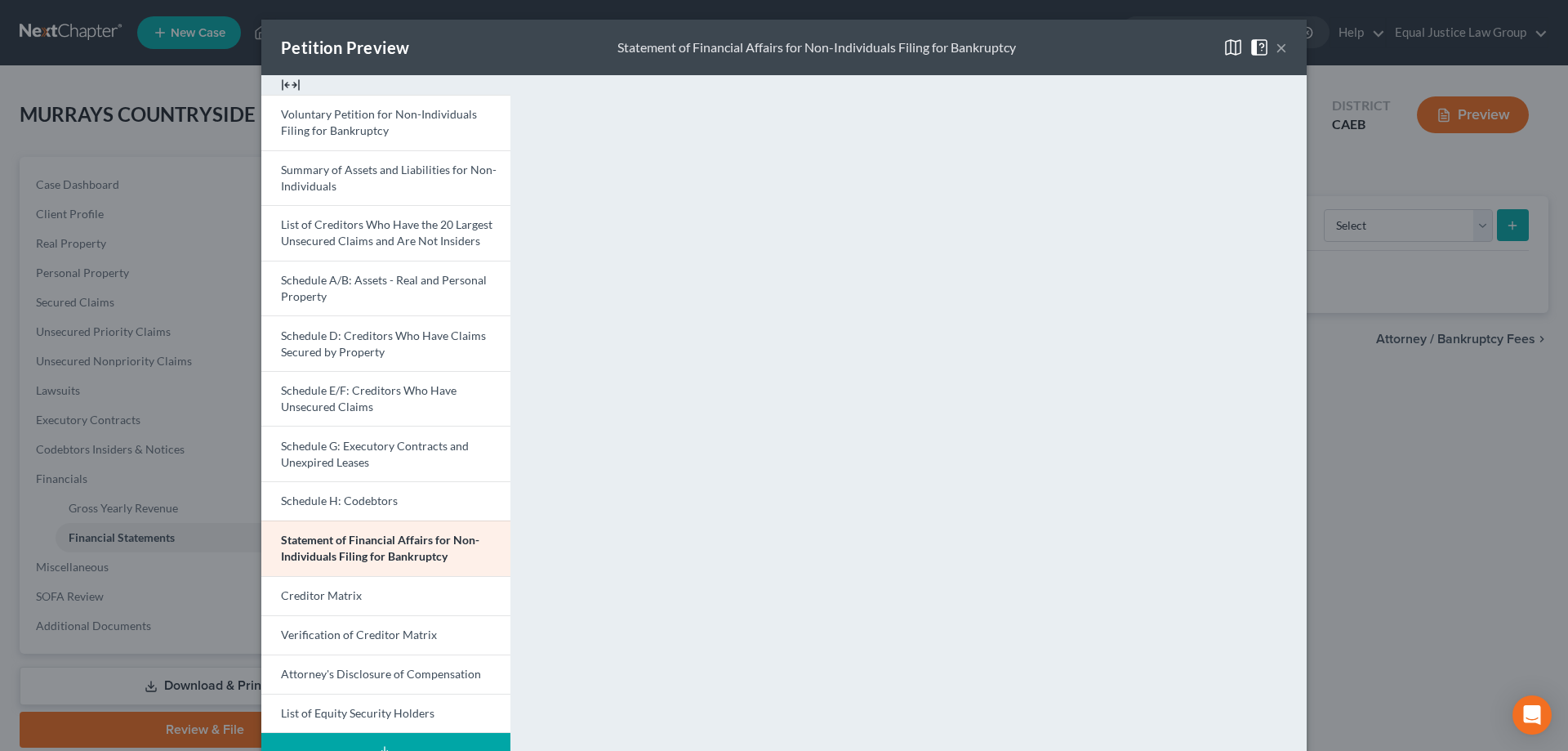
click at [1276, 48] on button "×" at bounding box center [1281, 47] width 12 height 20
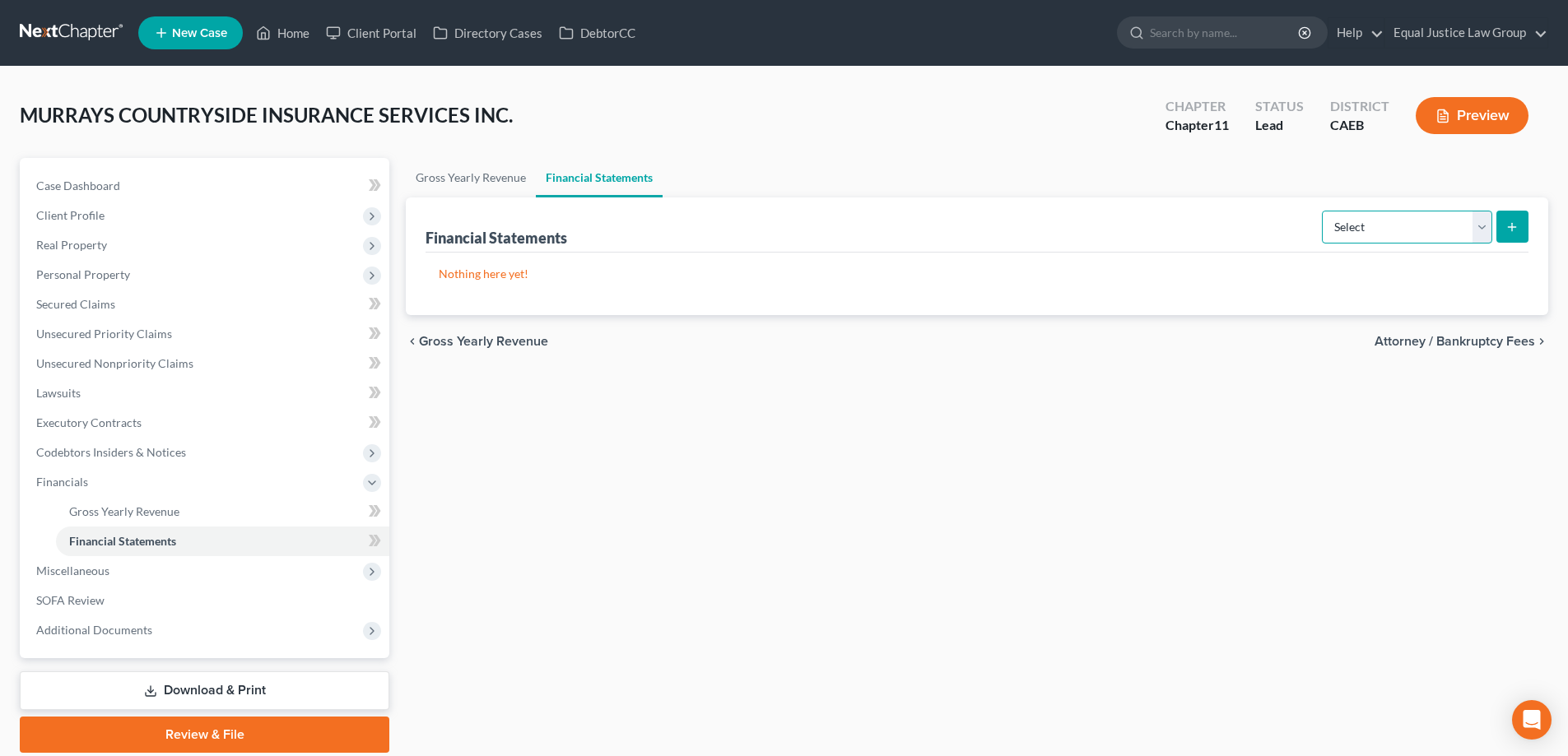
click at [1476, 233] on select "Select Auditor Bookkeeper Creditor Pension Contribution Records Keeper Tax Cons…" at bounding box center [1407, 227] width 170 height 33
select select "pension_contribution"
click at [1323, 211] on select "Select Auditor Bookkeeper Creditor Pension Contribution Records Keeper Tax Cons…" at bounding box center [1407, 227] width 170 height 33
click at [1511, 228] on icon "submit" at bounding box center [1511, 227] width 13 height 13
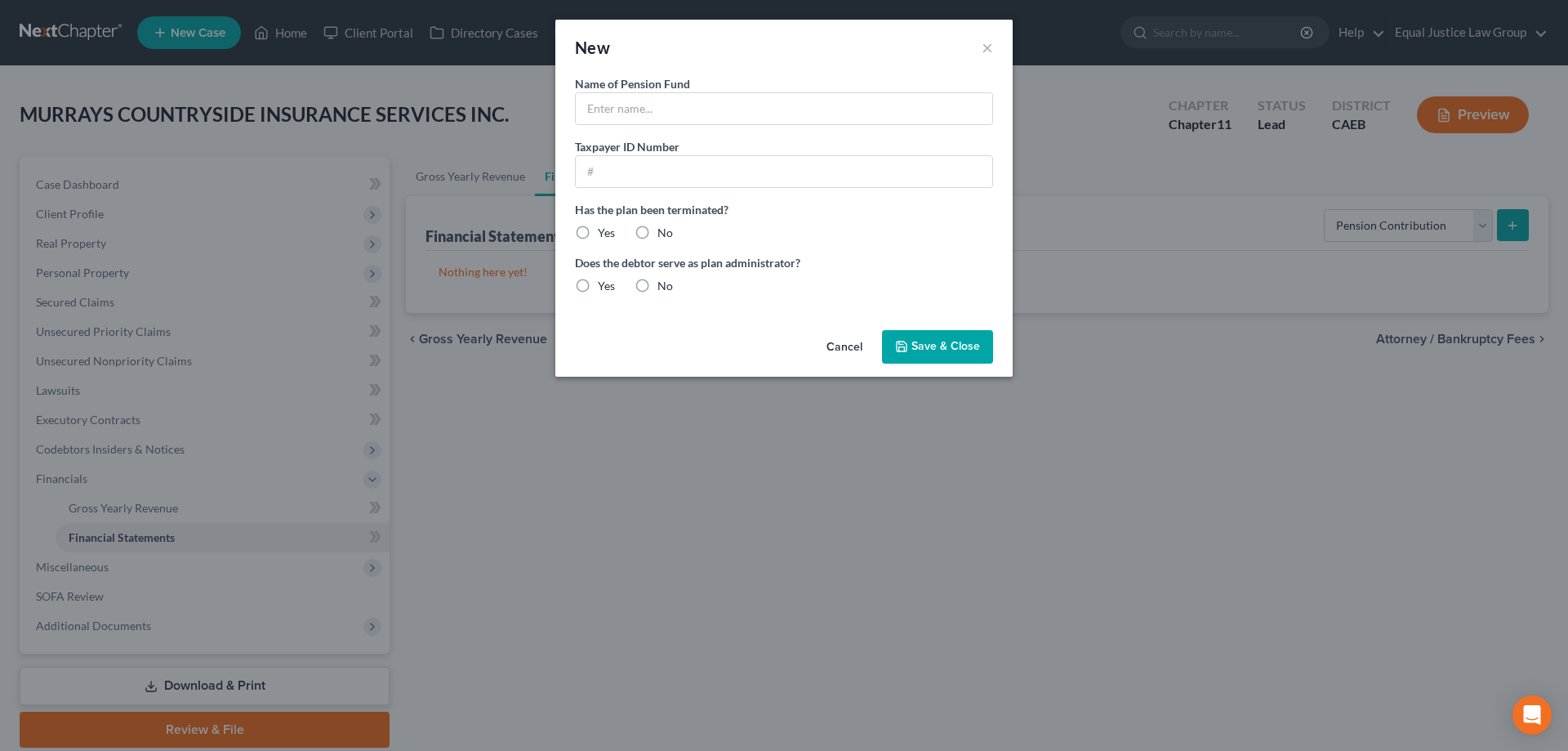
click at [847, 348] on button "Cancel" at bounding box center [844, 348] width 62 height 32
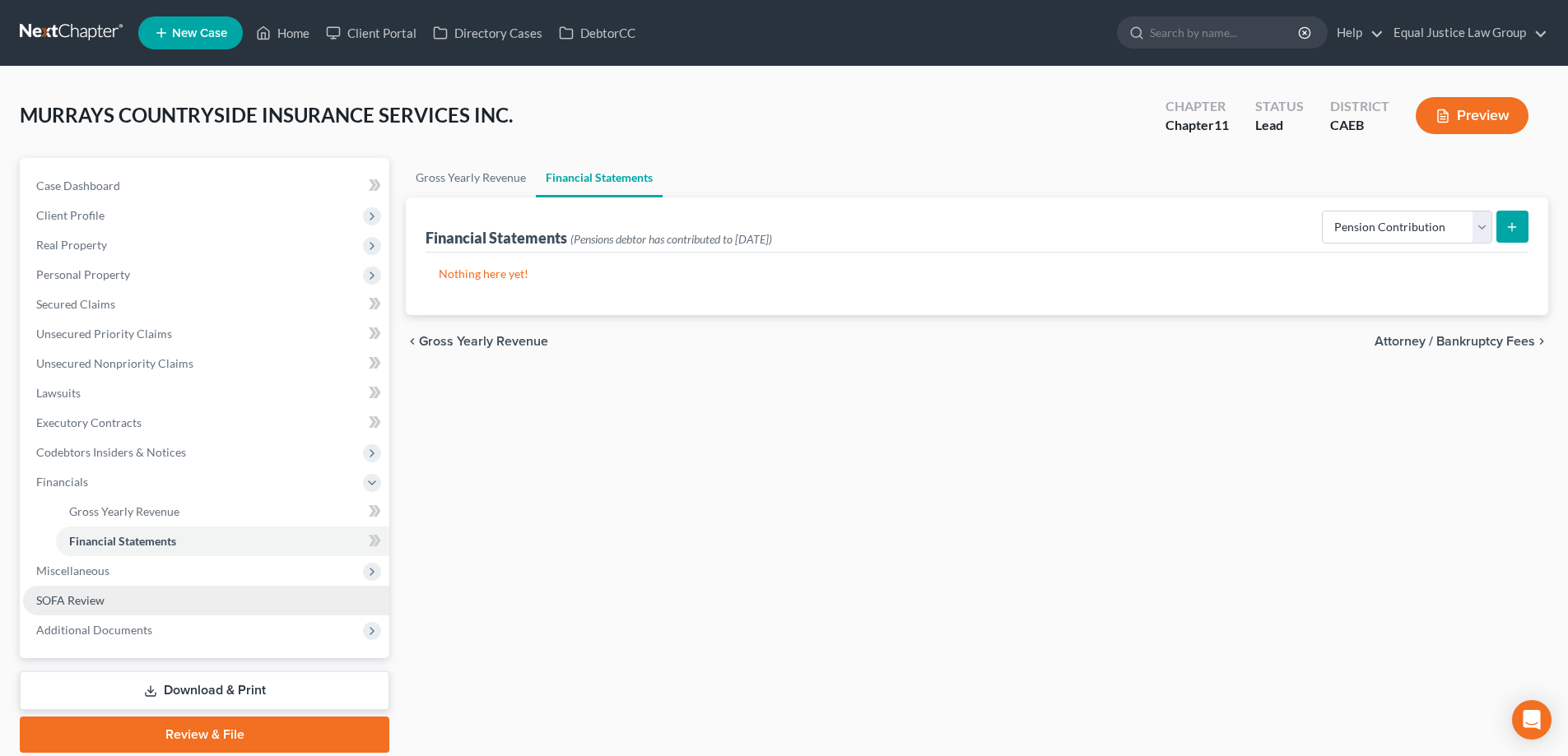
click at [100, 600] on span "SOFA Review" at bounding box center [70, 600] width 68 height 14
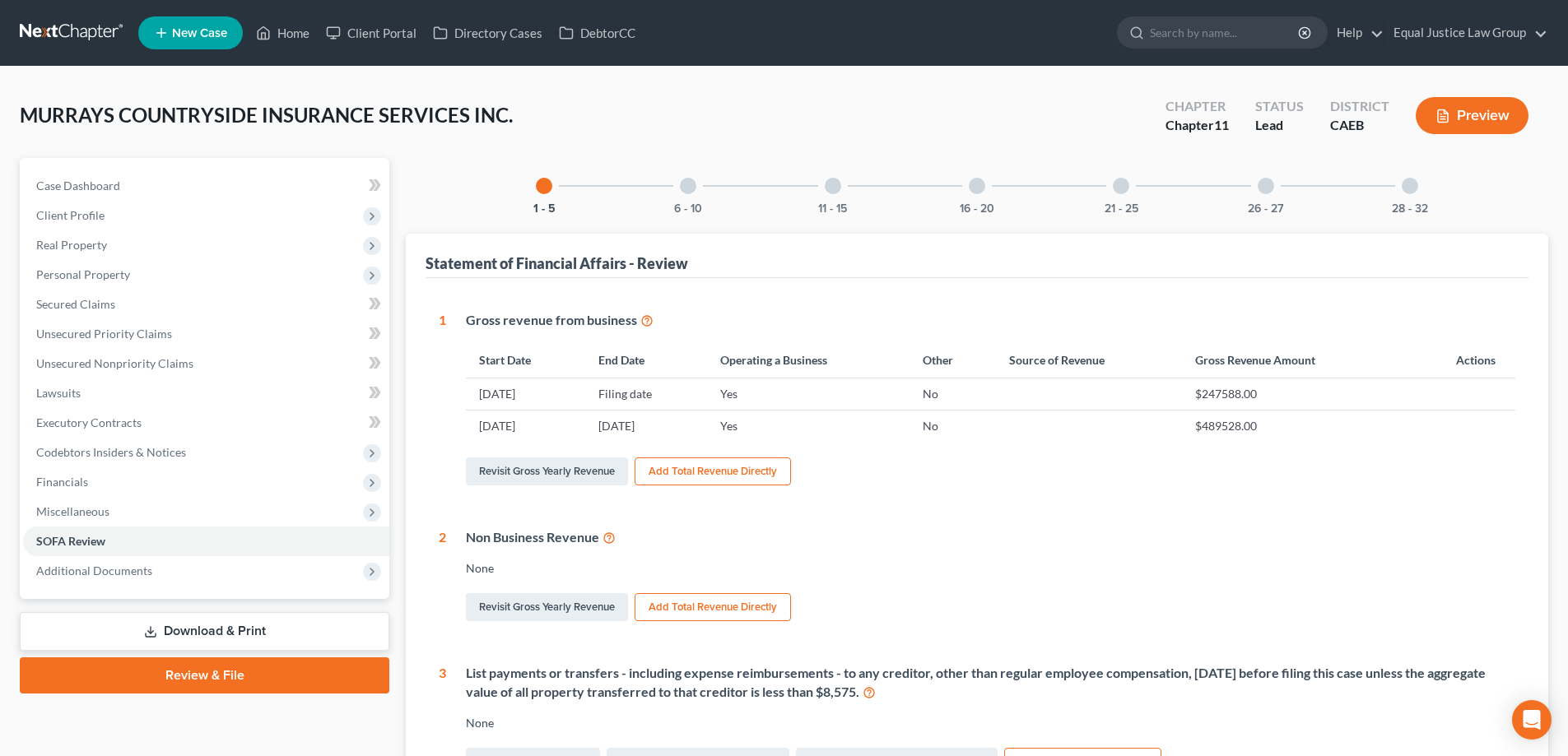
click at [1404, 184] on div at bounding box center [1410, 186] width 17 height 17
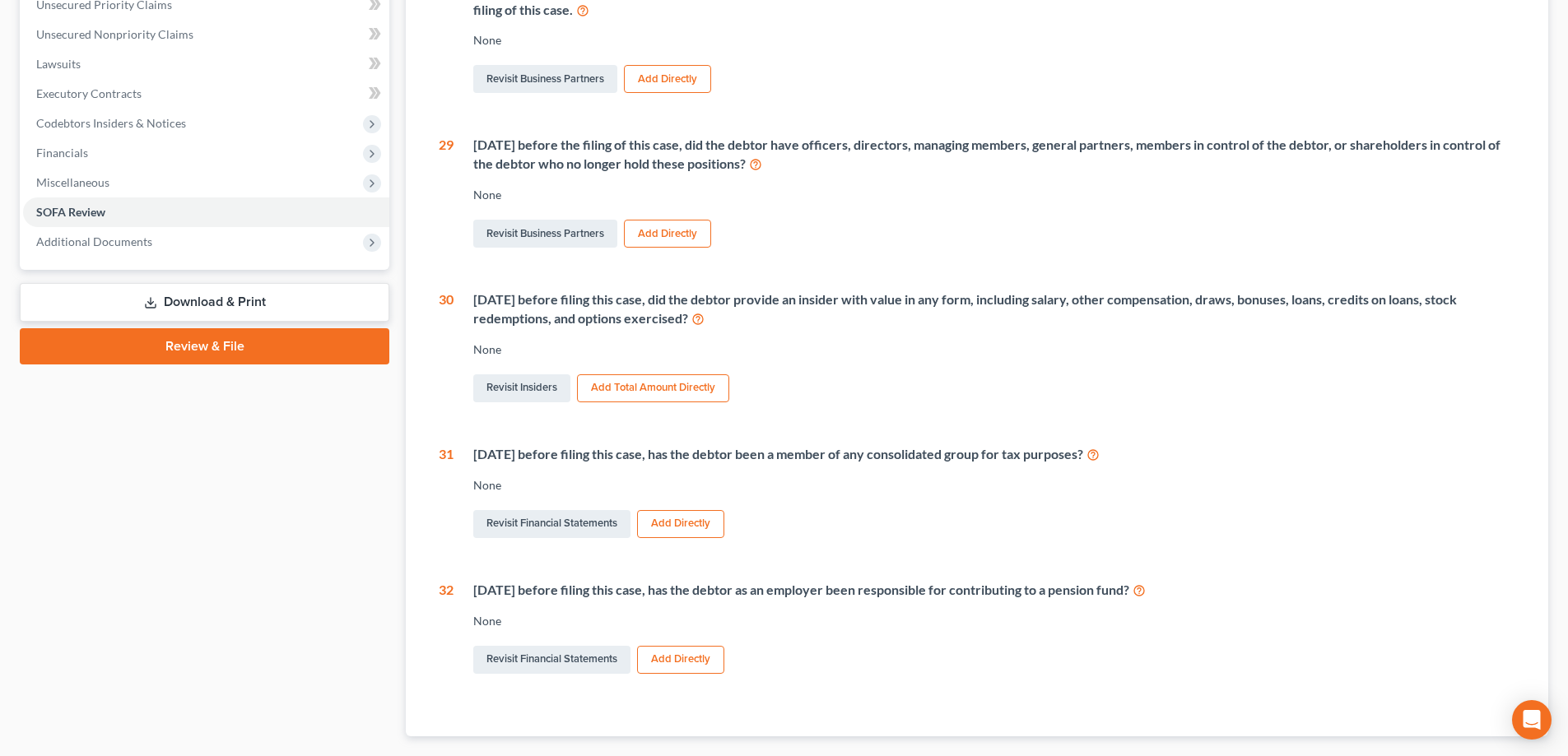
scroll to position [425, 0]
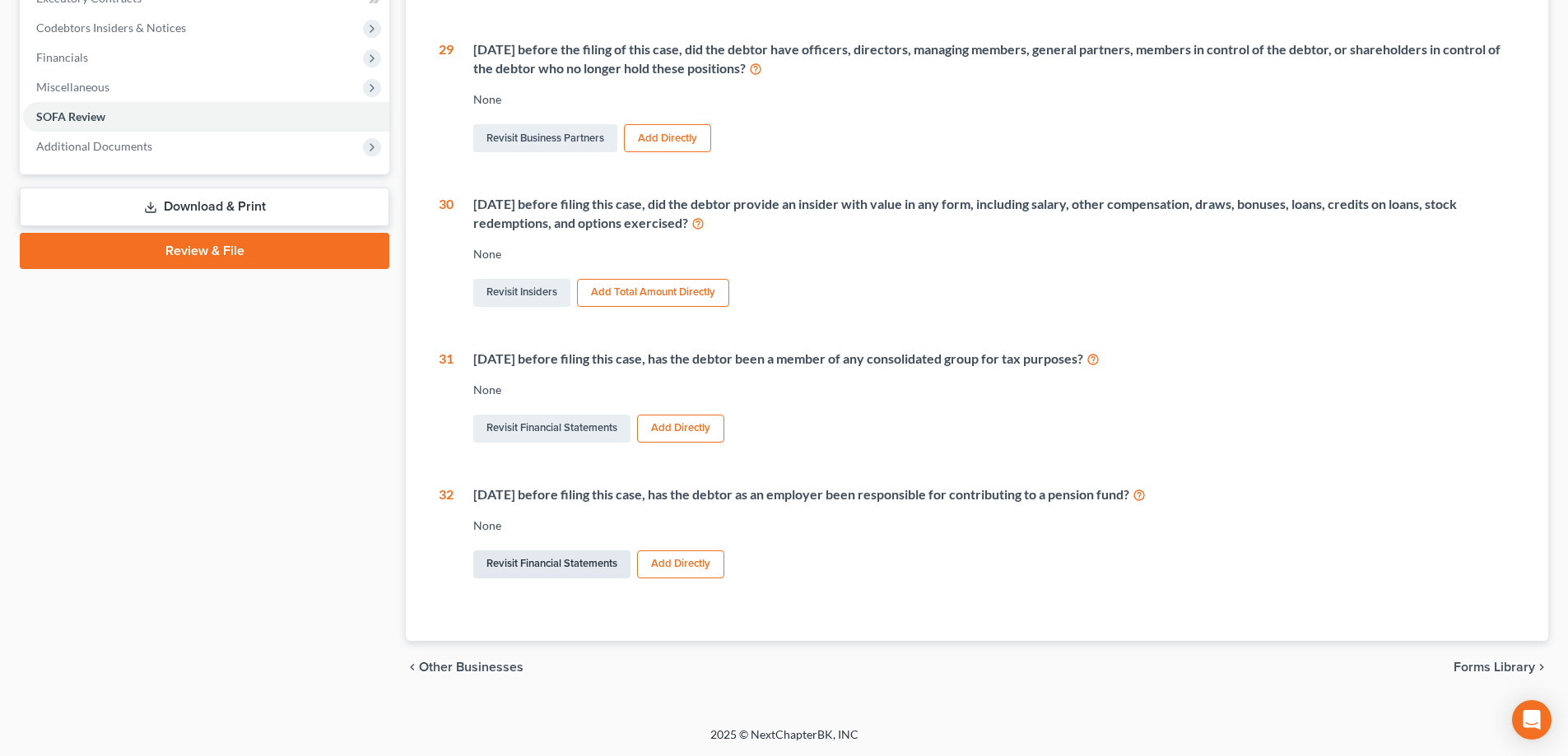
click at [541, 566] on link "Revisit Financial Statements" at bounding box center [551, 564] width 157 height 28
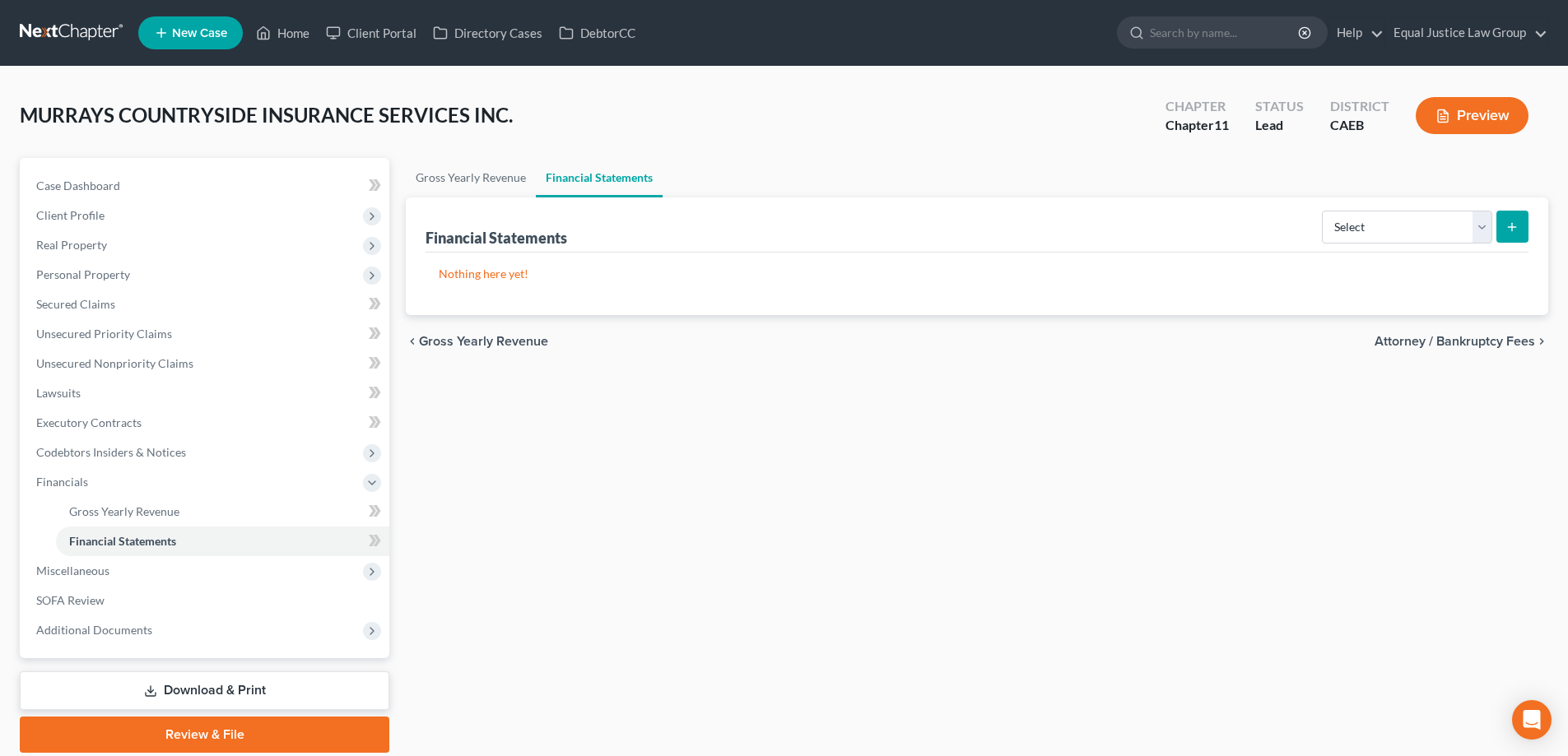
click at [1485, 132] on button "Preview" at bounding box center [1472, 115] width 113 height 37
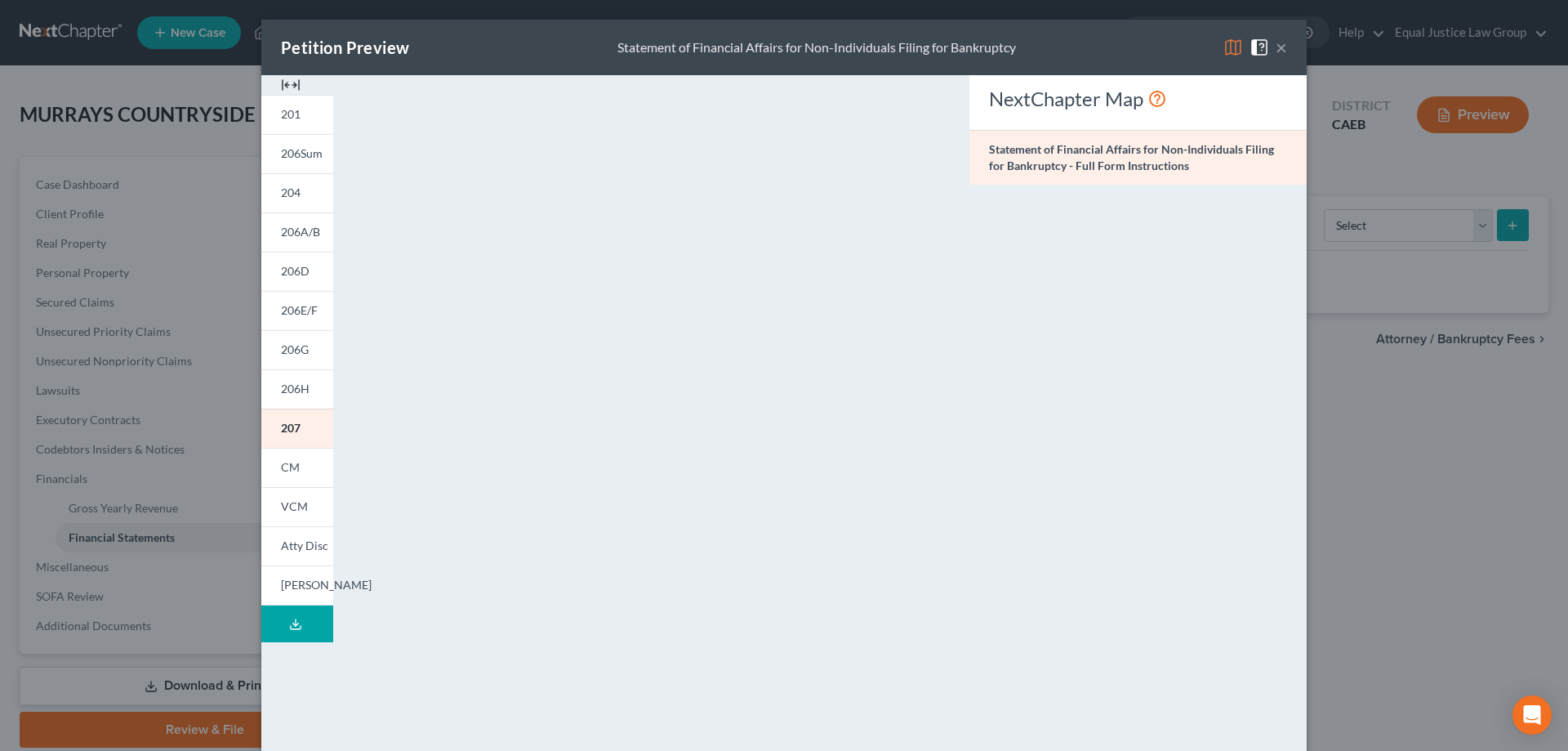
click at [1227, 50] on img at bounding box center [1233, 47] width 20 height 20
